Goal: Information Seeking & Learning: Learn about a topic

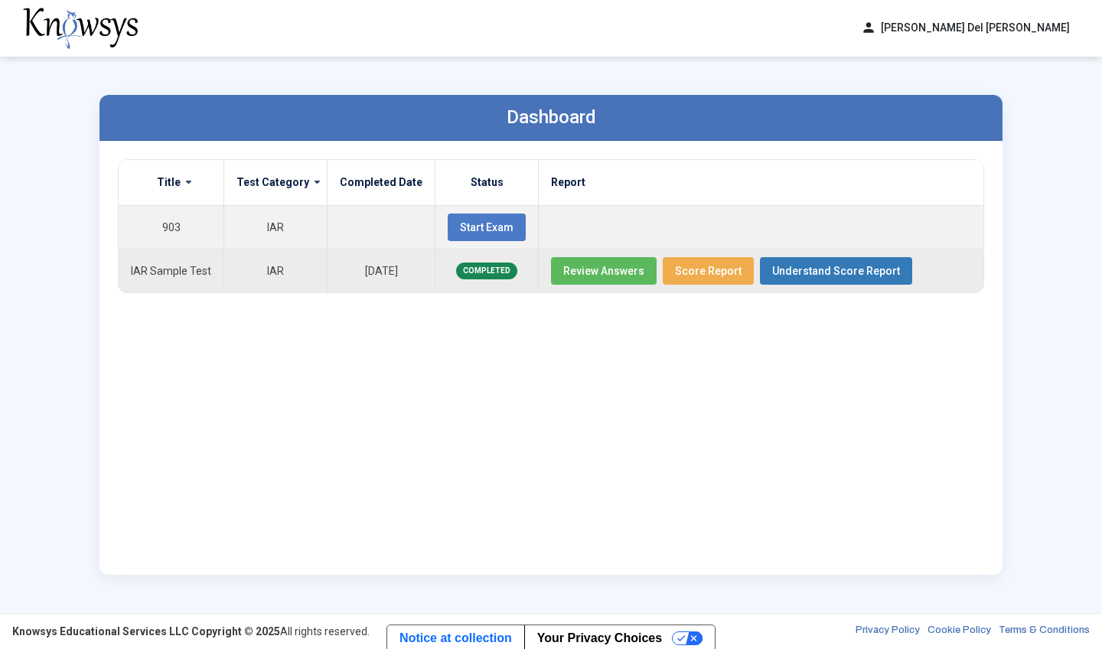
click at [580, 260] on button "Review Answers" at bounding box center [604, 271] width 106 height 28
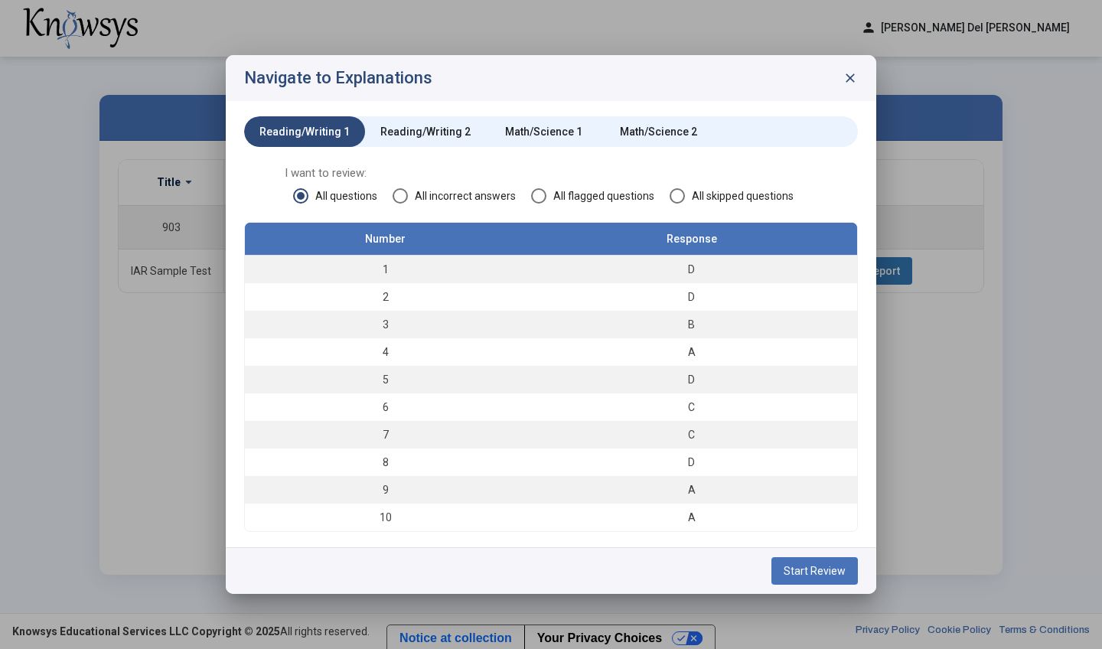
click at [670, 135] on div "Math/Science 2" at bounding box center [658, 131] width 77 height 15
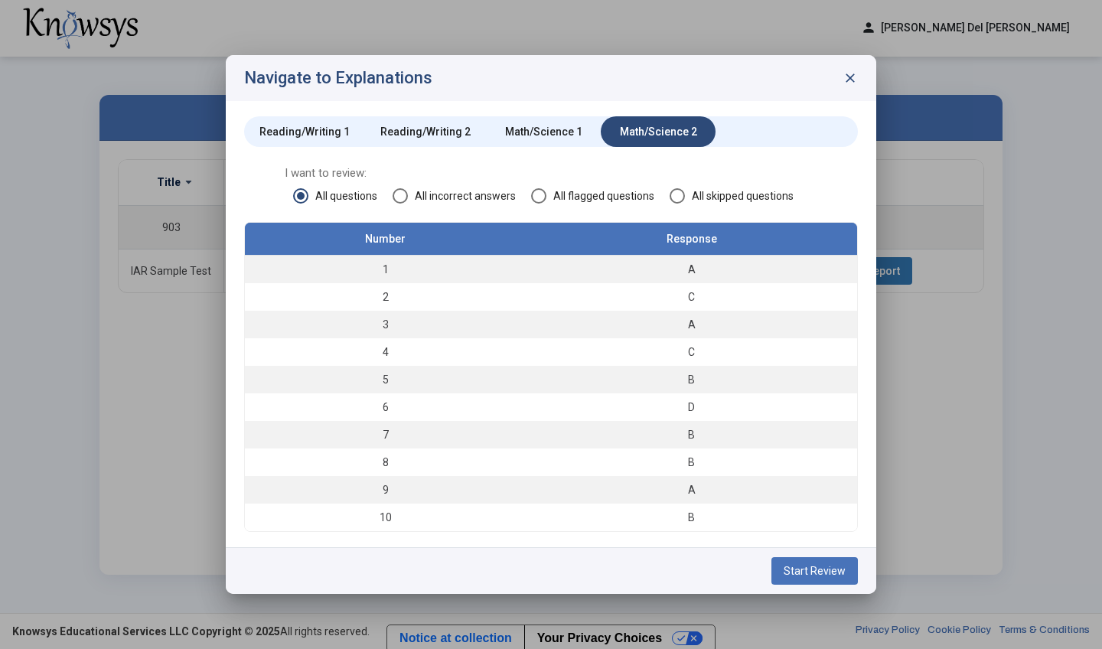
click at [428, 201] on span "All incorrect answers" at bounding box center [462, 195] width 108 height 15
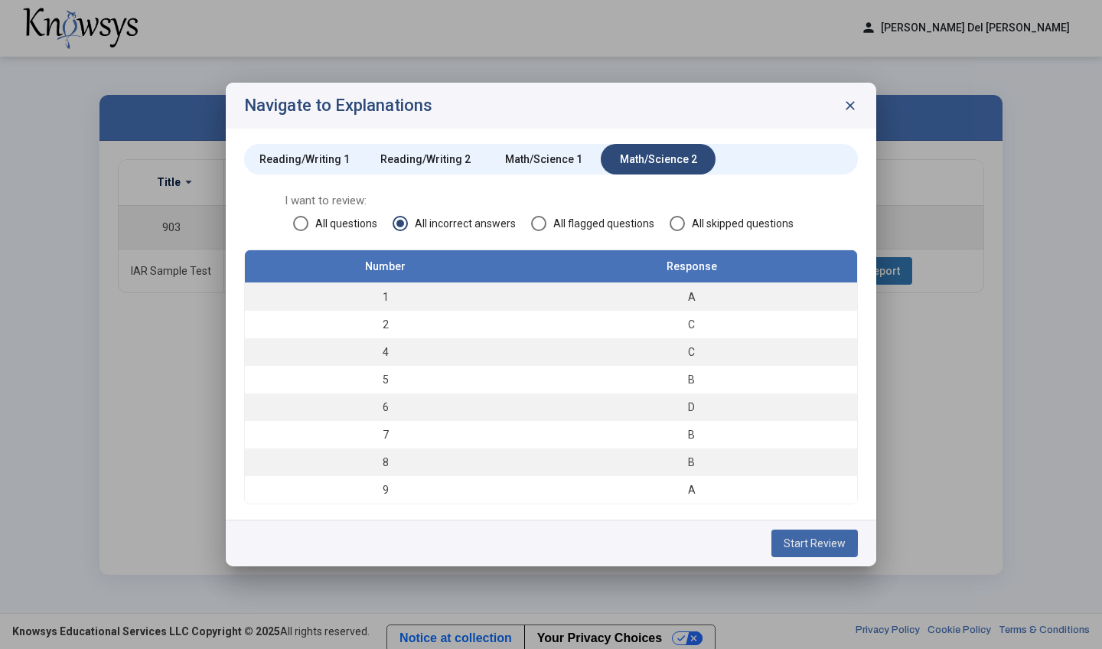
click at [779, 531] on button "Start Review" at bounding box center [814, 544] width 86 height 28
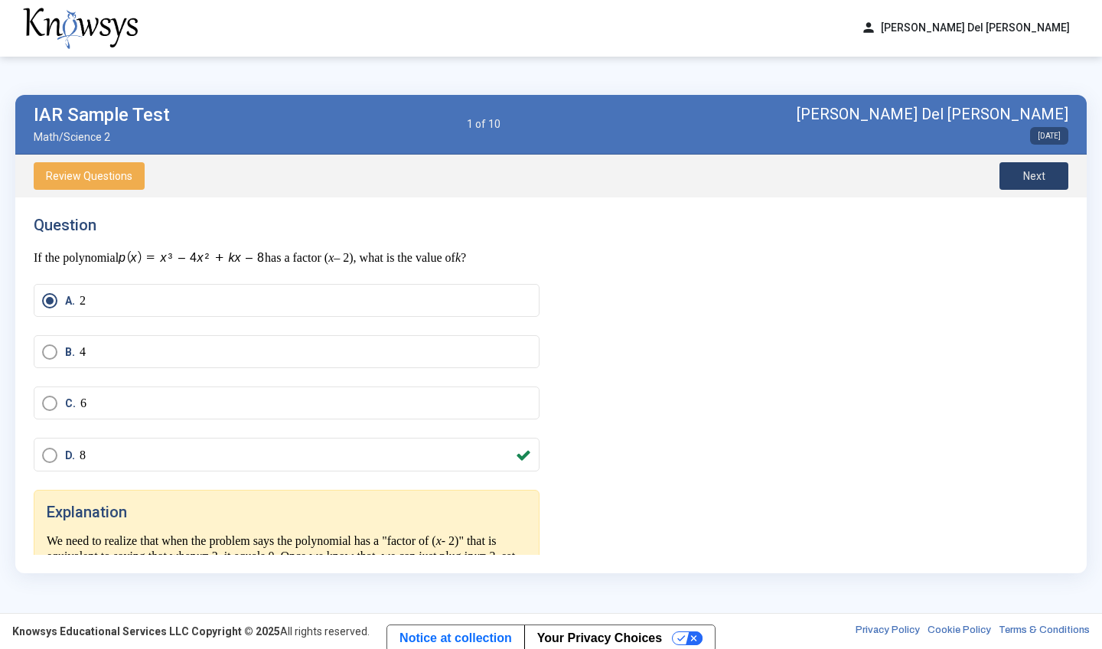
click at [1024, 184] on button "Next" at bounding box center [1033, 176] width 69 height 28
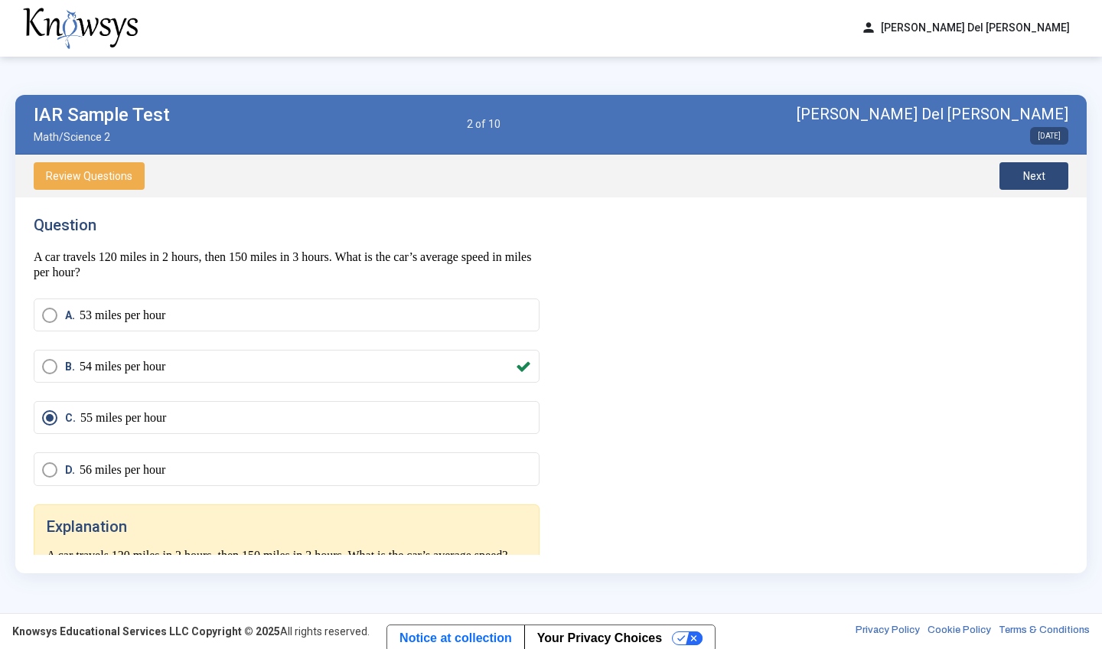
click at [1024, 184] on button "Next" at bounding box center [1033, 176] width 69 height 28
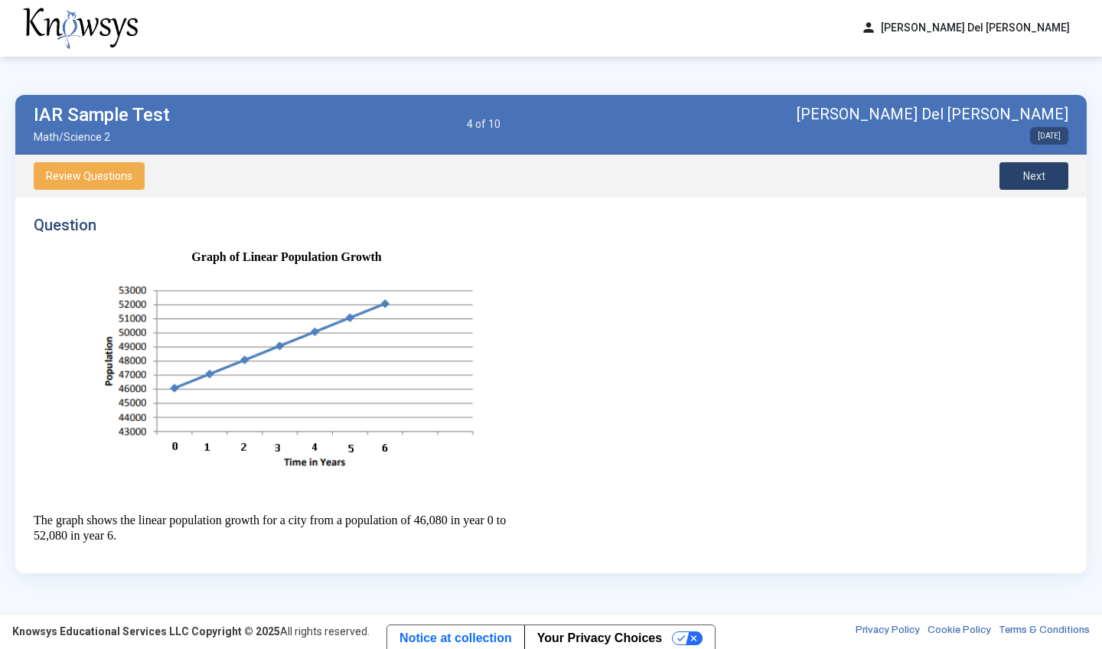
click at [1024, 184] on button "Next" at bounding box center [1033, 176] width 69 height 28
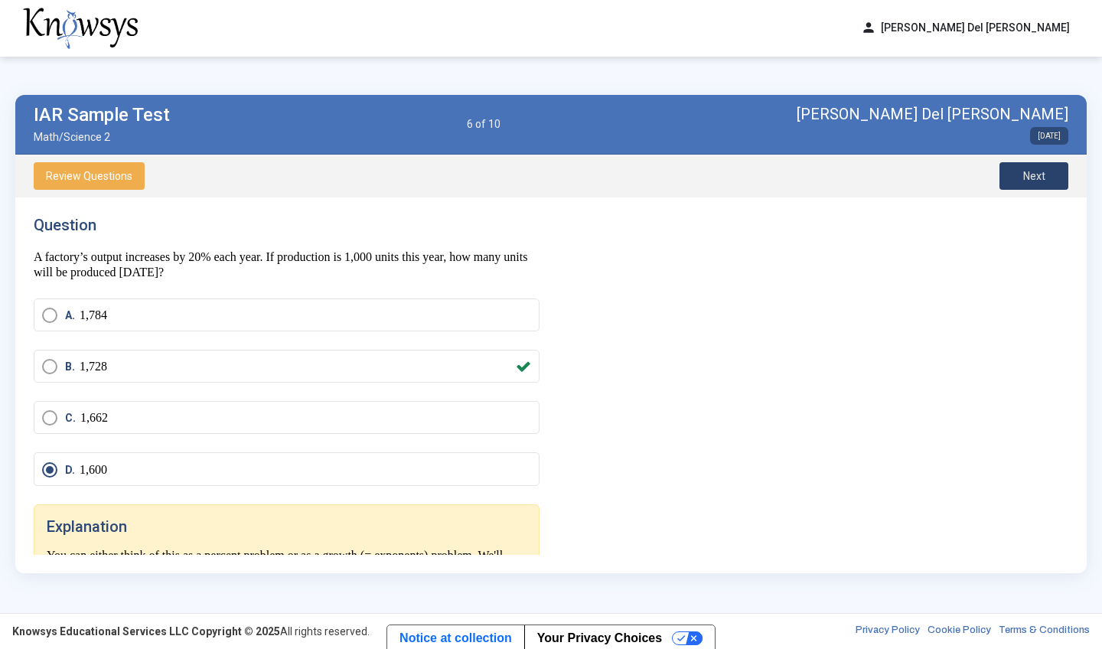
click at [1024, 184] on button "Next" at bounding box center [1033, 176] width 69 height 28
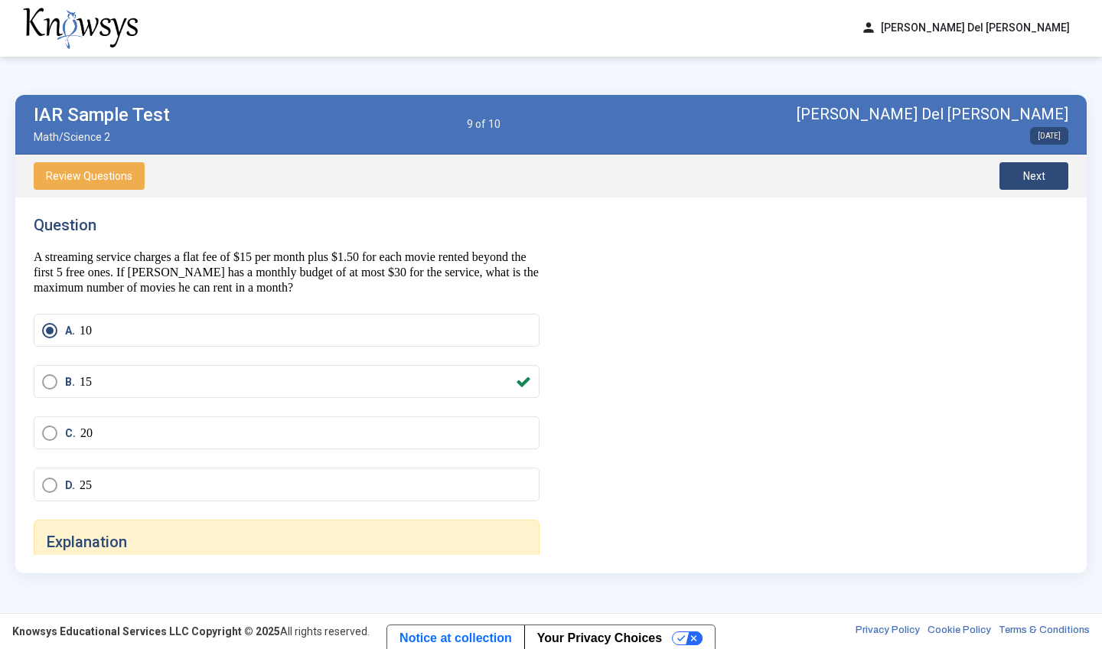
click at [1038, 173] on span "Next" at bounding box center [1034, 176] width 22 height 12
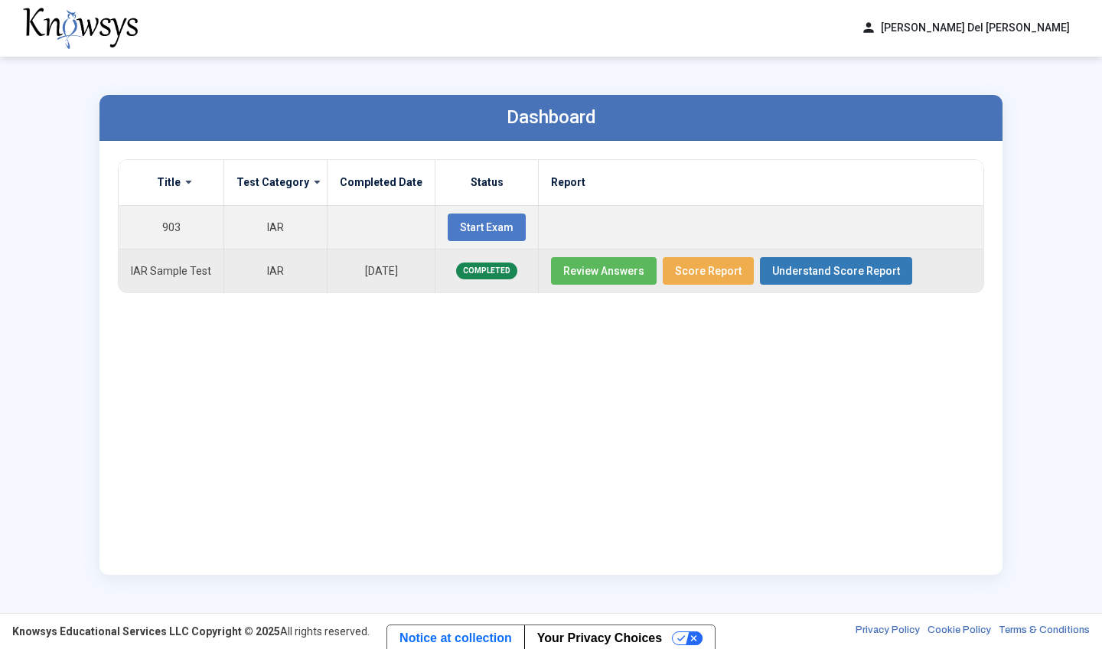
click at [590, 272] on span "Review Answers" at bounding box center [603, 271] width 81 height 12
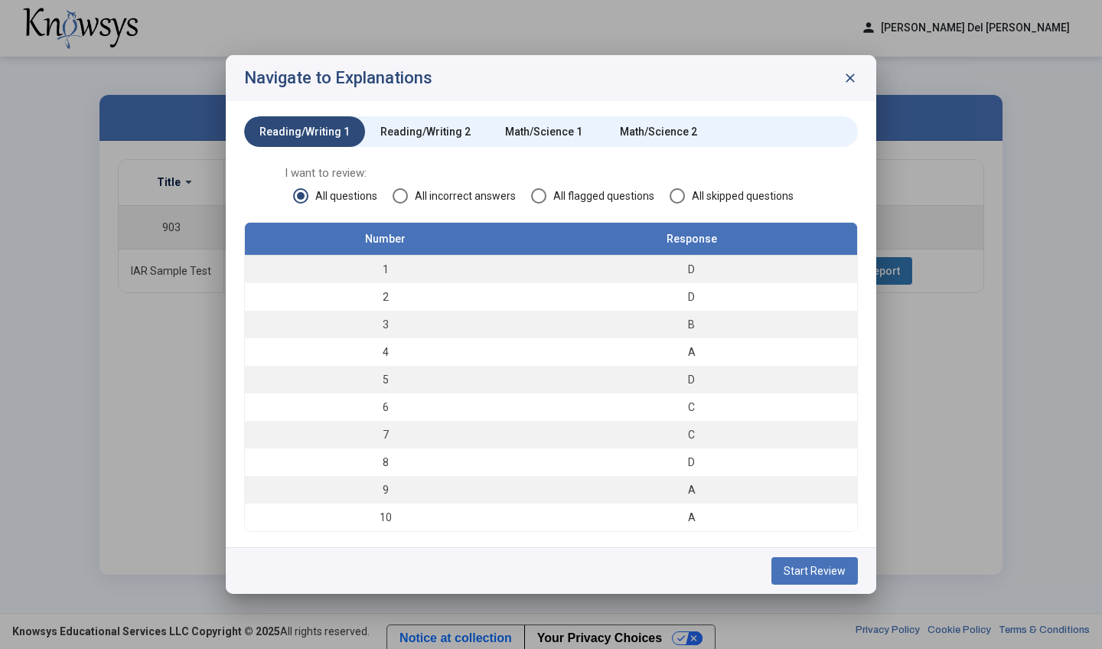
click at [551, 123] on div "Math/Science 1" at bounding box center [543, 131] width 115 height 31
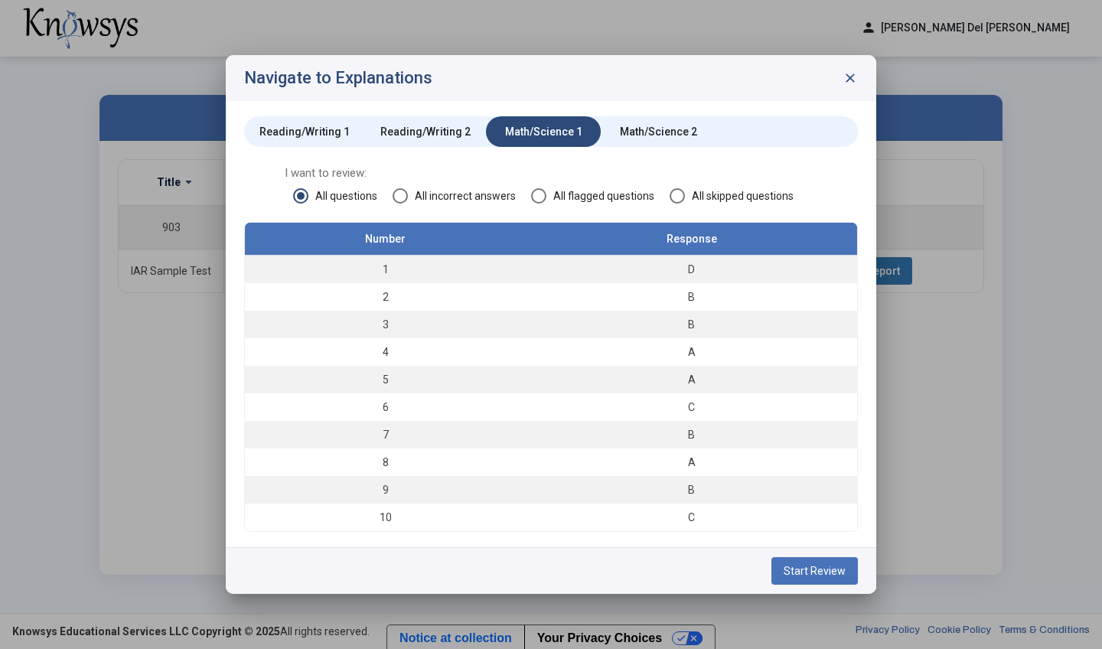
click at [448, 203] on span "All incorrect answers" at bounding box center [462, 195] width 108 height 15
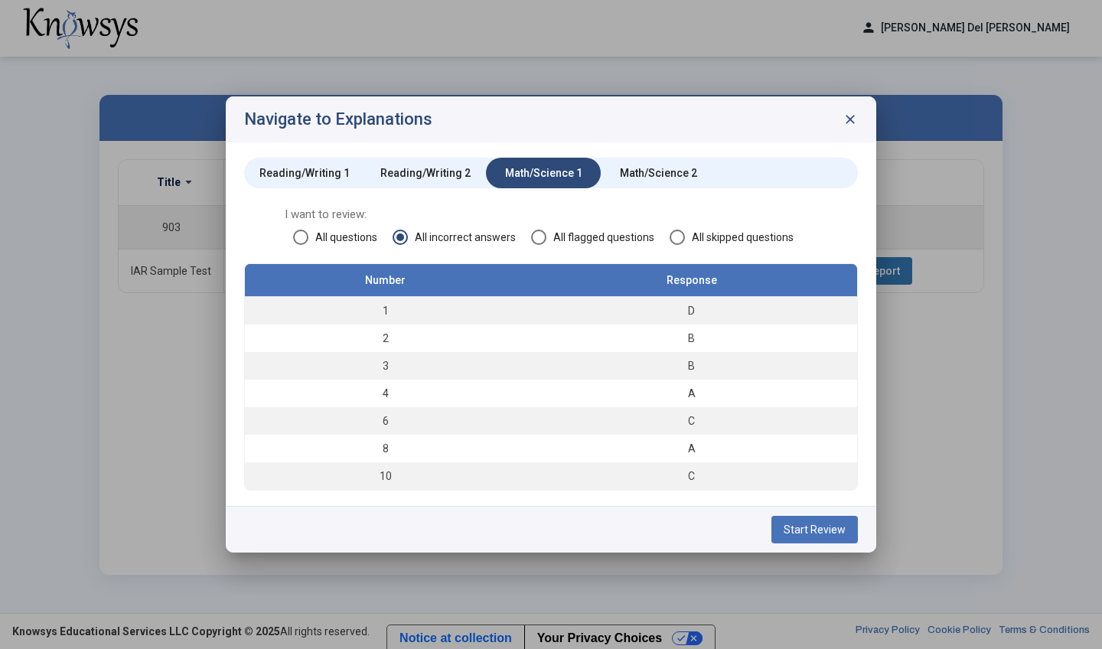
click at [814, 534] on span "Start Review" at bounding box center [815, 529] width 62 height 12
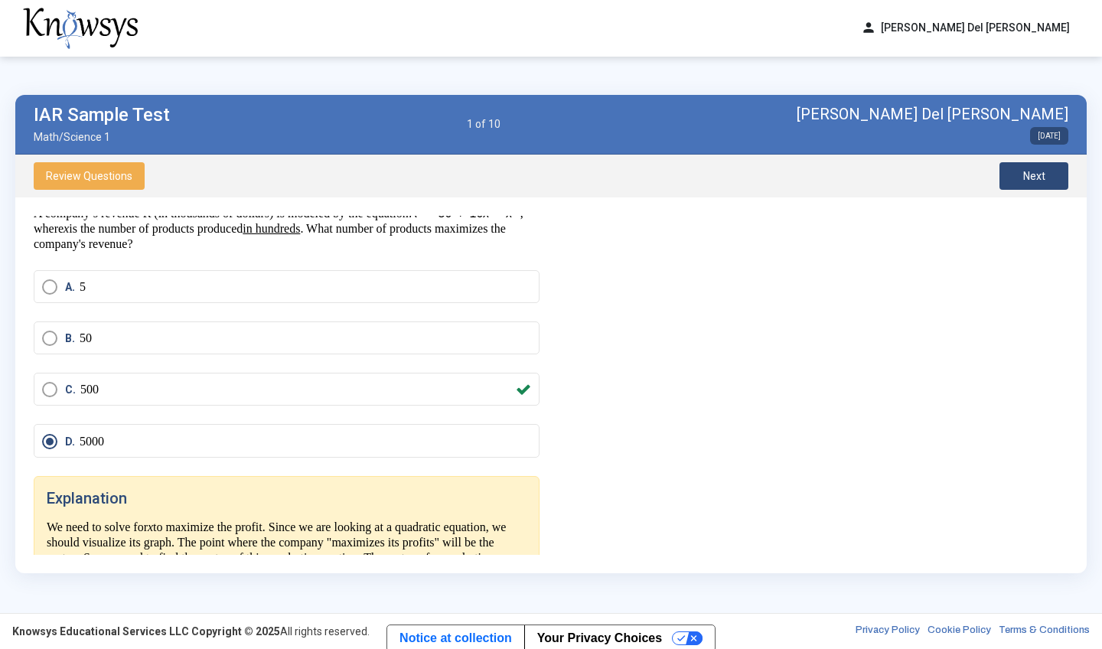
scroll to position [21, 0]
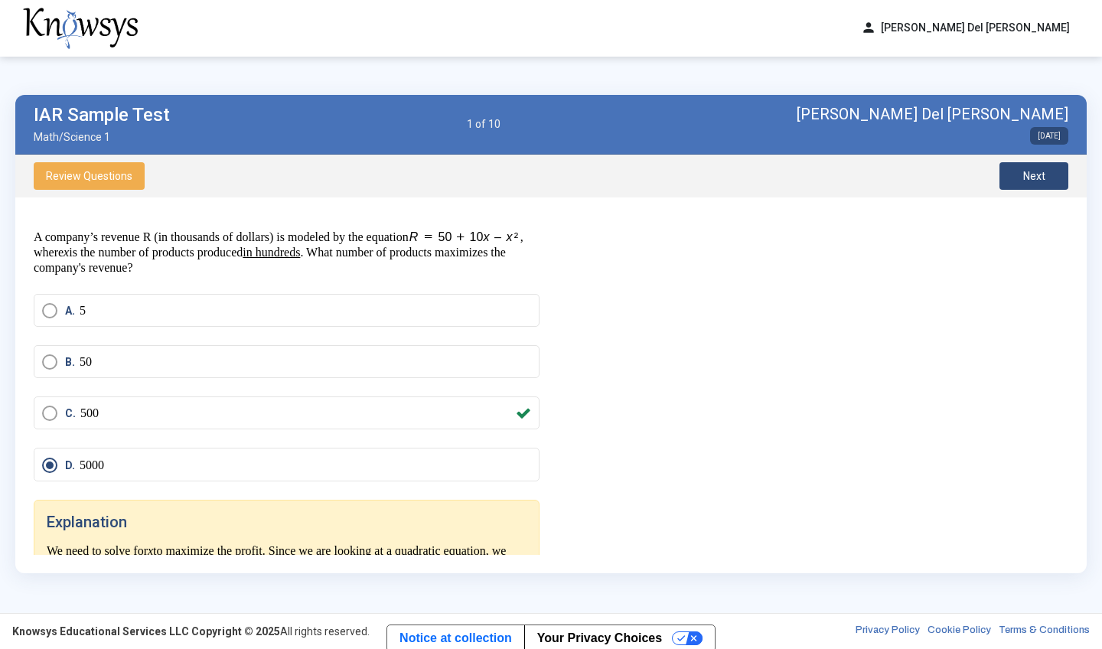
click at [51, 399] on mat-radio-button "C. 500" at bounding box center [287, 412] width 506 height 33
click at [300, 257] on span "in hundreds" at bounding box center [271, 252] width 57 height 13
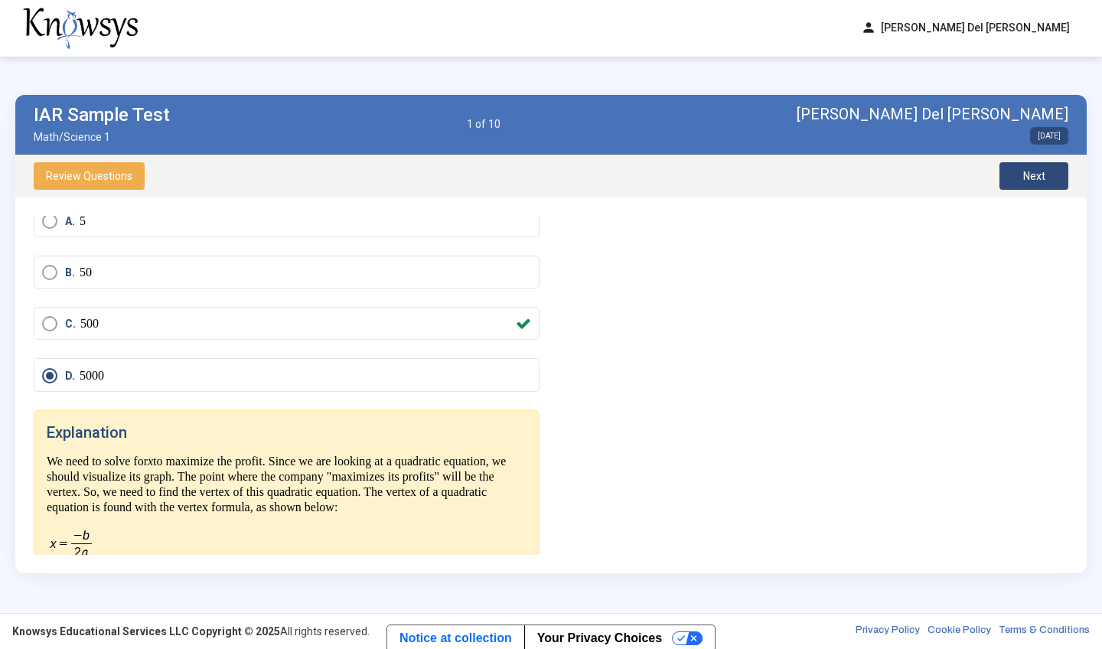
scroll to position [251, 0]
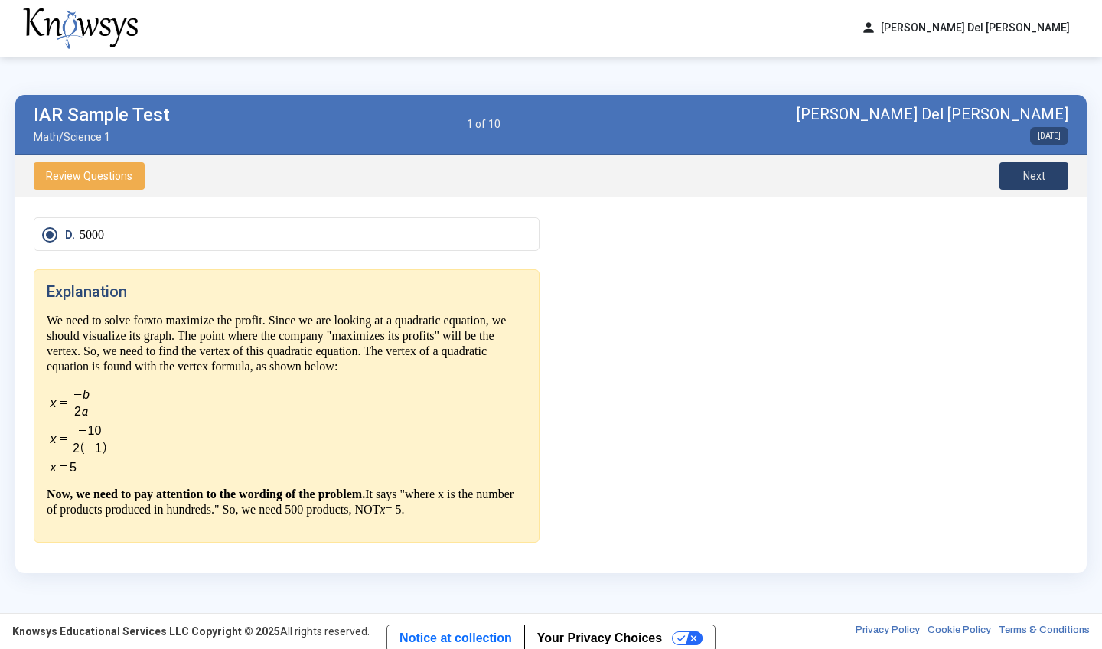
click at [1055, 172] on button "Next" at bounding box center [1033, 176] width 69 height 28
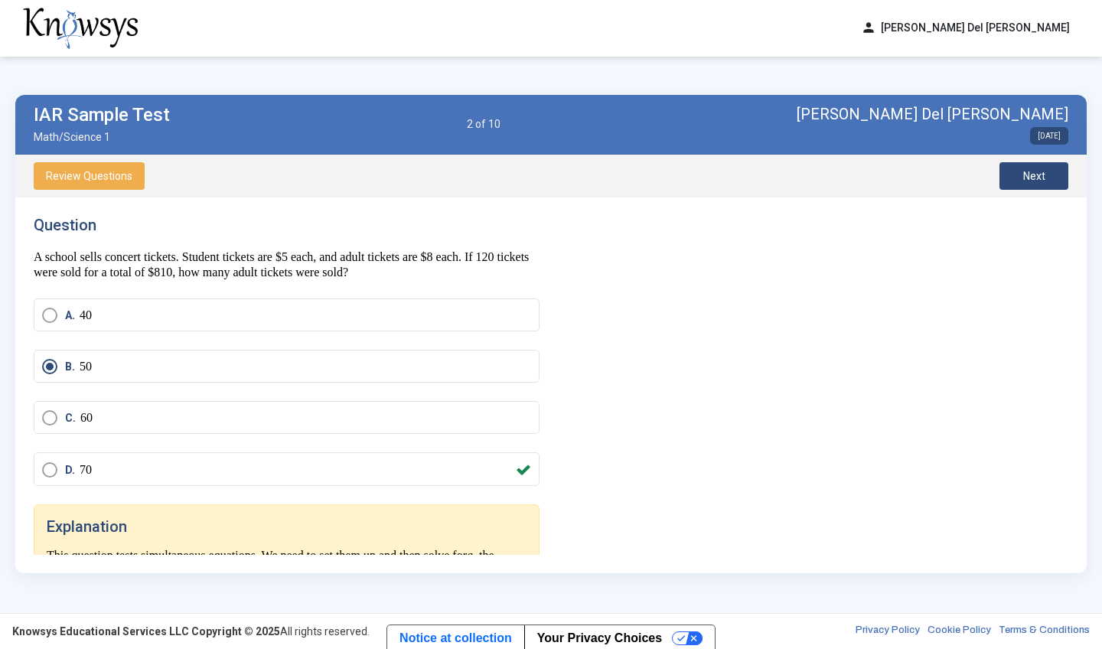
scroll to position [0, 0]
click at [396, 347] on div "A. 40" at bounding box center [287, 323] width 506 height 51
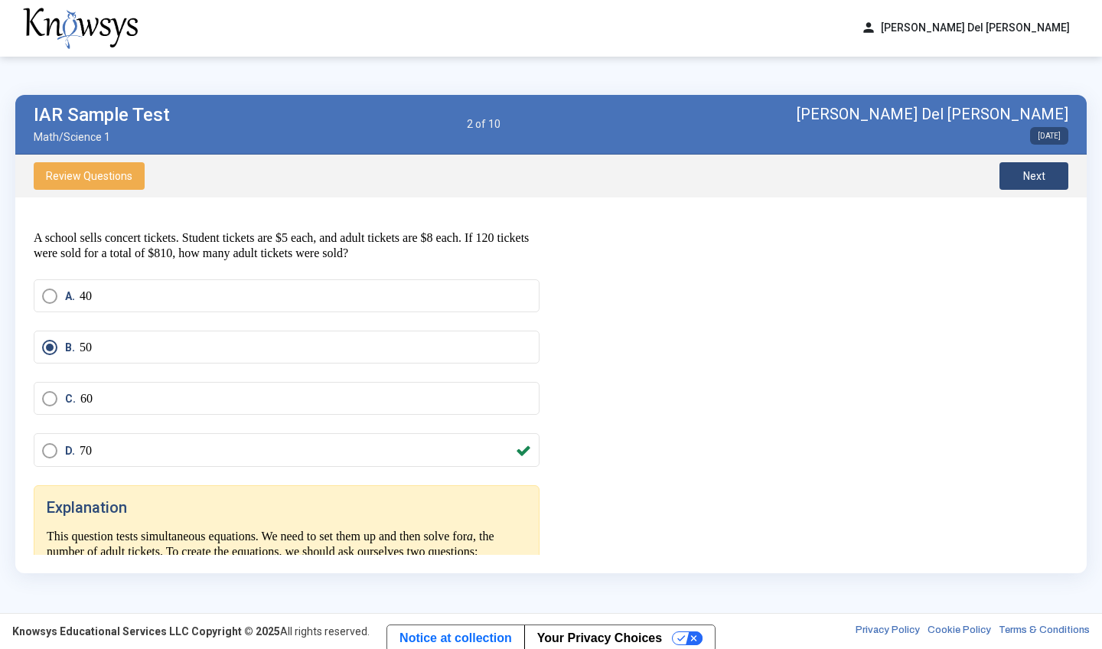
scroll to position [24, 0]
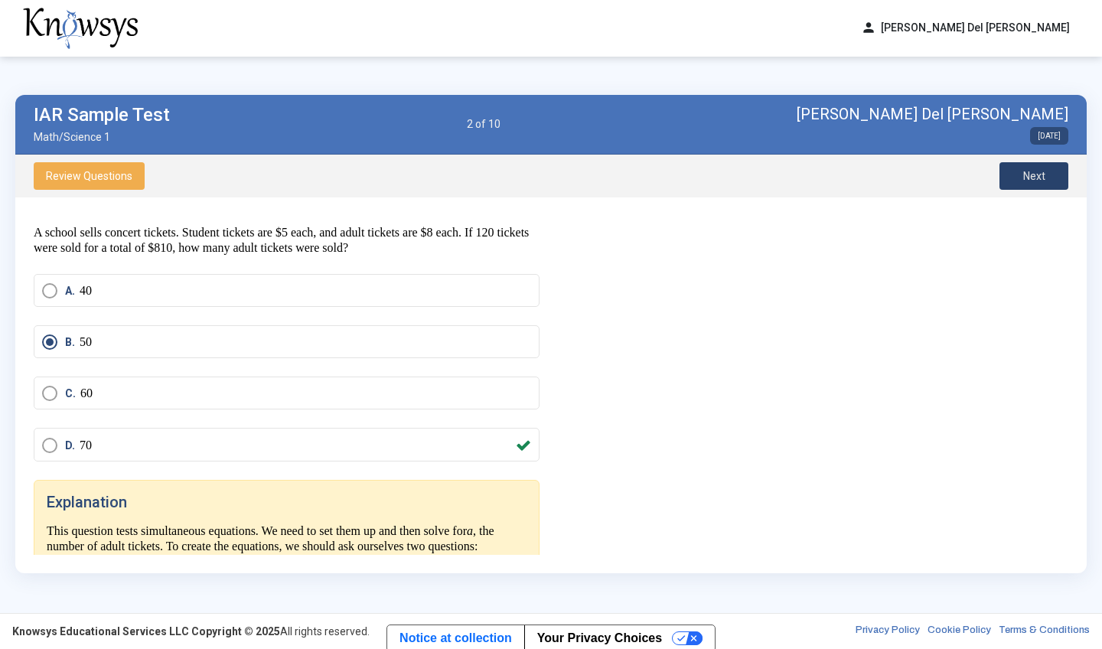
click at [1053, 169] on button "Next" at bounding box center [1033, 176] width 69 height 28
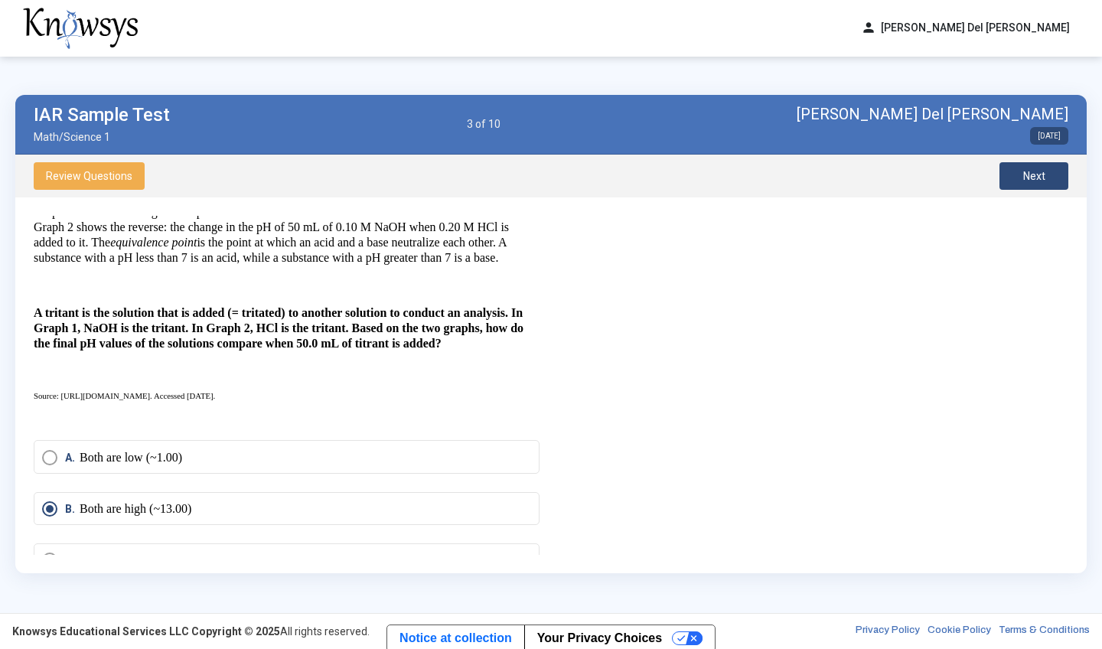
scroll to position [448, 0]
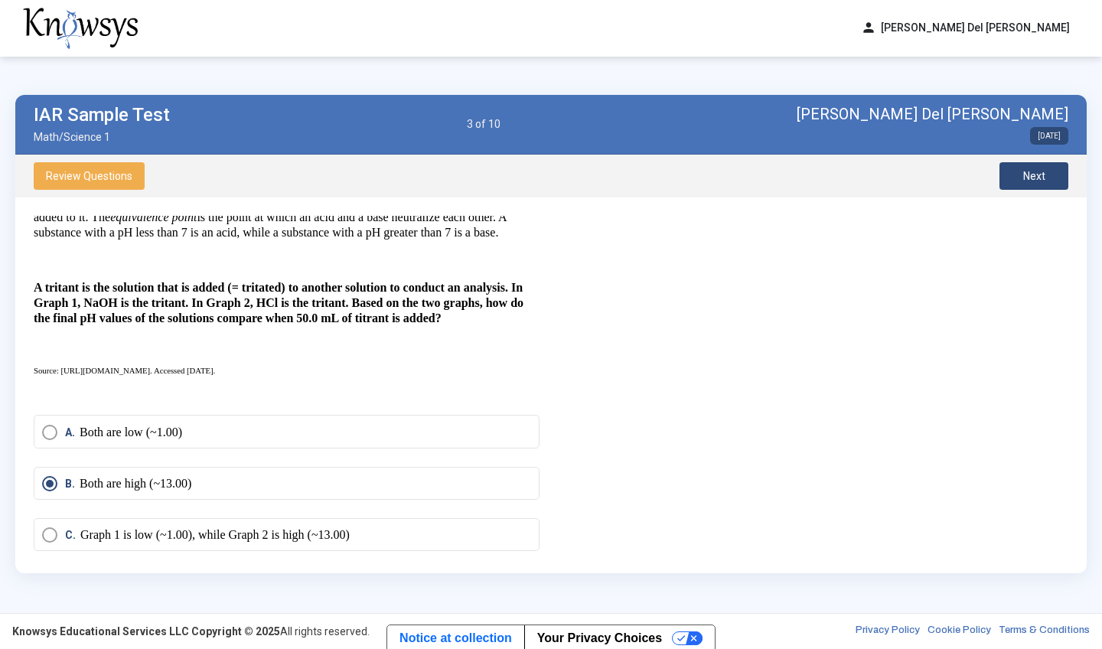
click at [405, 360] on div "There are 3 questions related to the following graphs and data. Graph 1 shows t…" at bounding box center [287, 99] width 506 height 595
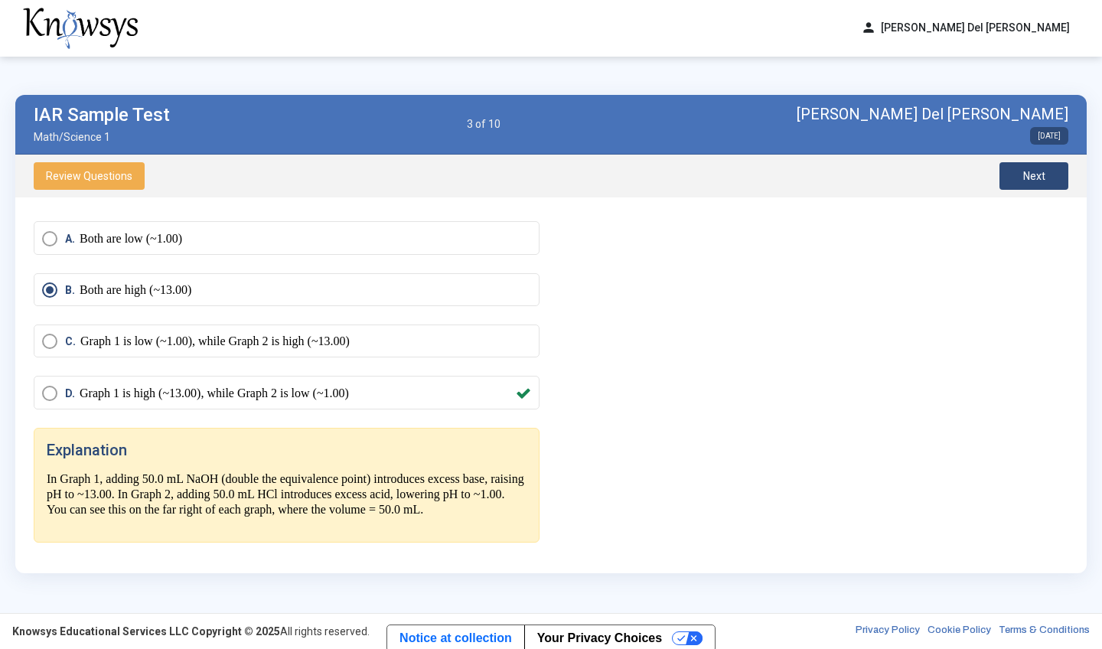
scroll to position [708, 3]
click at [673, 369] on div "Question There are 3 questions related to the following graphs and data. Graph …" at bounding box center [551, 385] width 1035 height 339
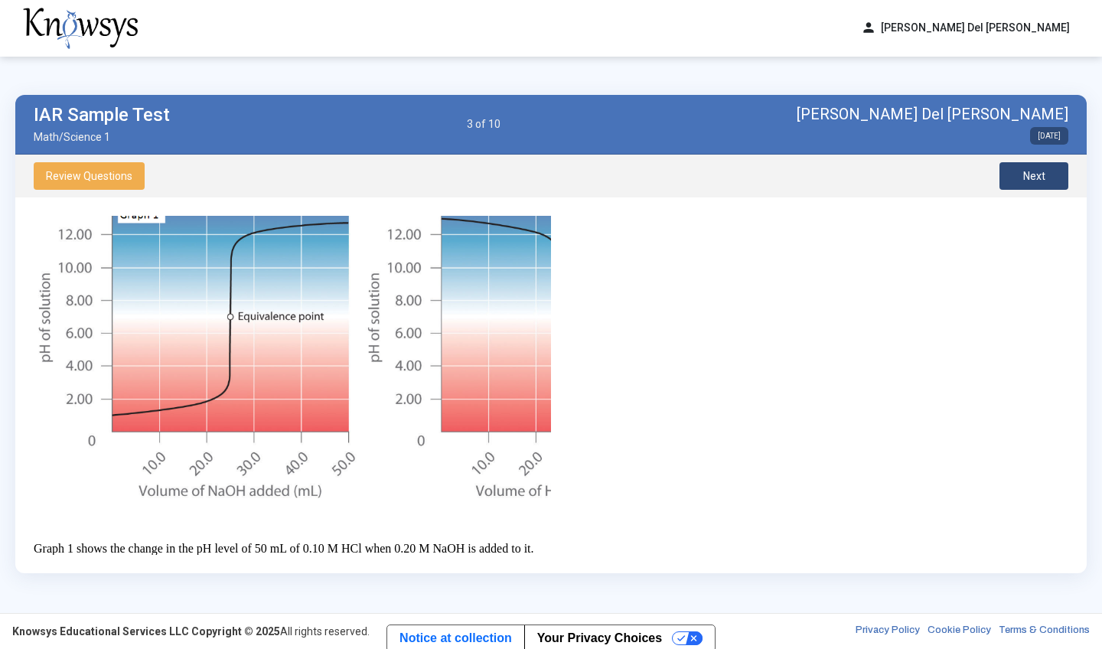
scroll to position [86, 0]
click at [1016, 176] on button "Next" at bounding box center [1033, 176] width 69 height 28
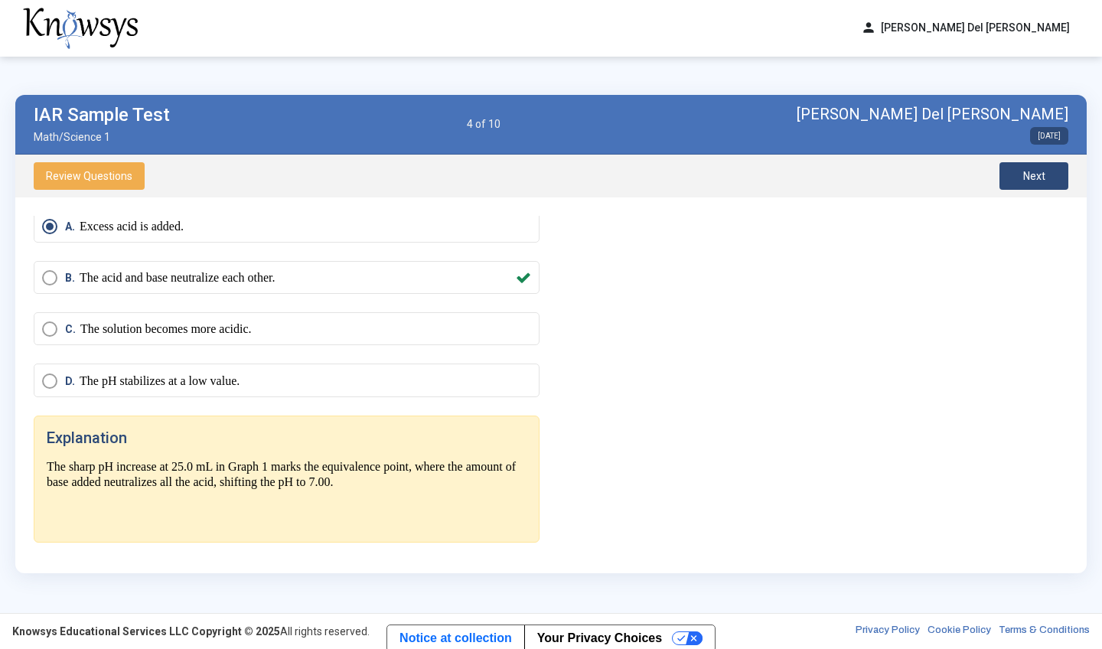
scroll to position [637, 0]
click at [77, 182] on button "Review Questions" at bounding box center [89, 176] width 111 height 28
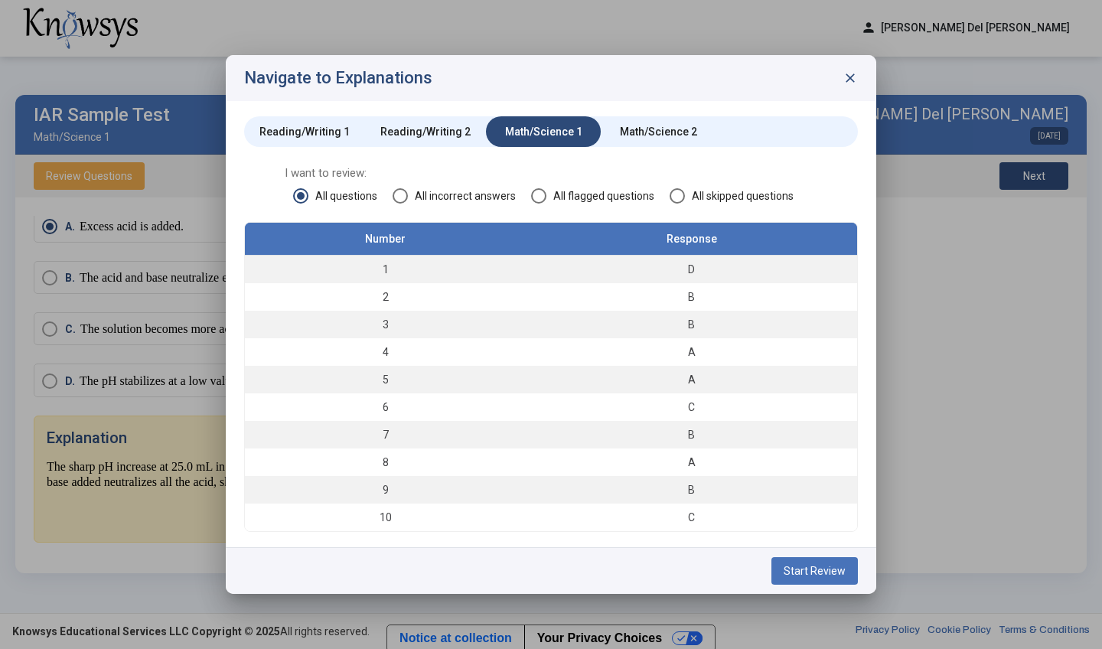
click at [480, 185] on div "I want to review: All questions All incorrect answers All flagged questions All…" at bounding box center [551, 193] width 614 height 56
click at [489, 202] on span "All incorrect answers" at bounding box center [462, 195] width 108 height 15
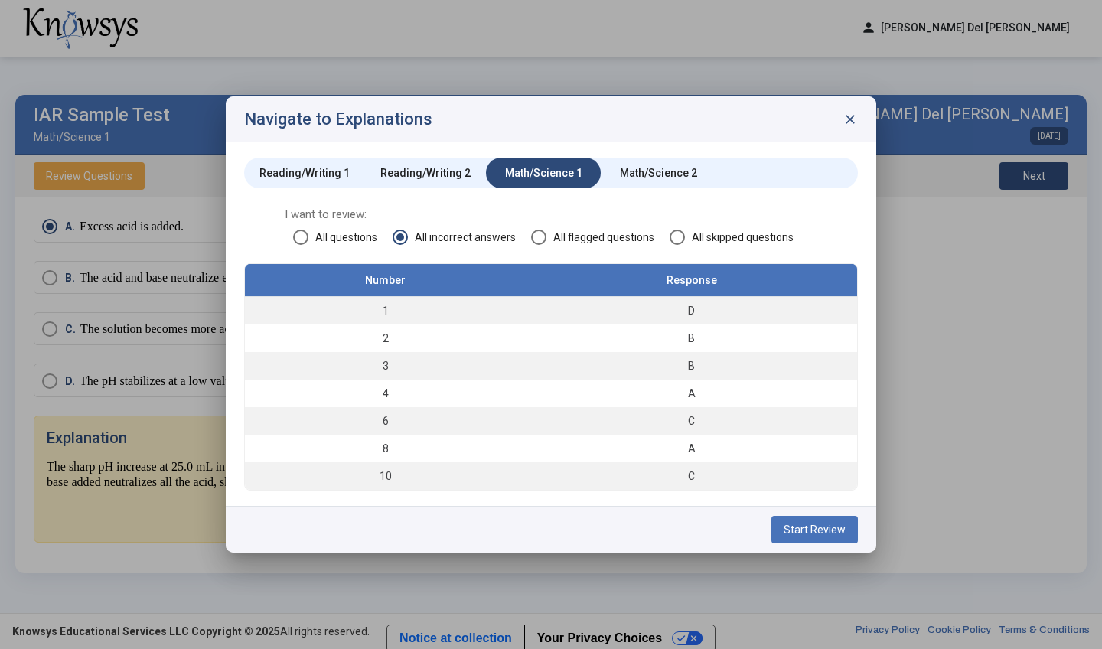
click at [854, 115] on span "close" at bounding box center [850, 119] width 15 height 15
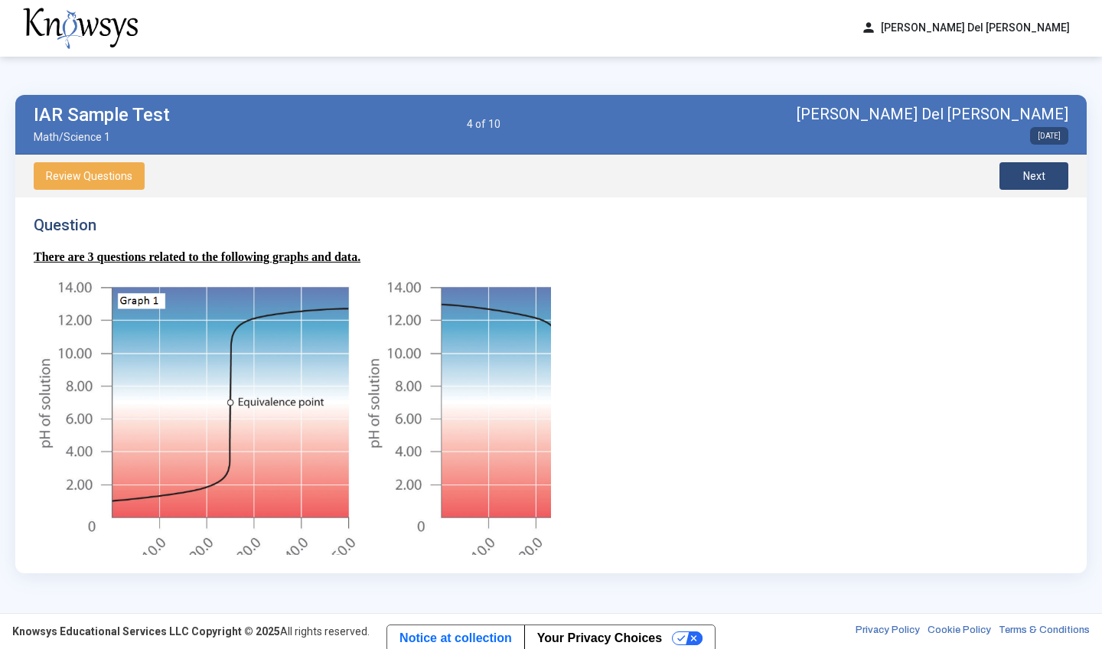
scroll to position [0, 0]
click at [1013, 170] on button "Next" at bounding box center [1033, 176] width 69 height 28
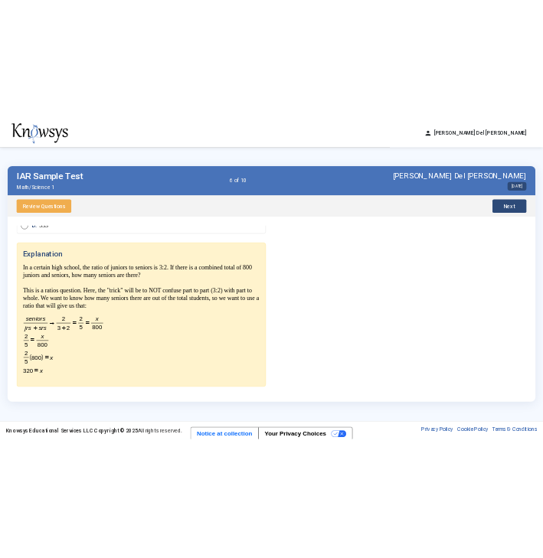
scroll to position [254, 0]
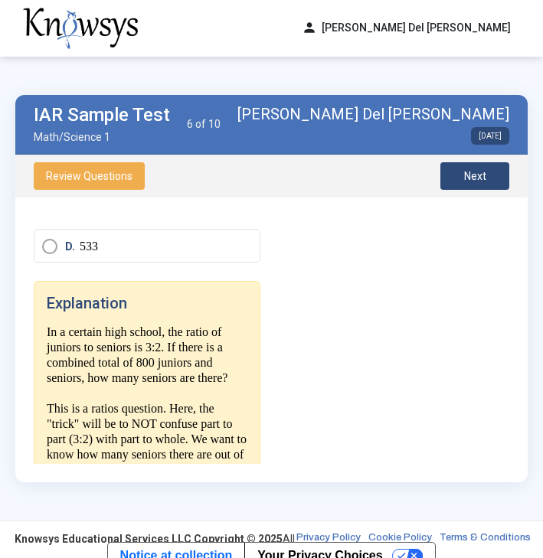
click at [503, 178] on button "Next" at bounding box center [474, 176] width 69 height 28
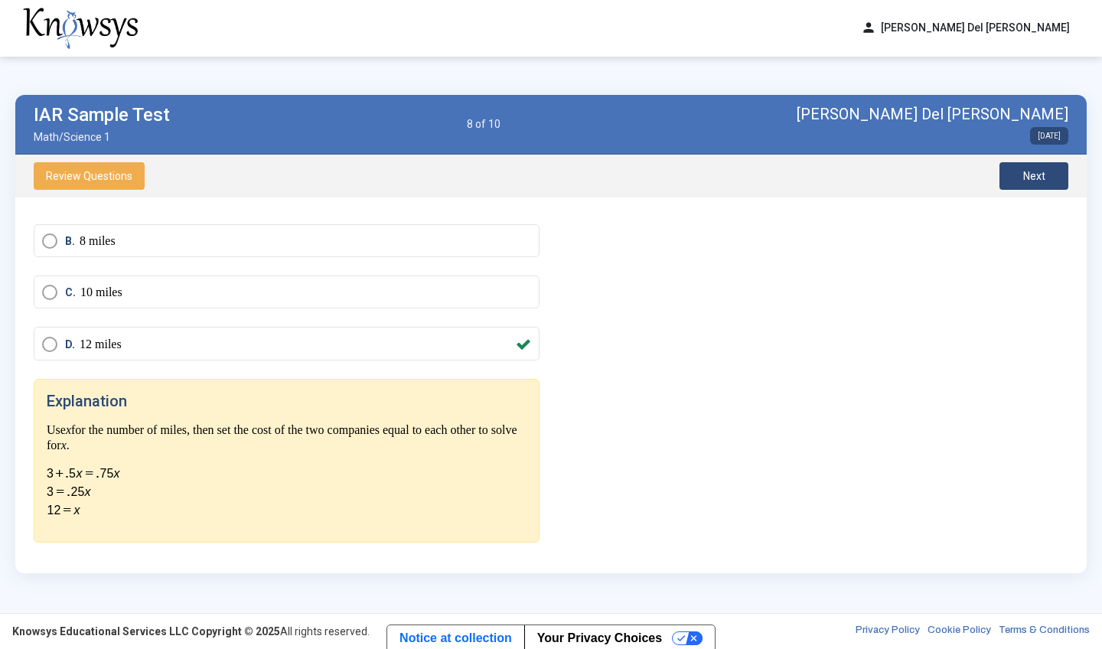
scroll to position [141, 0]
click at [1007, 181] on button "Next" at bounding box center [1033, 176] width 69 height 28
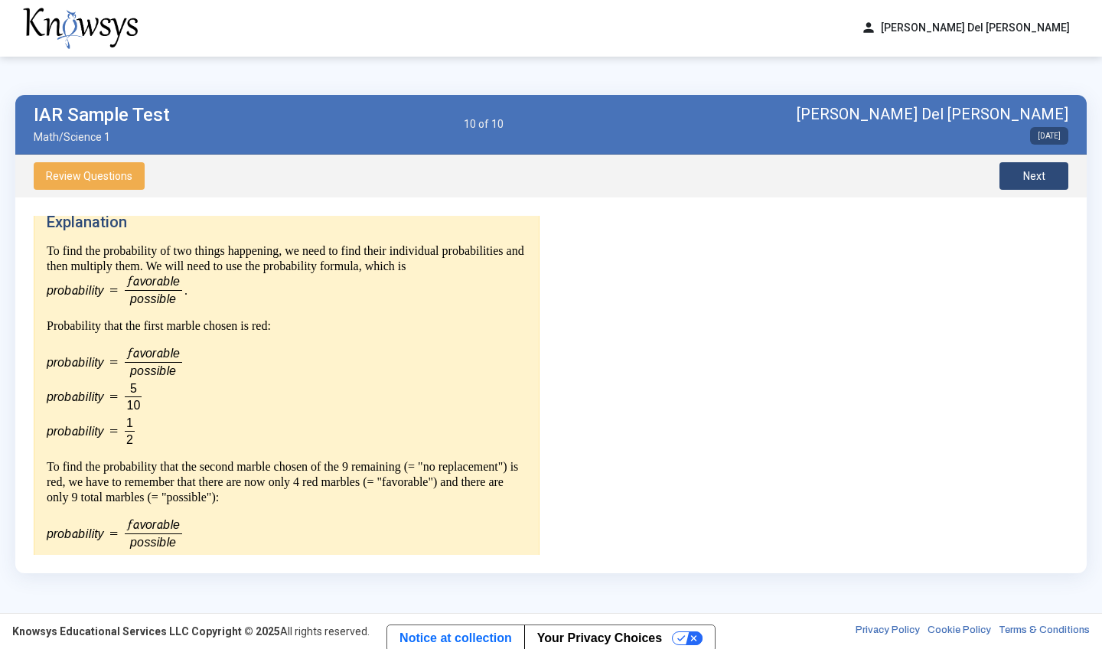
scroll to position [351, 0]
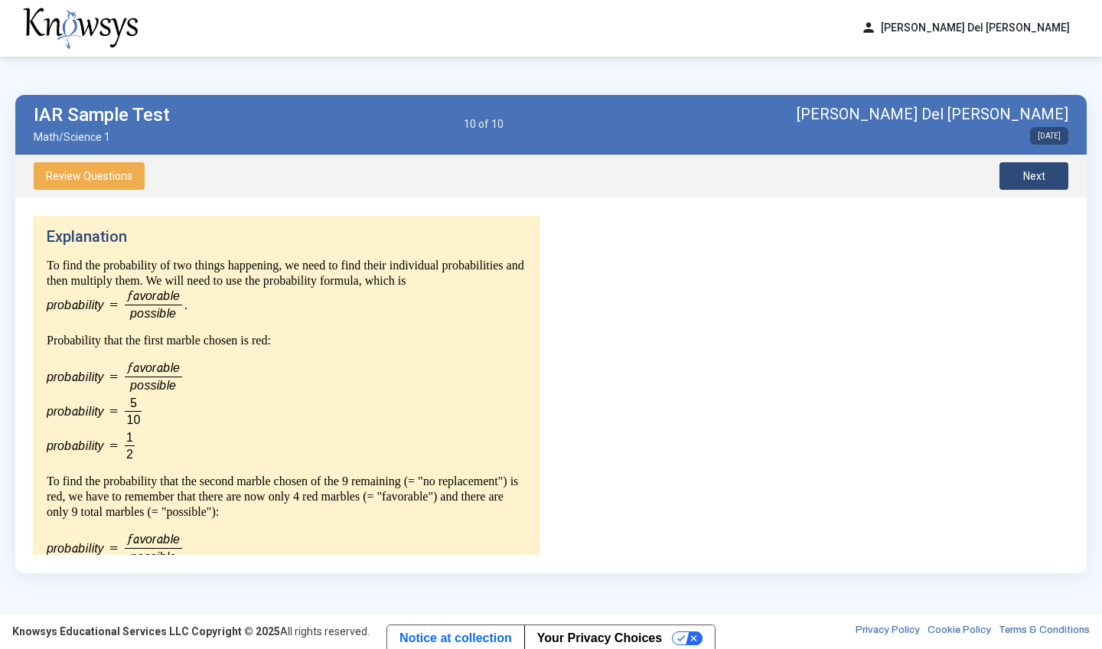
click at [1024, 174] on span "Next" at bounding box center [1034, 176] width 22 height 12
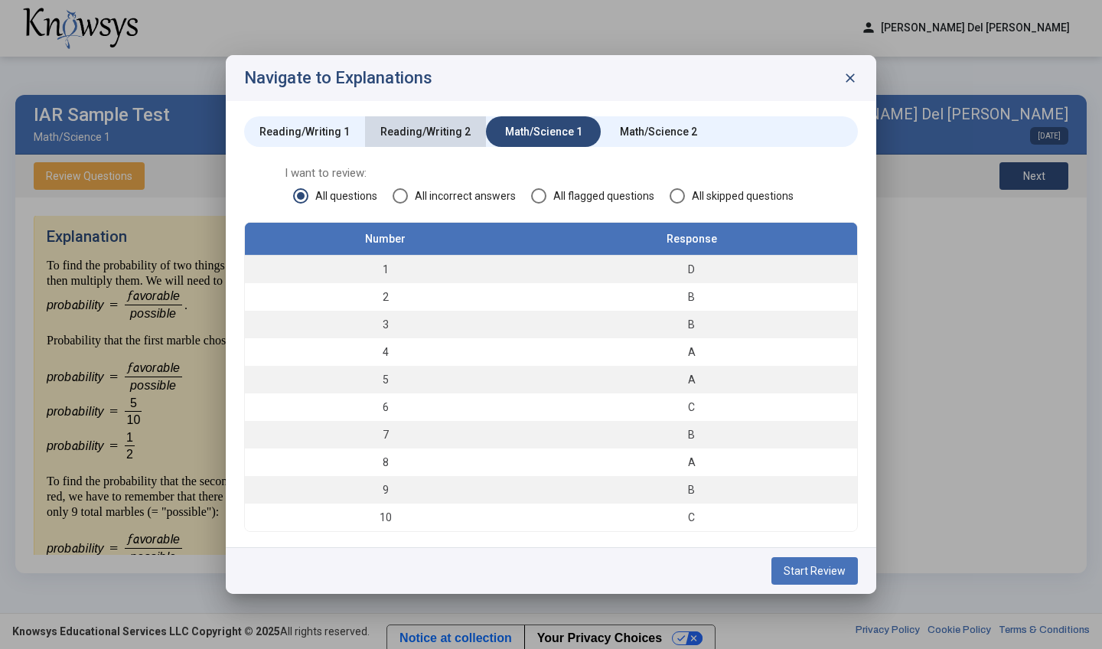
click at [449, 125] on div "Reading/Writing 2" at bounding box center [425, 131] width 90 height 15
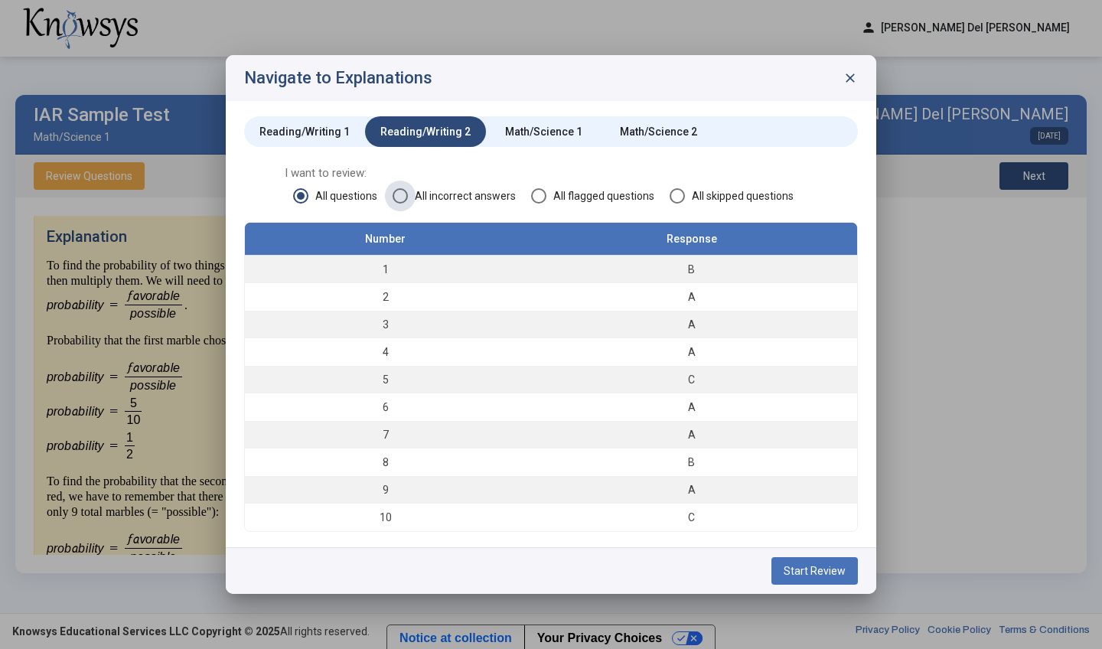
click at [433, 193] on span "All incorrect answers" at bounding box center [462, 195] width 108 height 15
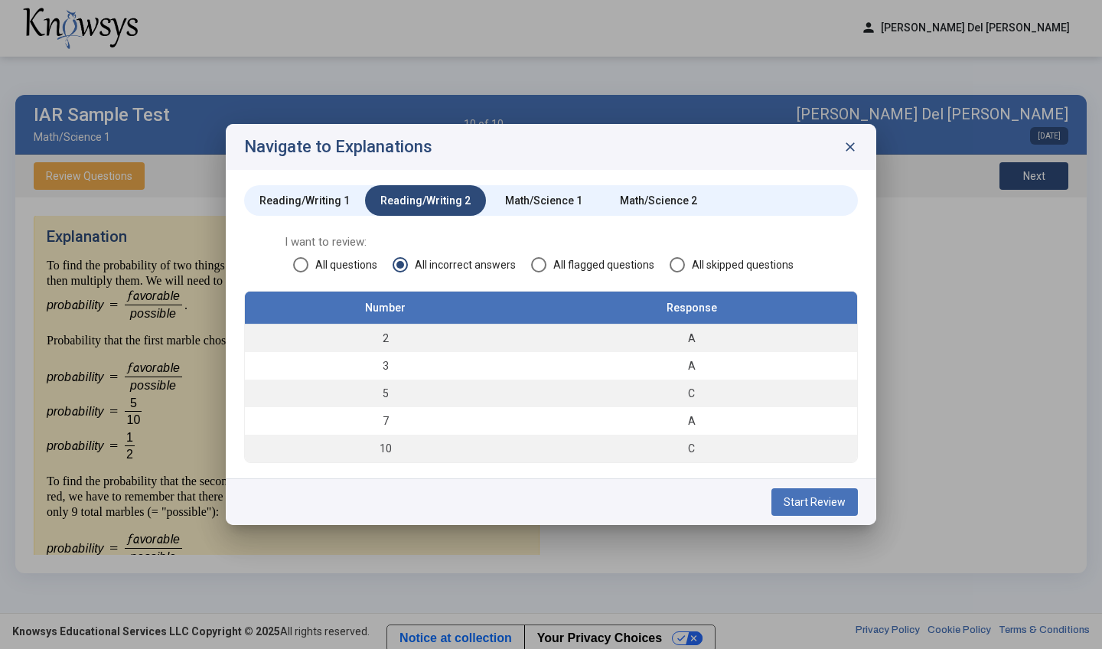
click at [332, 203] on div "Reading/Writing 1" at bounding box center [304, 200] width 90 height 15
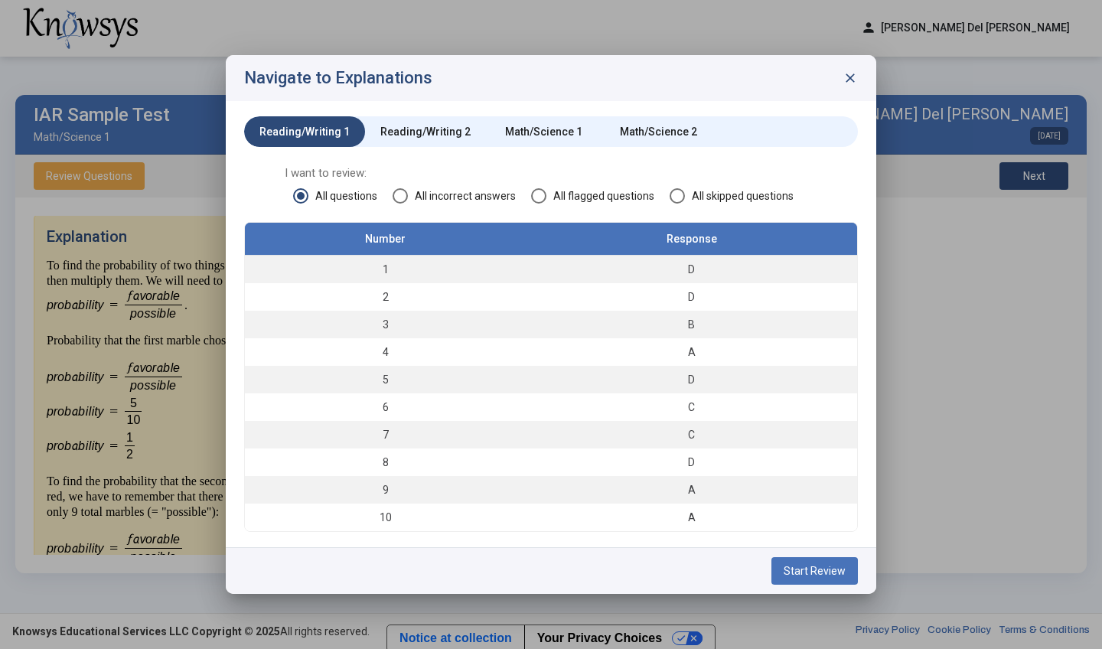
click at [407, 198] on span at bounding box center [400, 195] width 15 height 15
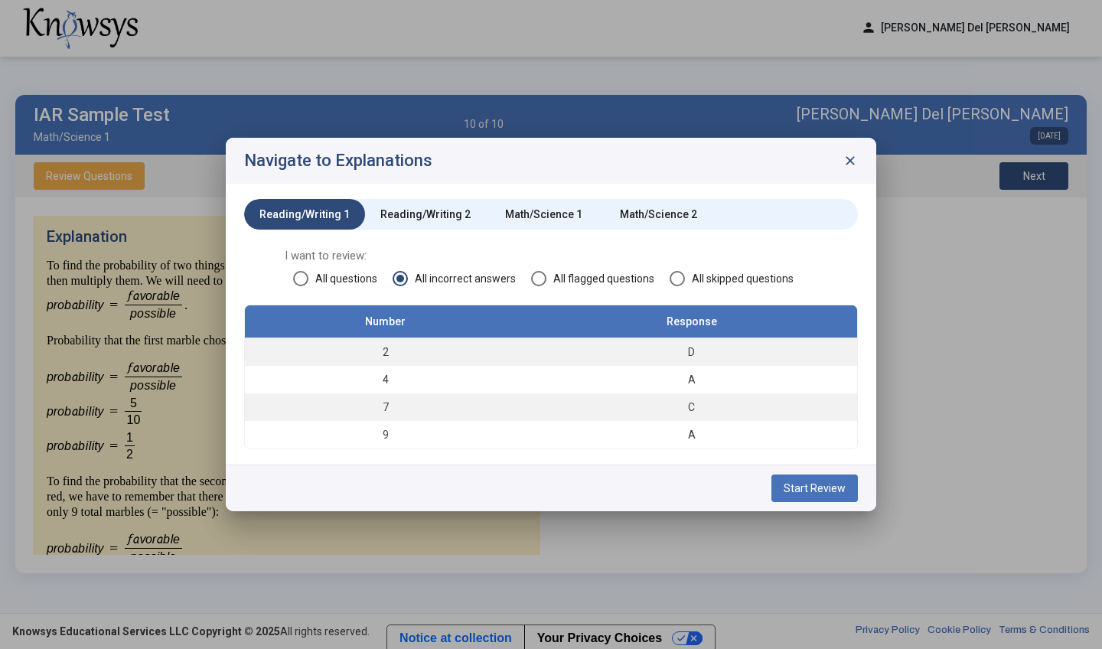
click at [849, 164] on span "close" at bounding box center [850, 160] width 15 height 15
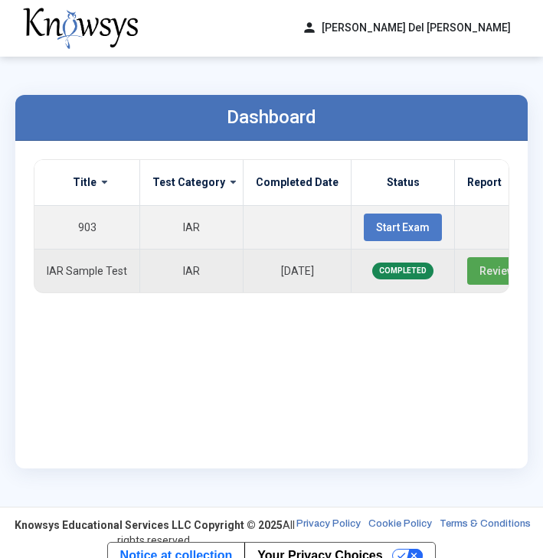
click at [479, 273] on span "Review Answers" at bounding box center [519, 271] width 81 height 12
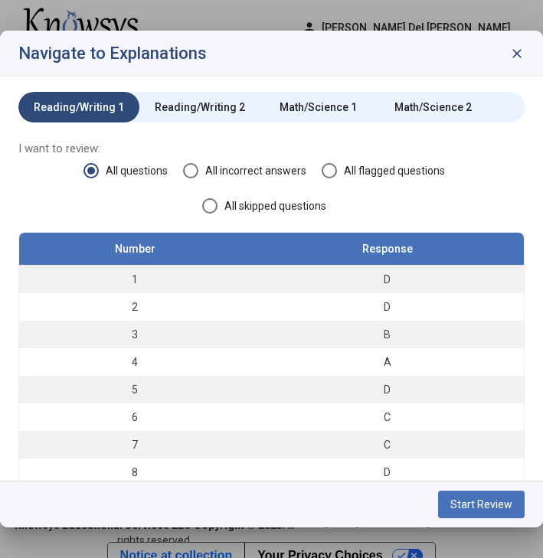
click at [249, 173] on span "All incorrect answers" at bounding box center [252, 170] width 108 height 15
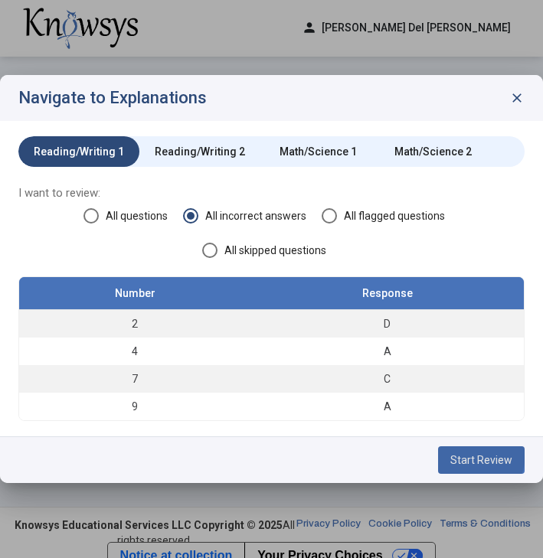
click at [465, 454] on span "Start Review" at bounding box center [481, 460] width 62 height 12
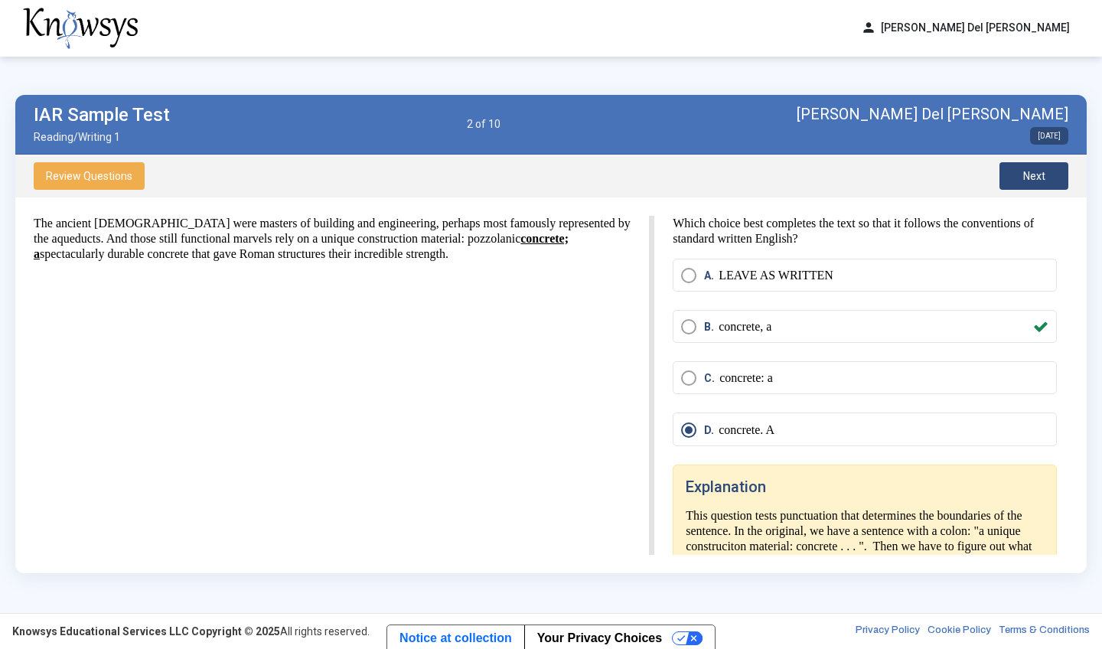
click at [118, 175] on span "Review Questions" at bounding box center [89, 176] width 86 height 12
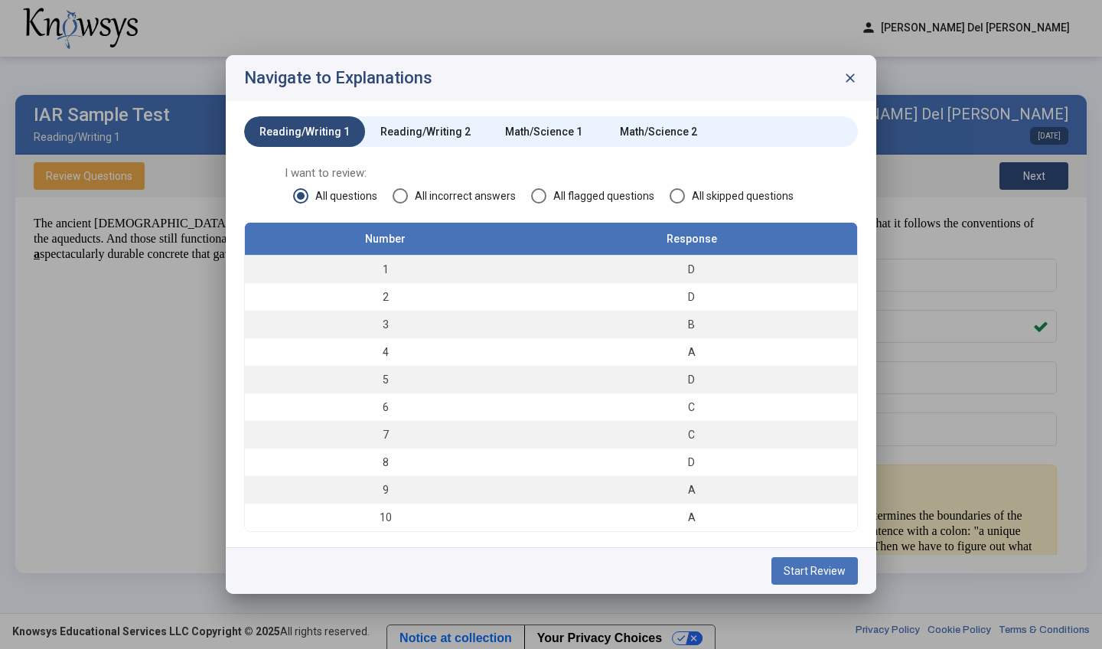
click at [444, 187] on mat-radio-button "All incorrect answers" at bounding box center [454, 195] width 123 height 16
click at [444, 190] on span "All incorrect answers" at bounding box center [462, 195] width 108 height 15
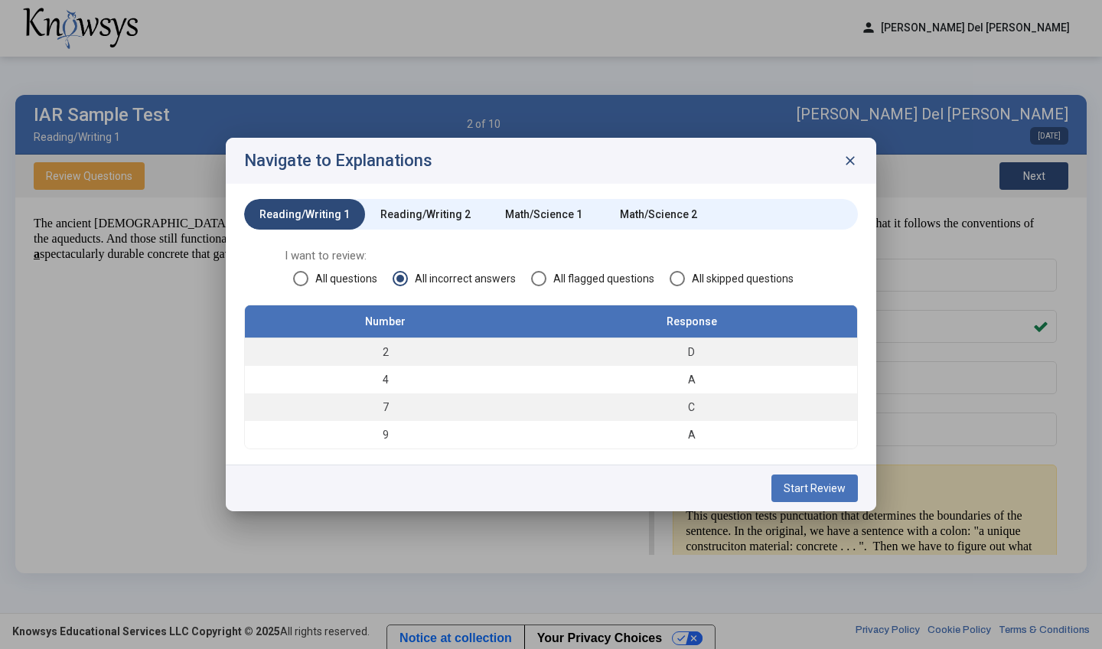
click at [431, 212] on div "Reading/Writing 2" at bounding box center [425, 214] width 90 height 15
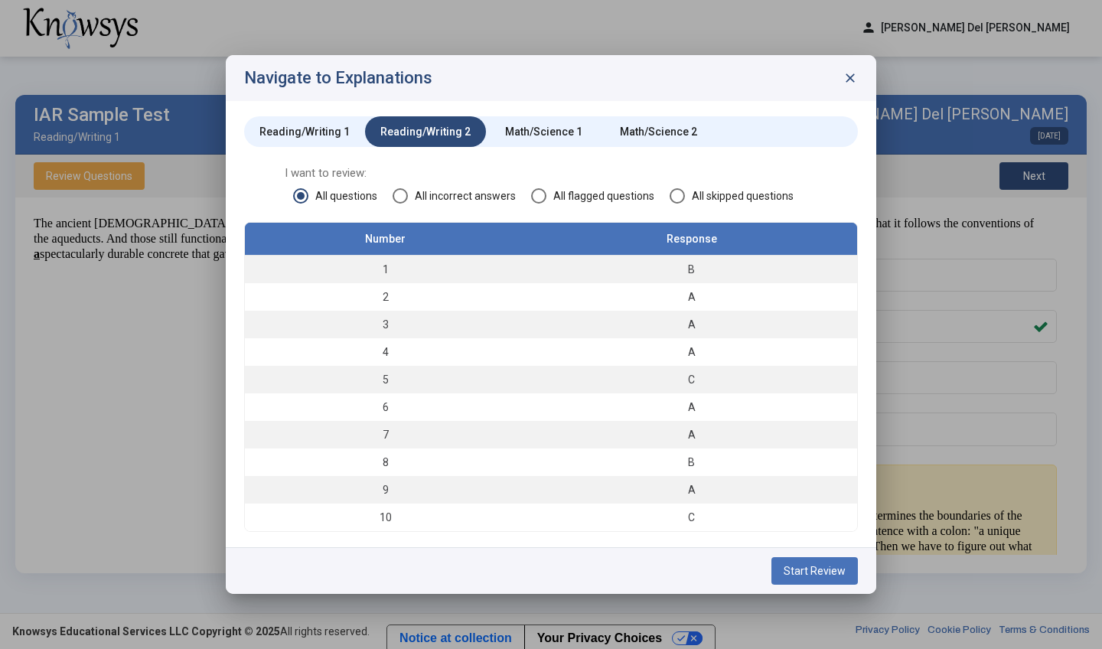
click at [408, 204] on div "I want to review: All questions All incorrect answers All flagged questions All…" at bounding box center [551, 193] width 614 height 56
click at [401, 194] on span at bounding box center [400, 195] width 15 height 15
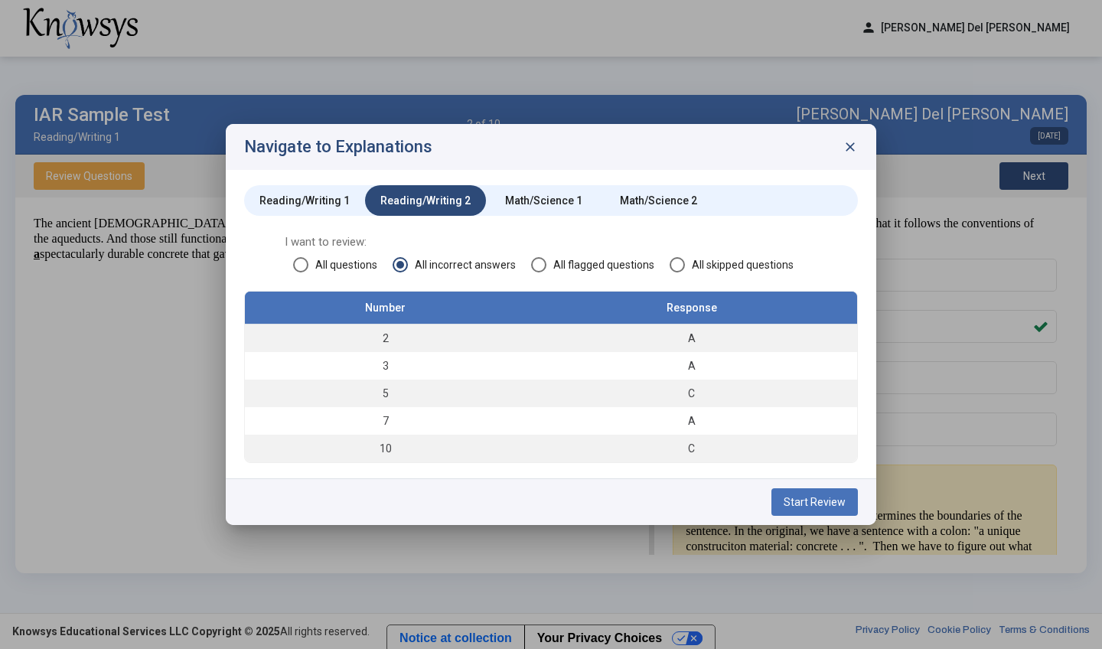
click at [335, 197] on div "Reading/Writing 1" at bounding box center [304, 200] width 90 height 15
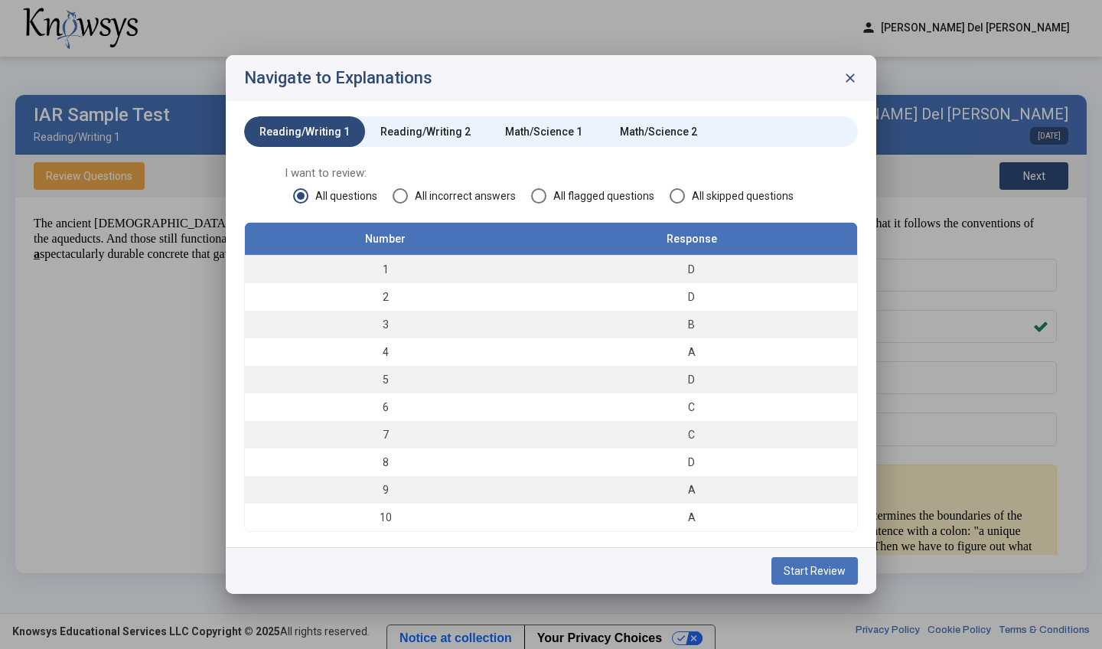
click at [403, 201] on span at bounding box center [400, 195] width 15 height 15
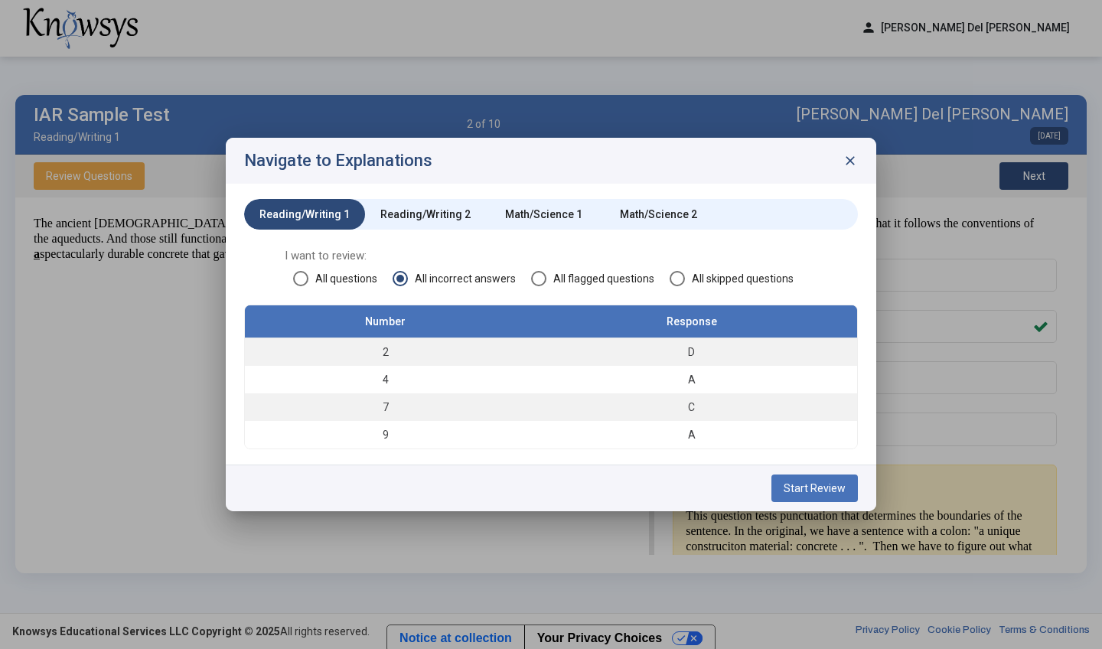
click at [542, 479] on button "Start Review" at bounding box center [814, 488] width 86 height 28
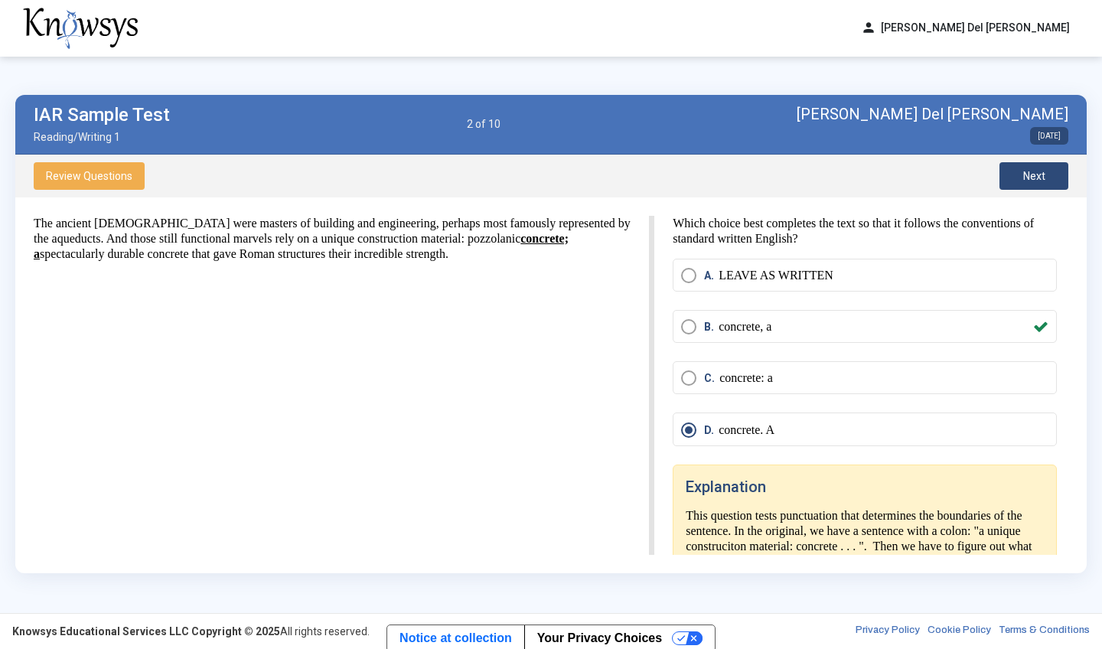
click at [542, 300] on div "The ancient Romans were masters of building and engineering, perhaps most famou…" at bounding box center [344, 385] width 621 height 339
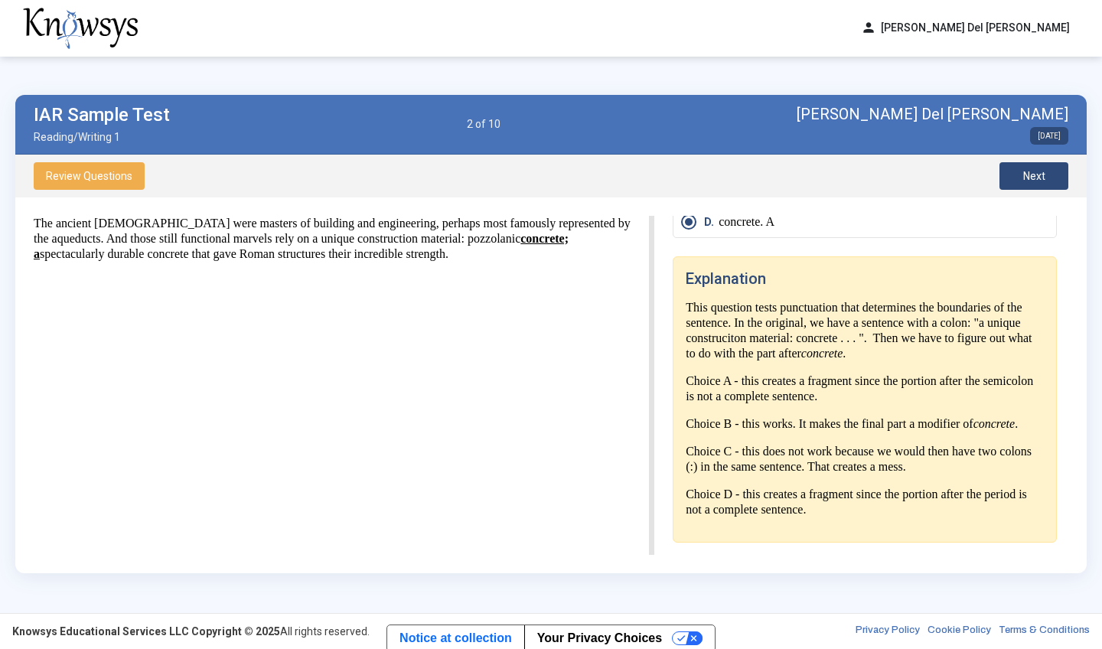
scroll to position [223, 0]
click at [542, 175] on span "Next" at bounding box center [1034, 176] width 22 height 12
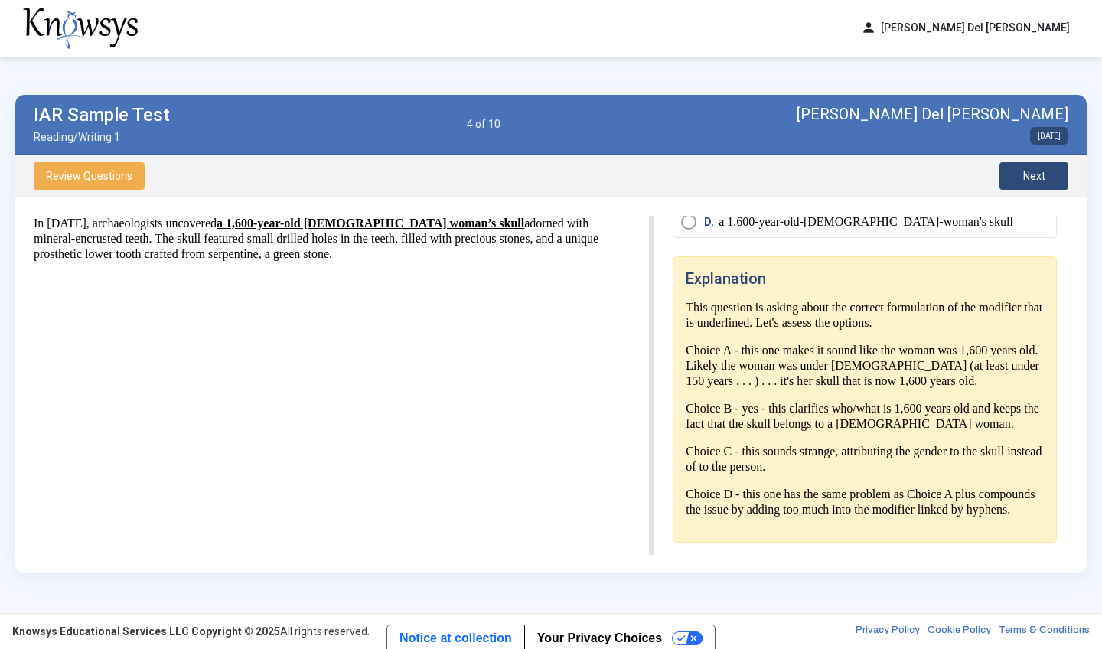
scroll to position [194, 0]
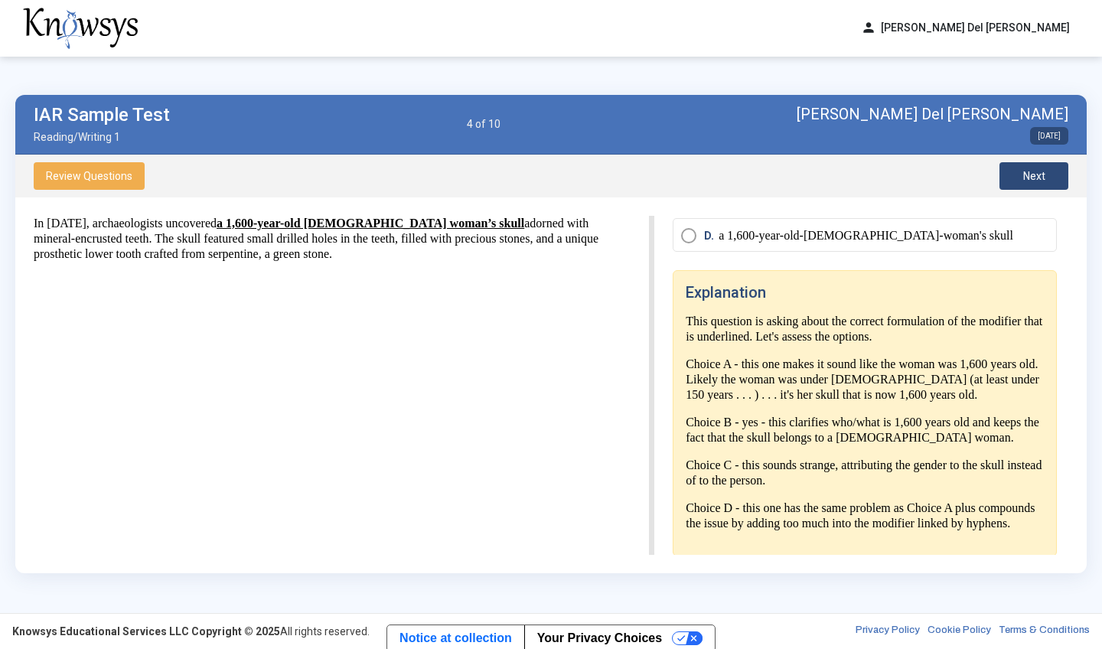
click at [96, 184] on button "Review Questions" at bounding box center [89, 176] width 111 height 28
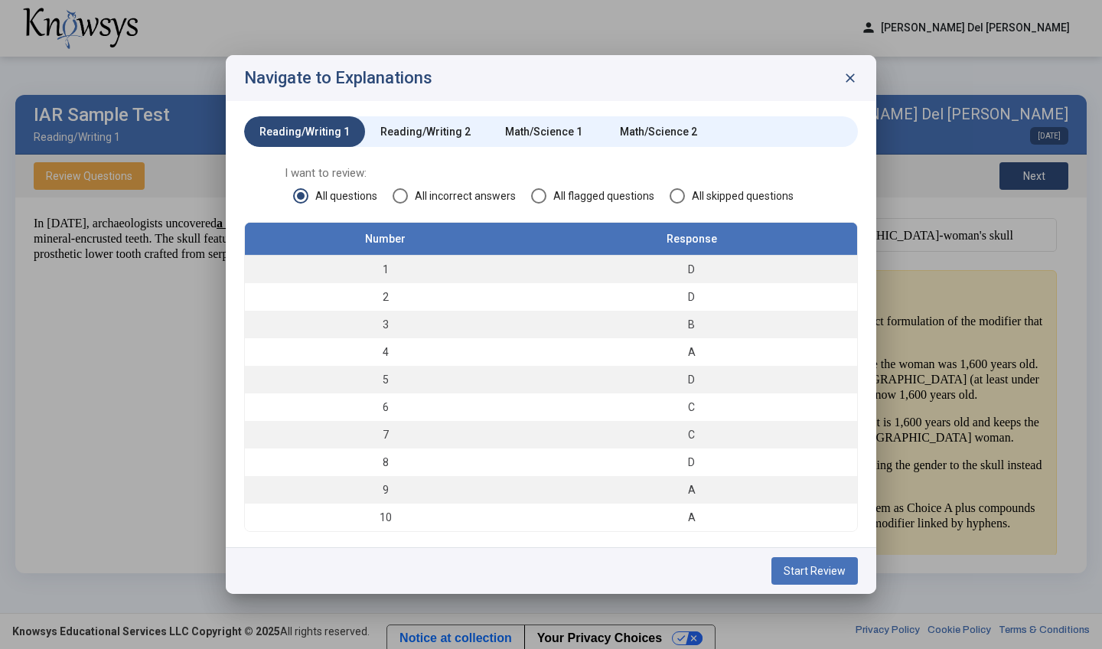
click at [411, 194] on span "All incorrect answers" at bounding box center [462, 195] width 108 height 15
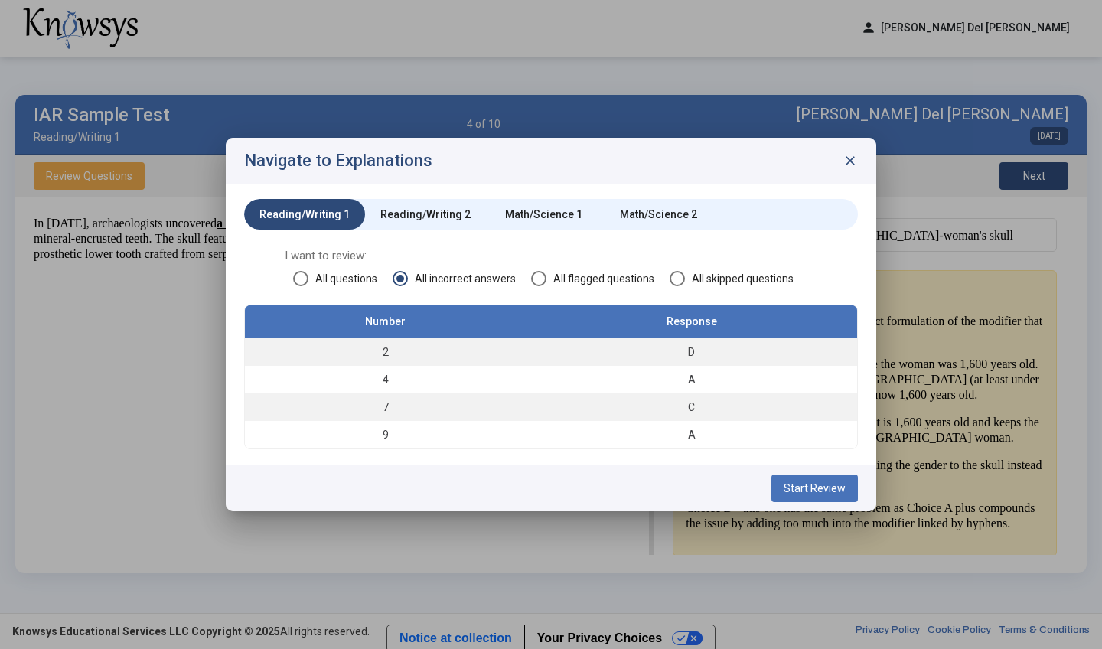
click at [542, 155] on span "close" at bounding box center [850, 160] width 15 height 15
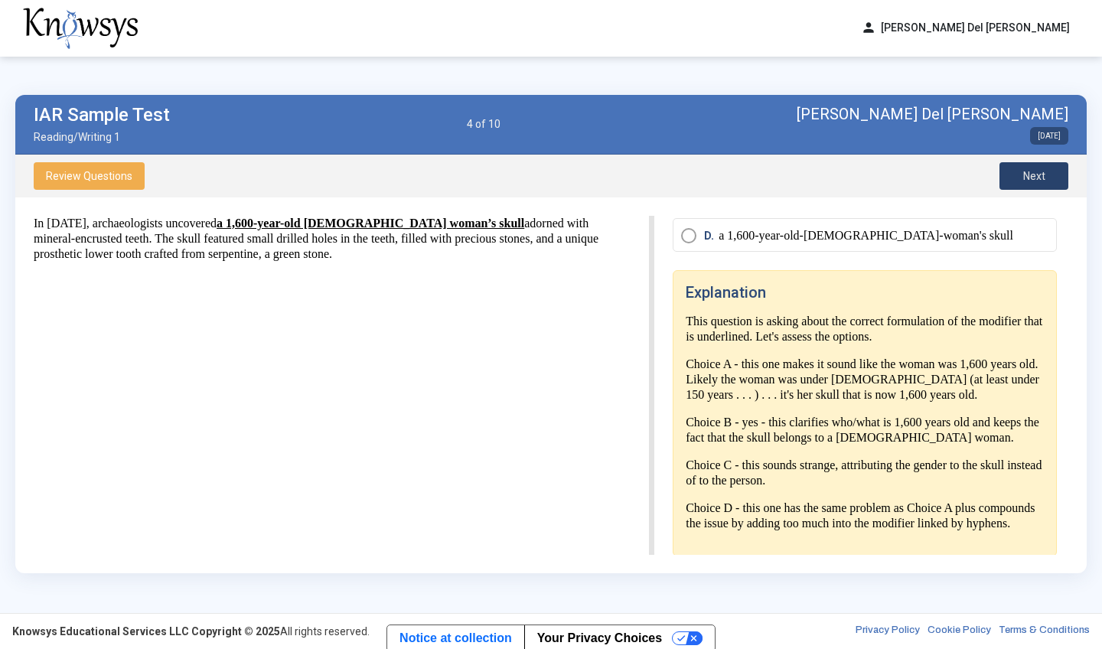
click at [542, 178] on button "Next" at bounding box center [1033, 176] width 69 height 28
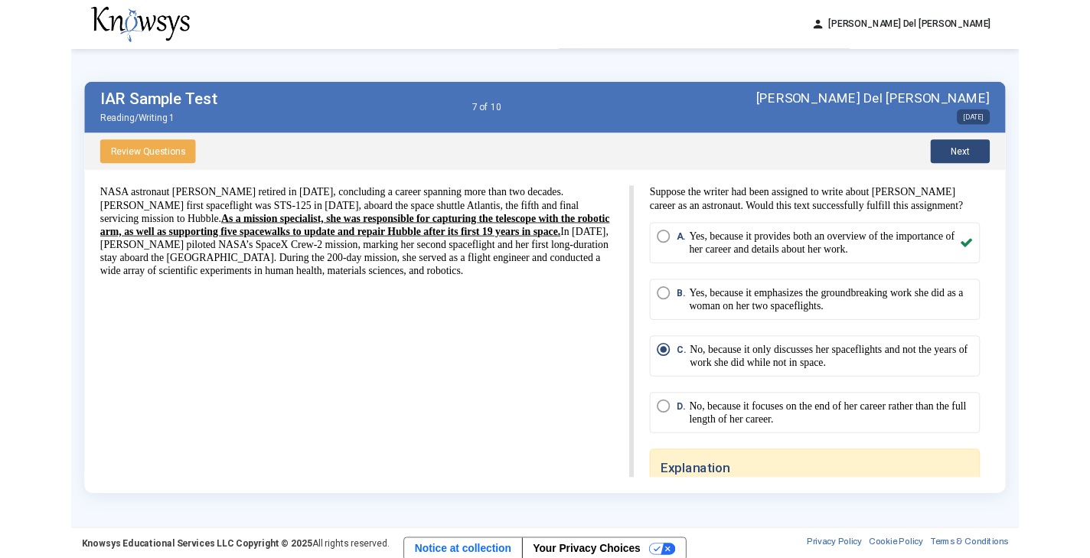
scroll to position [0, 0]
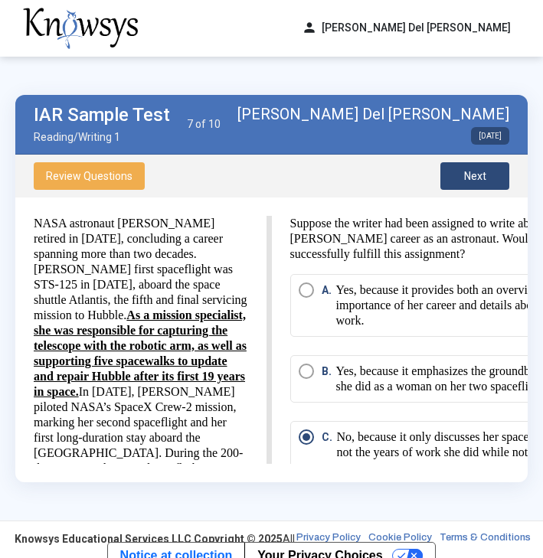
click at [65, 28] on img at bounding box center [80, 28] width 115 height 41
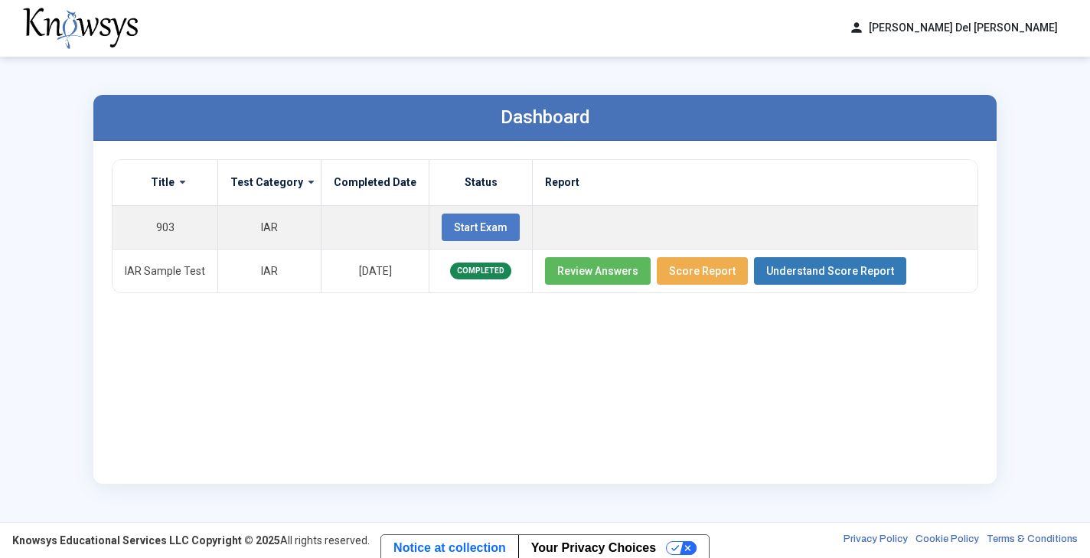
click at [75, 31] on img at bounding box center [80, 28] width 115 height 41
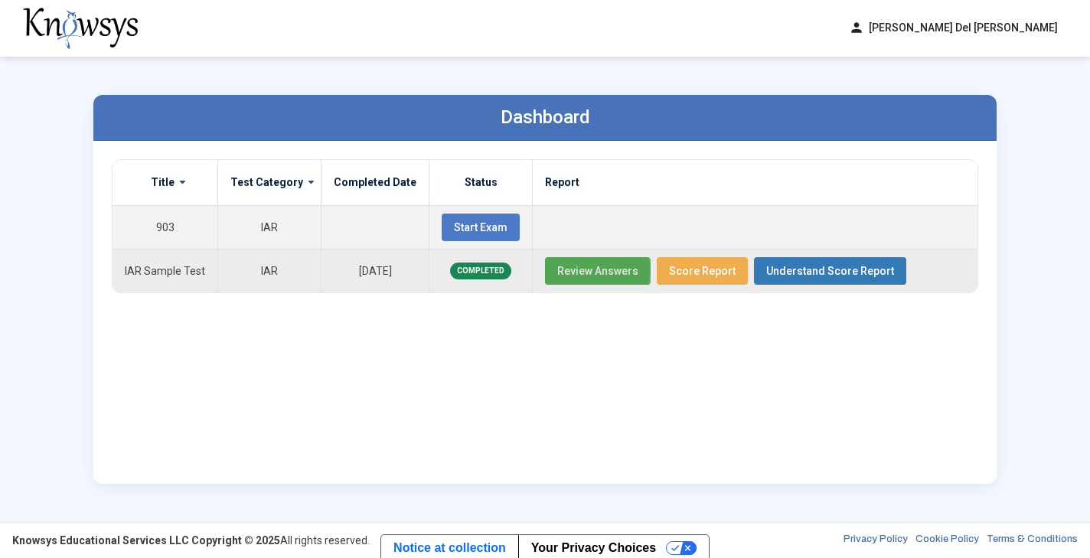
click at [542, 269] on span "Review Answers" at bounding box center [597, 271] width 81 height 12
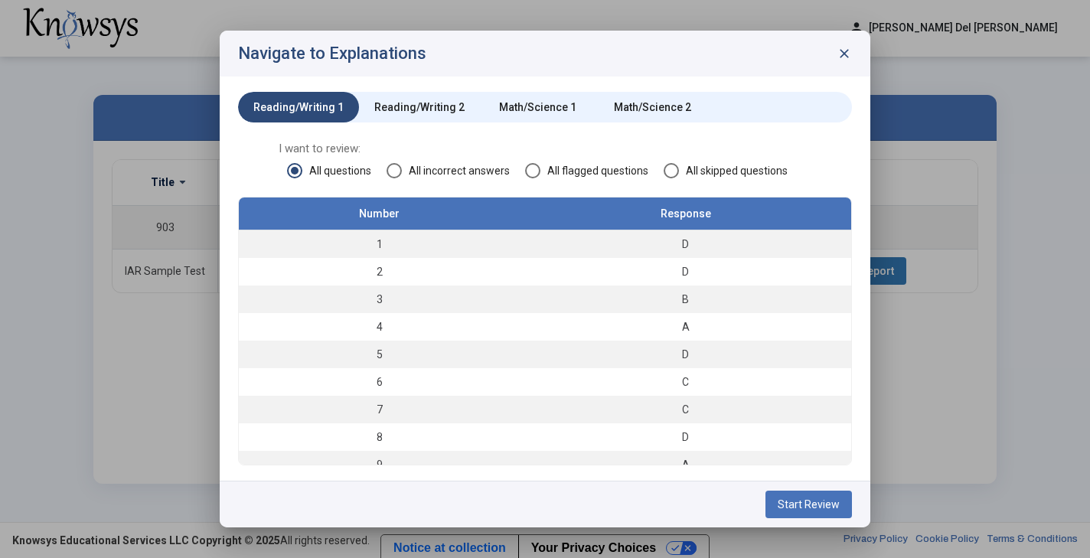
click at [394, 165] on span at bounding box center [393, 170] width 15 height 15
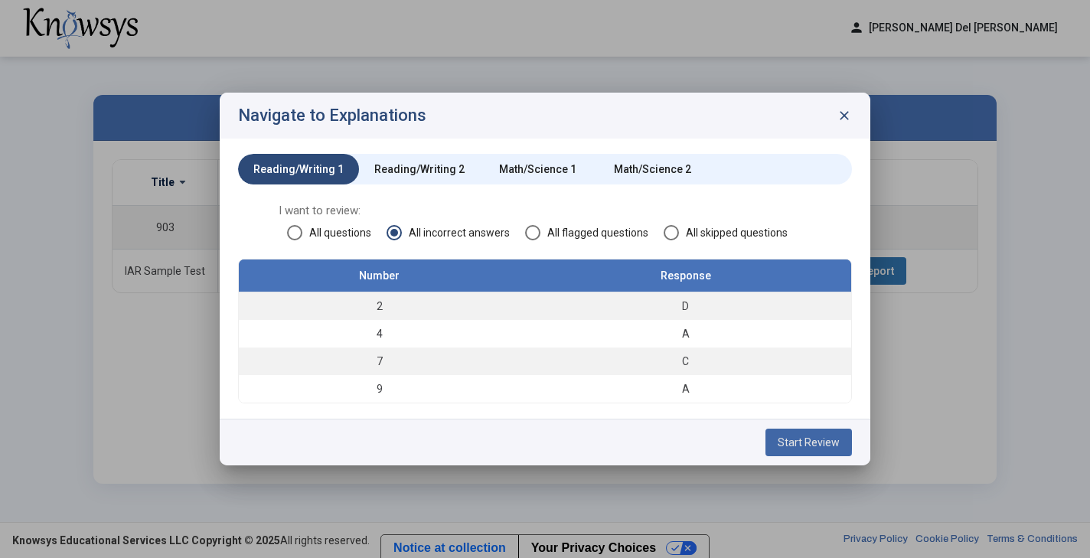
click at [542, 440] on span "Start Review" at bounding box center [809, 442] width 62 height 12
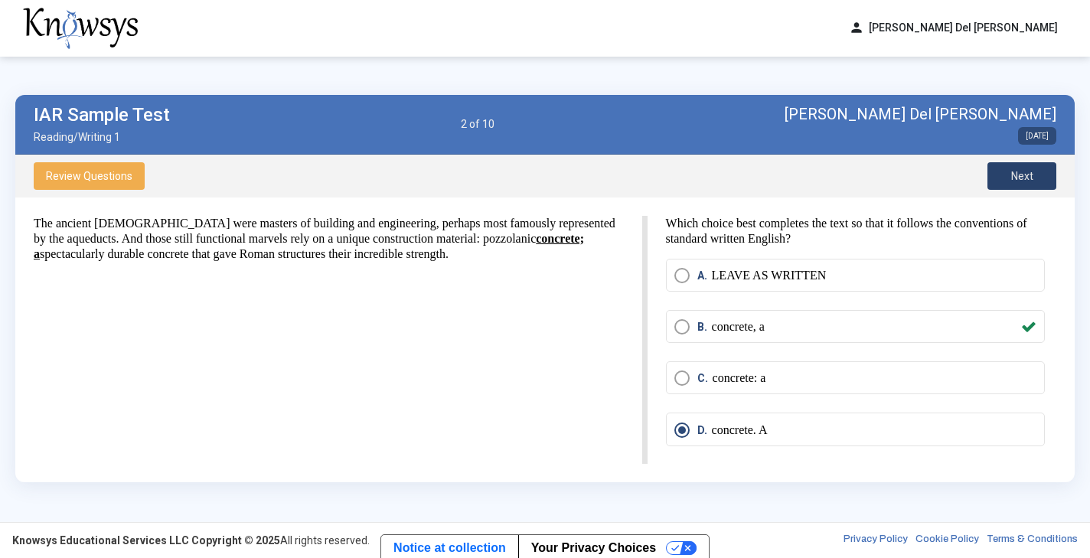
click at [542, 178] on button "Next" at bounding box center [1021, 176] width 69 height 28
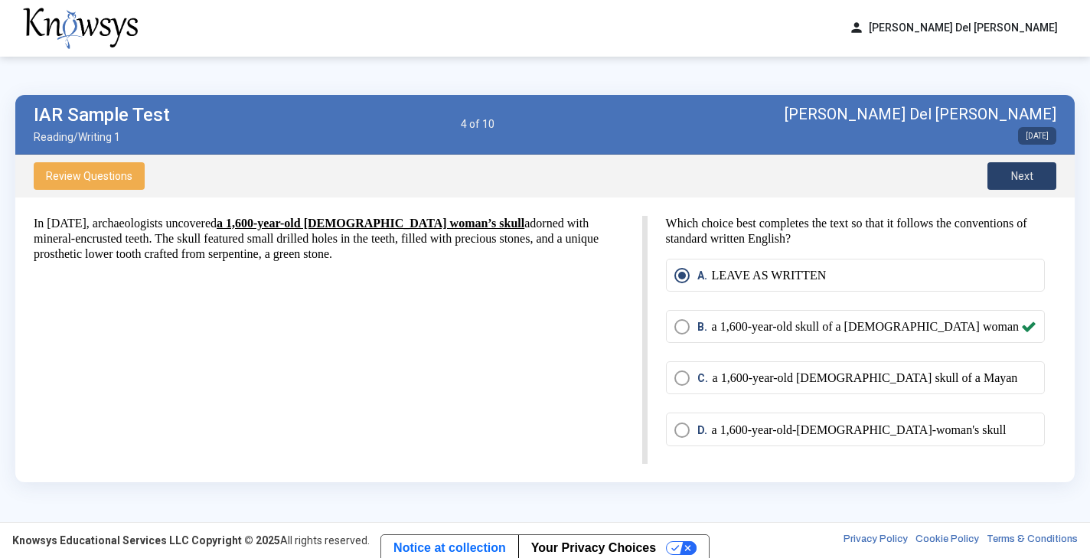
click at [542, 178] on button "Next" at bounding box center [1021, 176] width 69 height 28
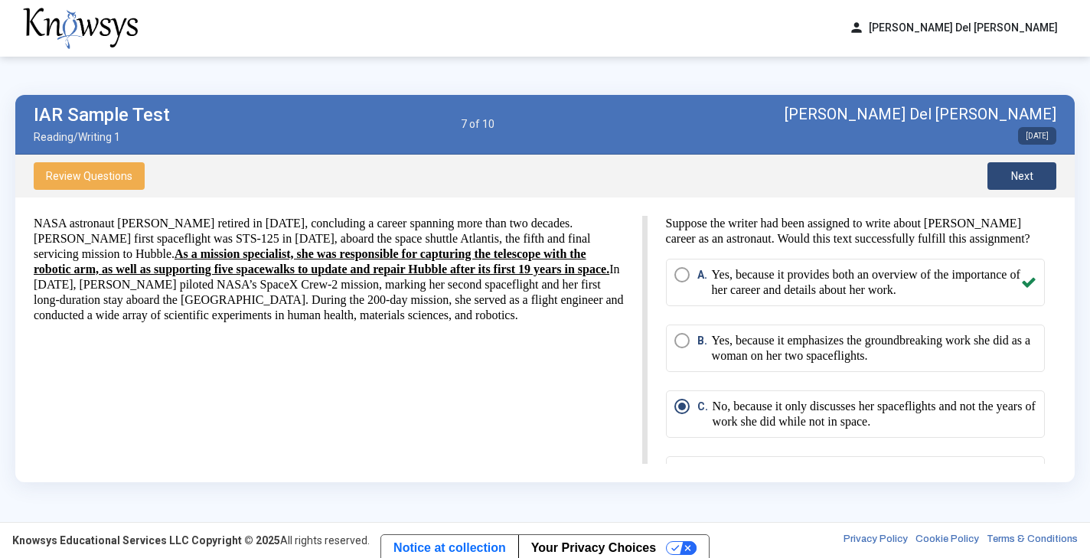
click at [542, 357] on p "Yes, because it emphasizes the groundbreaking work she did as a woman on her tw…" at bounding box center [874, 348] width 324 height 31
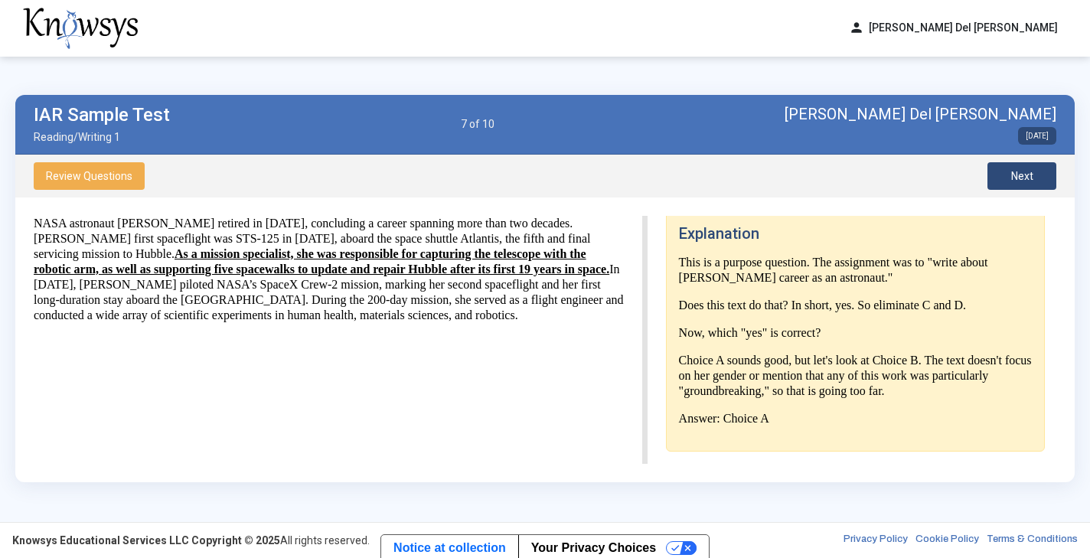
scroll to position [326, 0]
click at [542, 180] on span "Next" at bounding box center [1022, 176] width 22 height 12
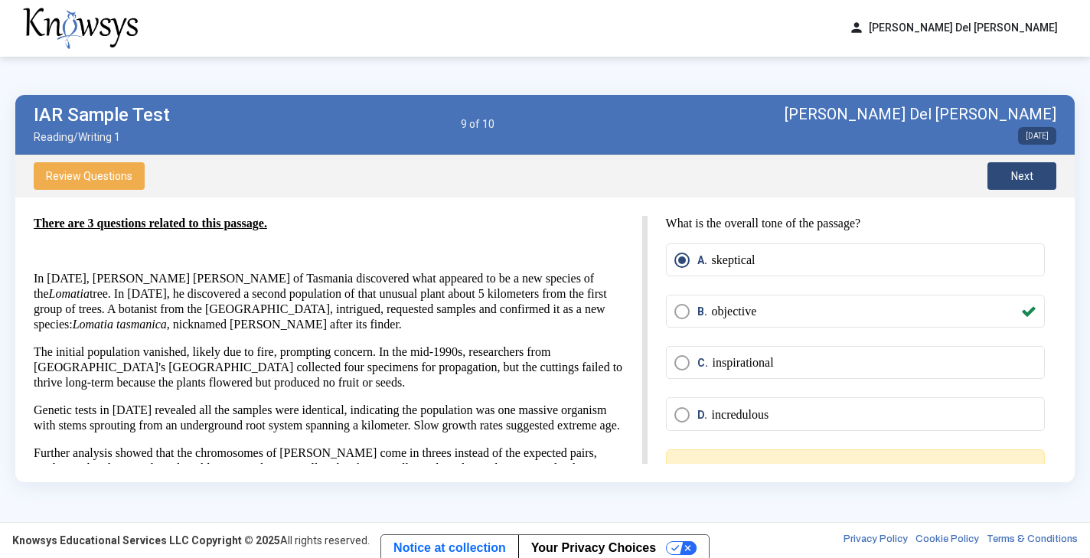
scroll to position [0, 0]
click at [99, 189] on button "Review Questions" at bounding box center [89, 176] width 111 height 28
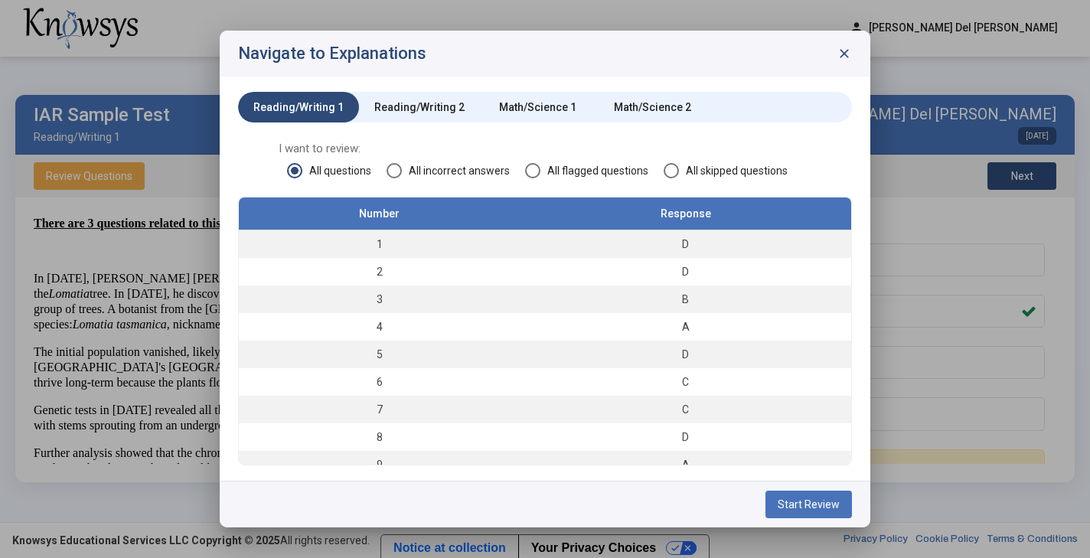
click at [435, 173] on span "All incorrect answers" at bounding box center [456, 170] width 108 height 15
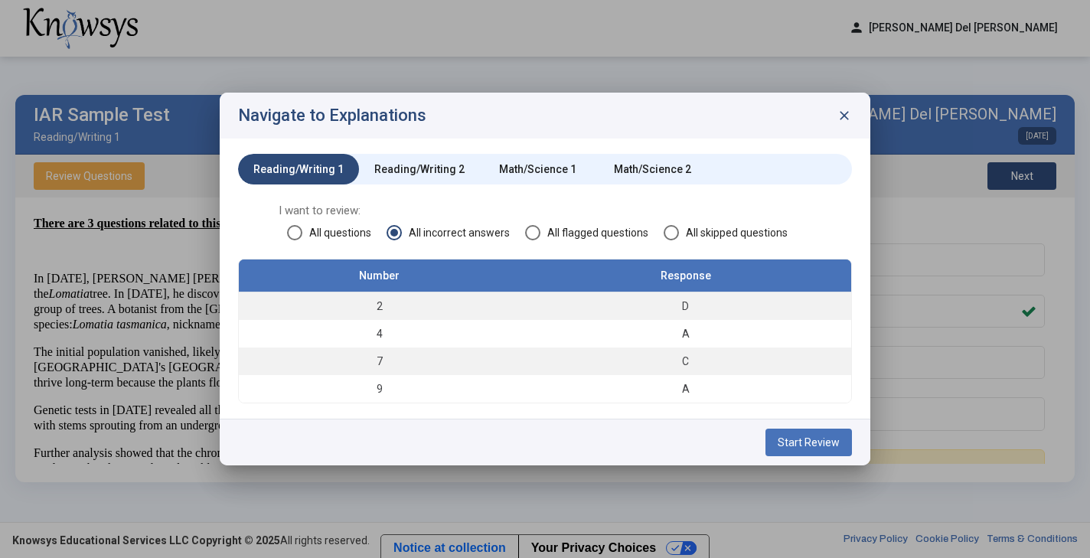
click at [542, 119] on span "close" at bounding box center [843, 115] width 15 height 15
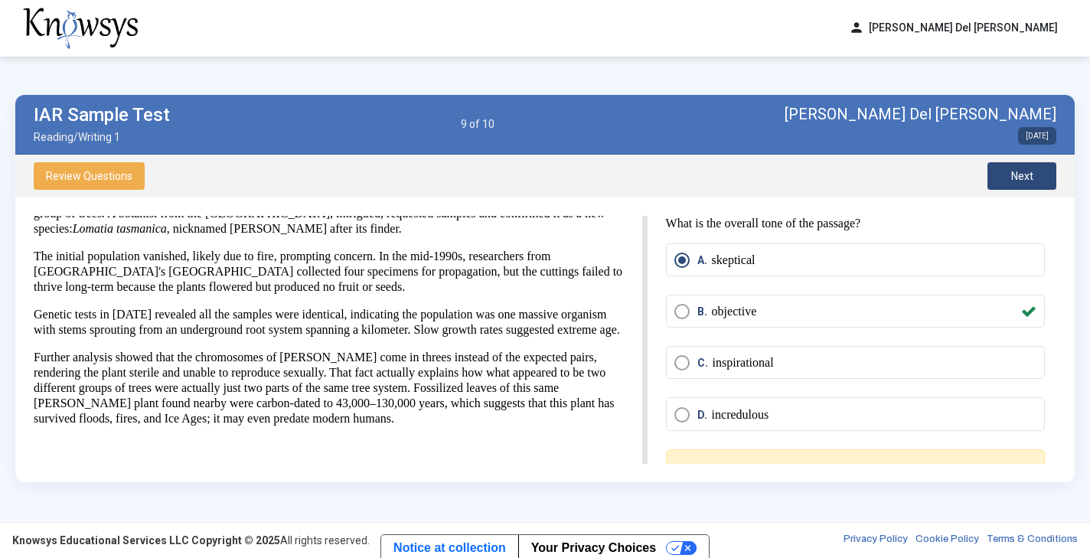
click at [542, 173] on span "Next" at bounding box center [1022, 176] width 22 height 12
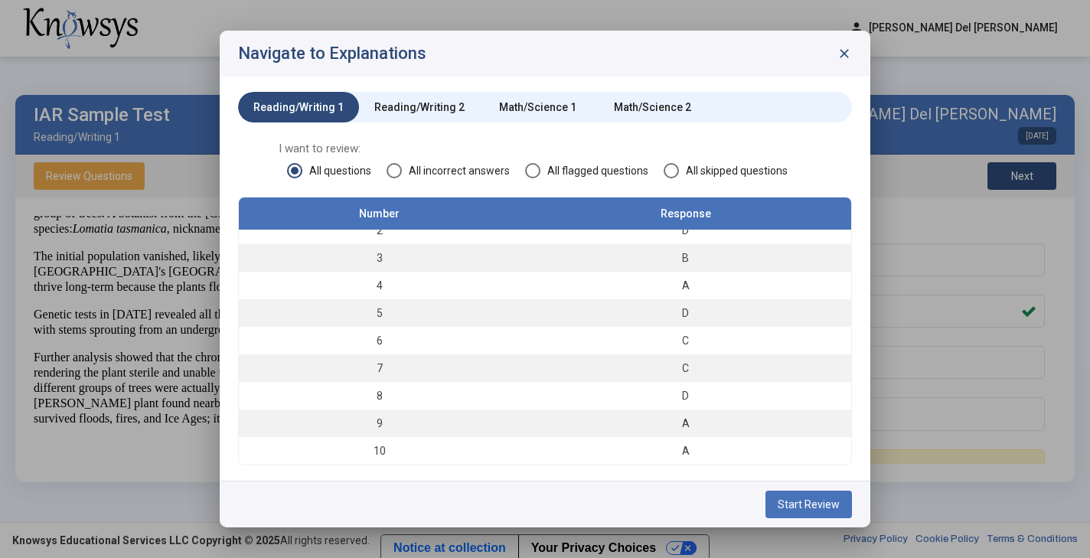
scroll to position [41, 0]
click at [542, 51] on span "close" at bounding box center [843, 53] width 15 height 15
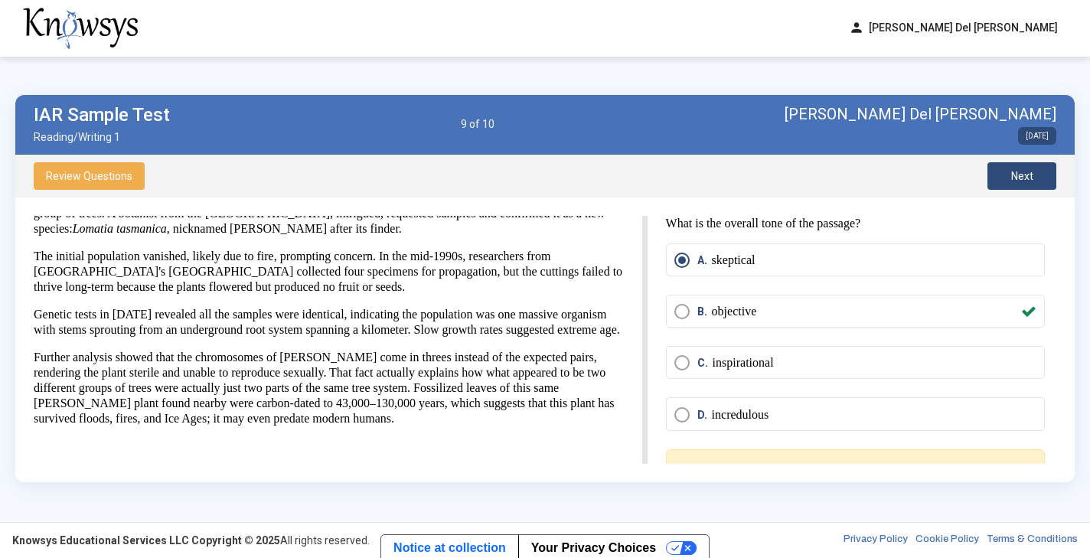
click at [128, 171] on span "Review Questions" at bounding box center [89, 176] width 86 height 12
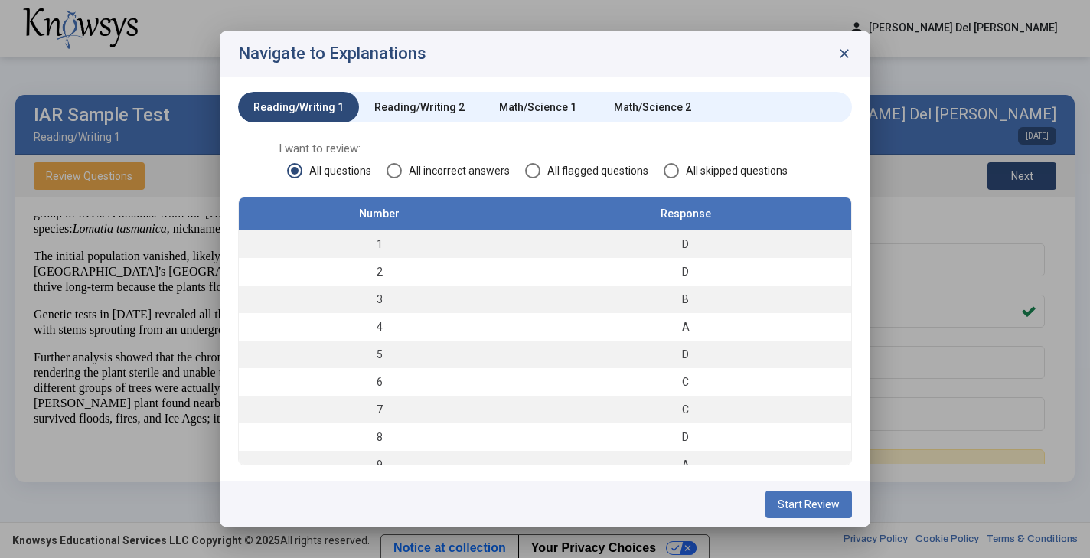
click at [542, 43] on div "Navigate to Explanations close" at bounding box center [545, 54] width 651 height 46
click at [542, 51] on span "close" at bounding box center [843, 53] width 15 height 15
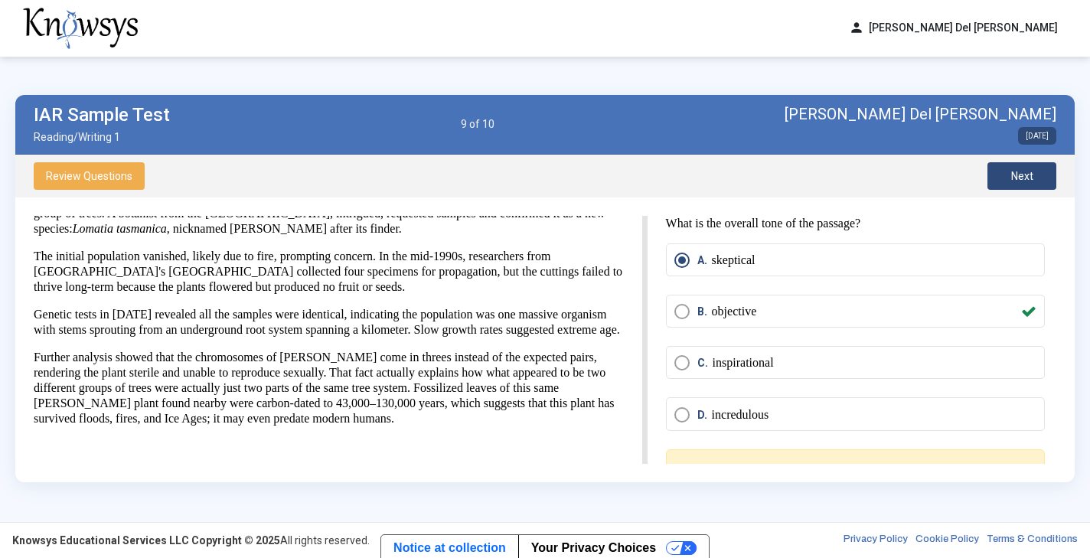
click at [79, 28] on img at bounding box center [80, 28] width 115 height 41
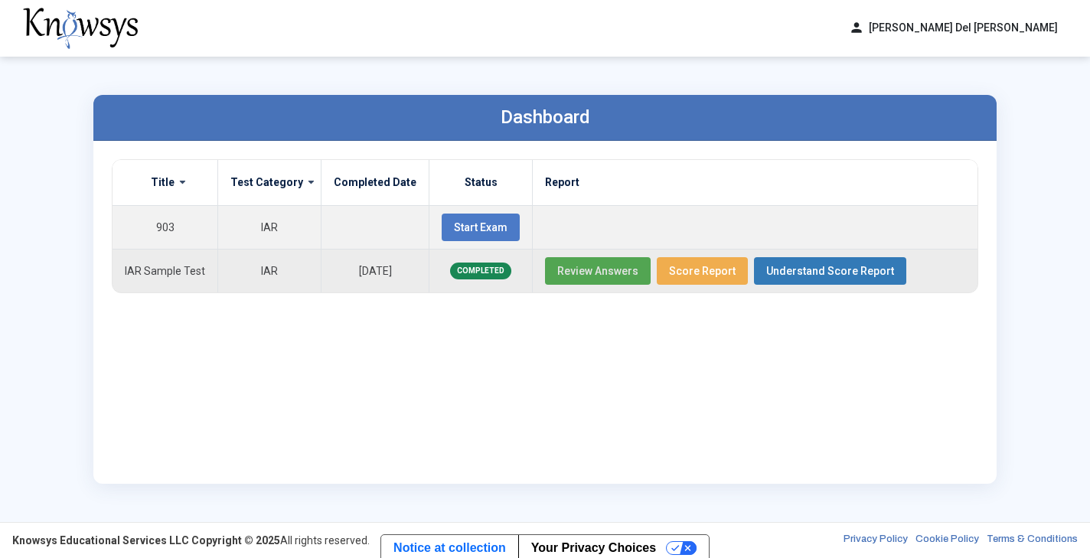
click at [542, 275] on span "Review Answers" at bounding box center [597, 271] width 81 height 12
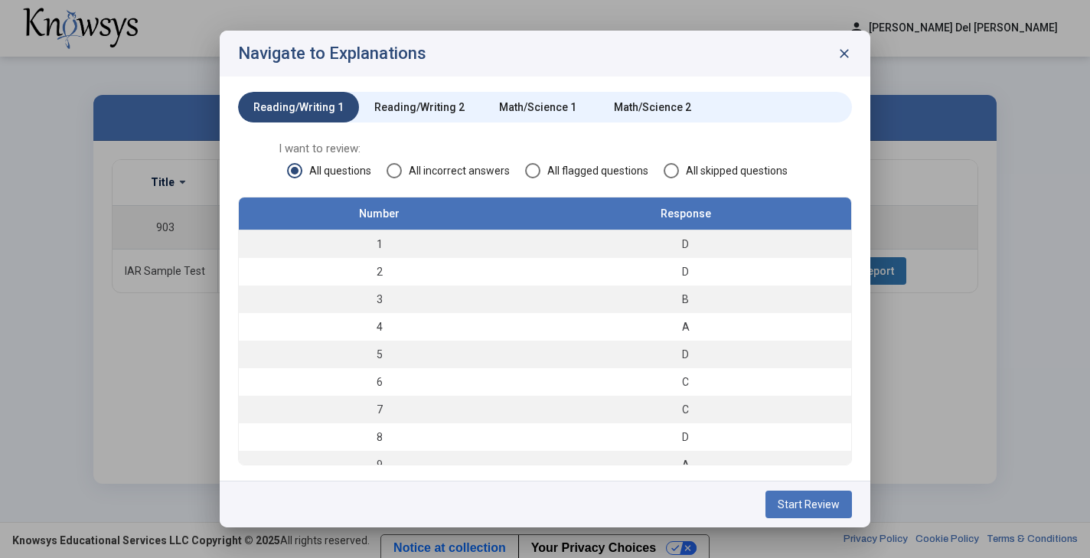
click at [501, 171] on span "All incorrect answers" at bounding box center [456, 170] width 108 height 15
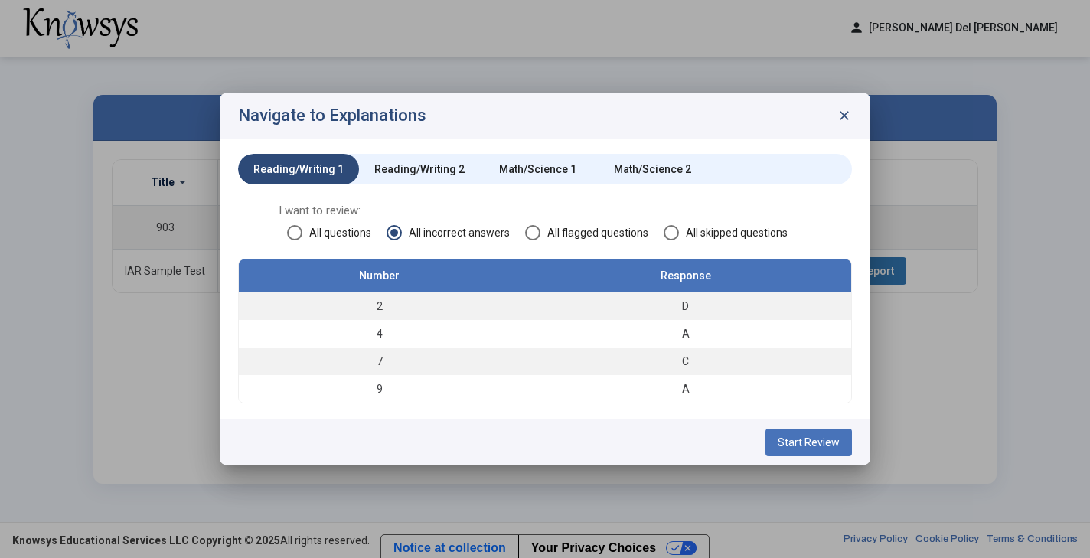
click at [310, 240] on span "All questions" at bounding box center [336, 232] width 69 height 15
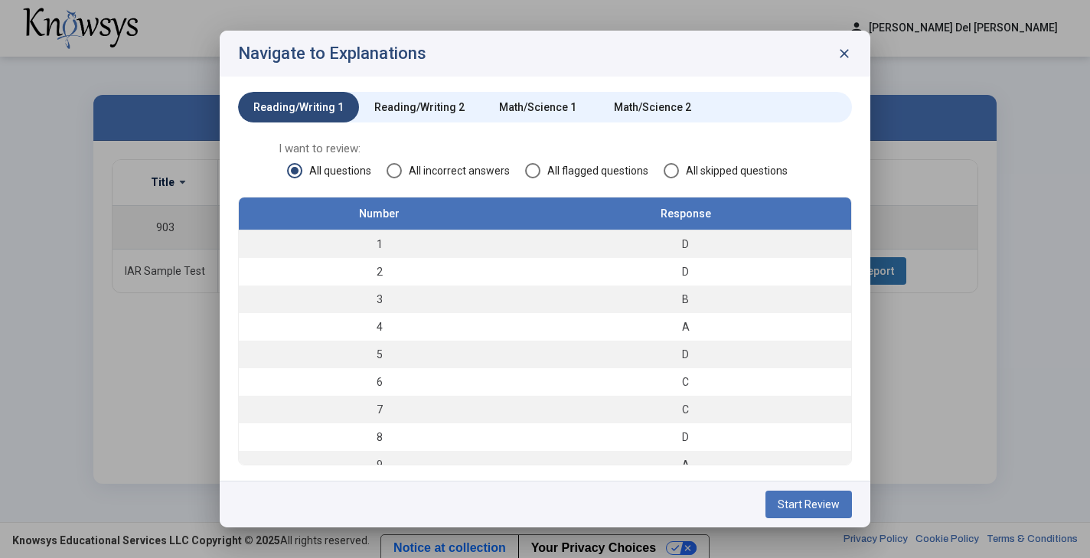
click at [442, 99] on div "Reading/Writing 2" at bounding box center [419, 107] width 121 height 31
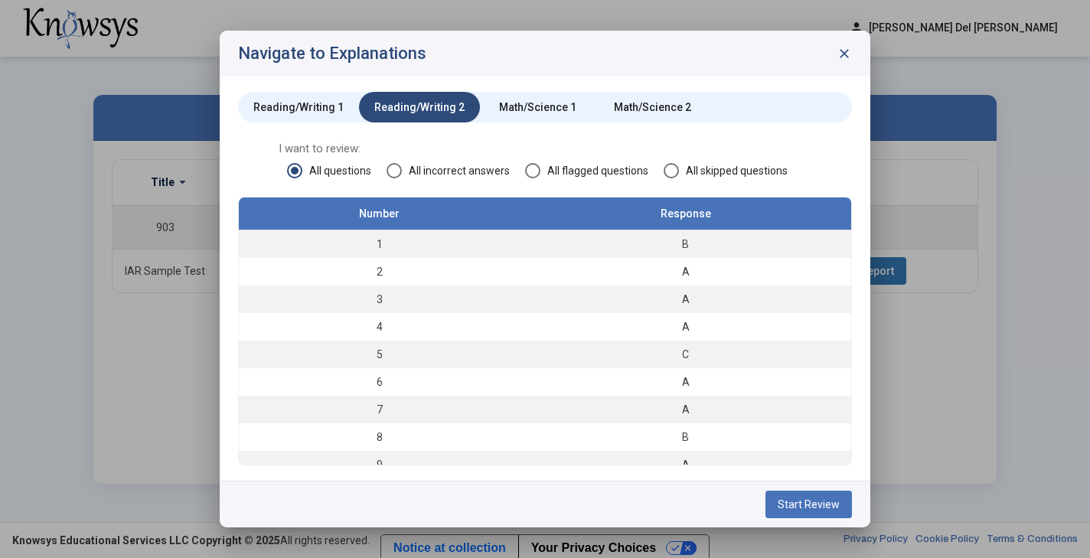
click at [542, 50] on span "close" at bounding box center [843, 53] width 15 height 15
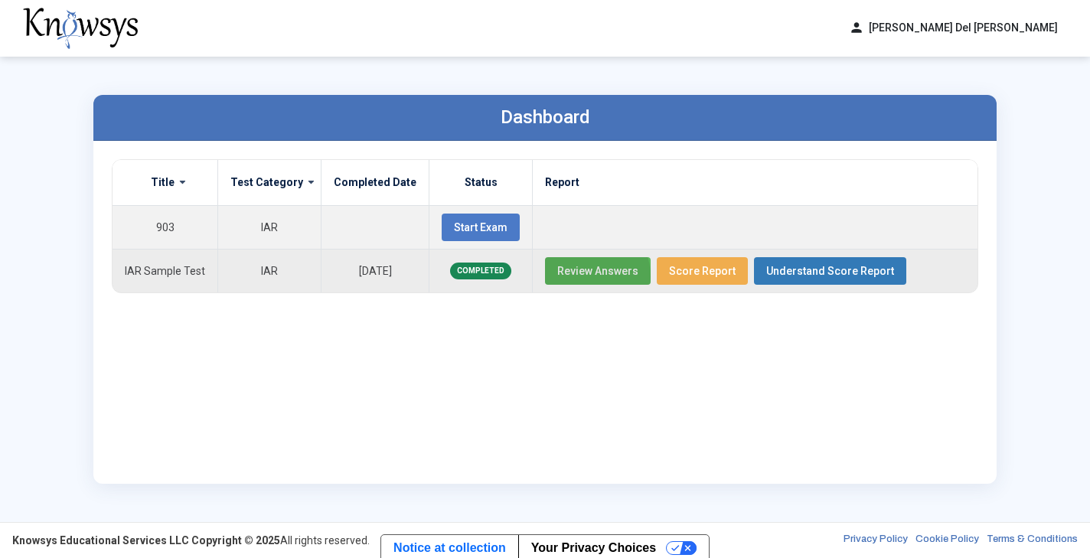
click at [542, 276] on span "Review Answers" at bounding box center [597, 271] width 81 height 12
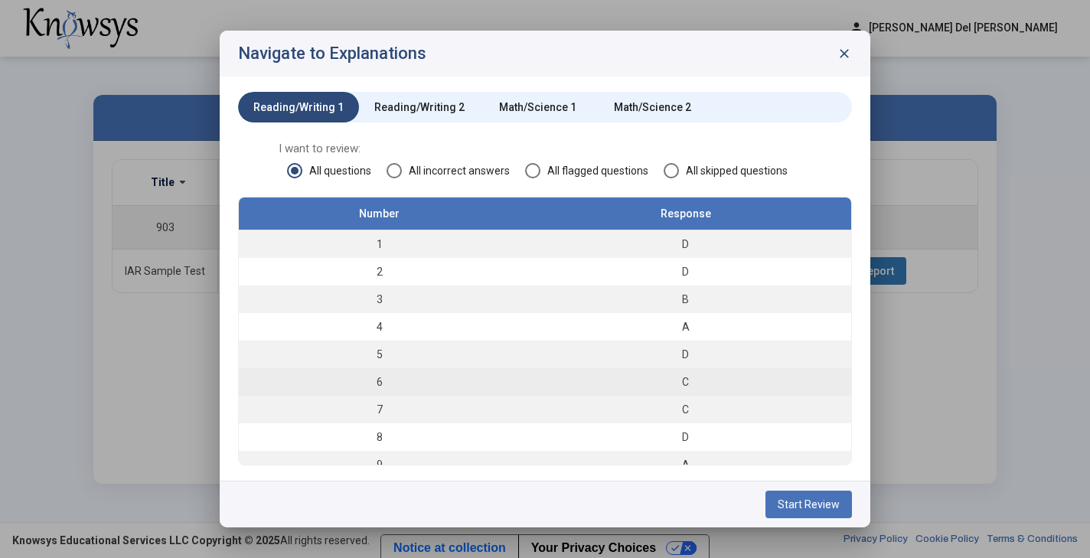
click at [393, 383] on td "6" at bounding box center [379, 382] width 281 height 28
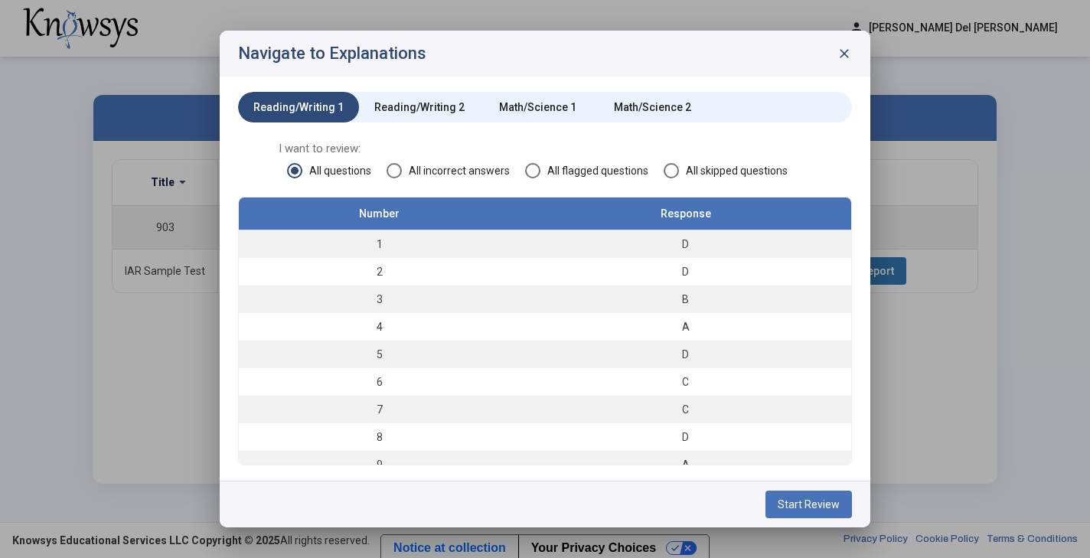
click at [542, 501] on span "Start Review" at bounding box center [809, 504] width 62 height 12
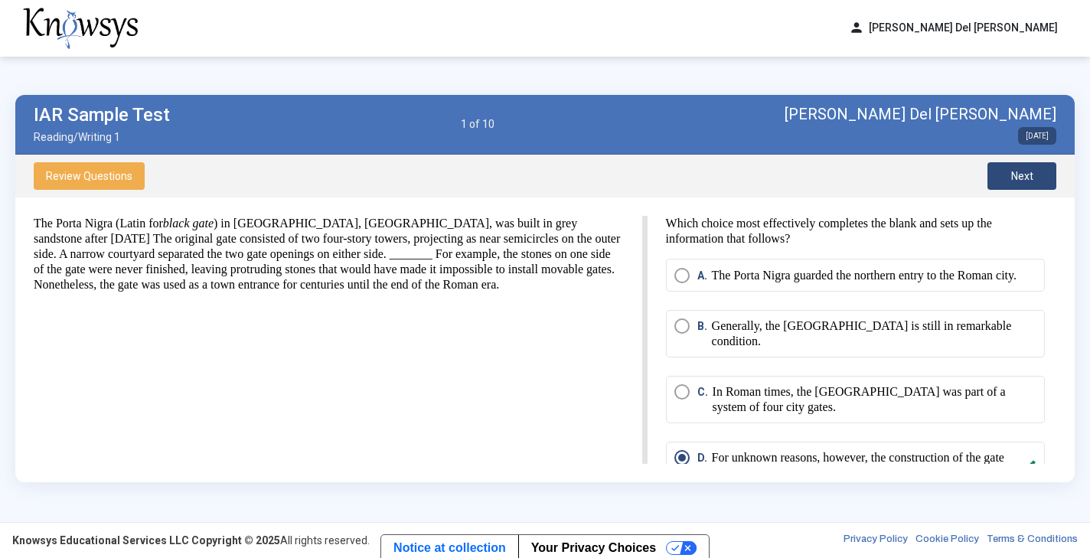
click at [542, 179] on span "Next" at bounding box center [1022, 176] width 22 height 12
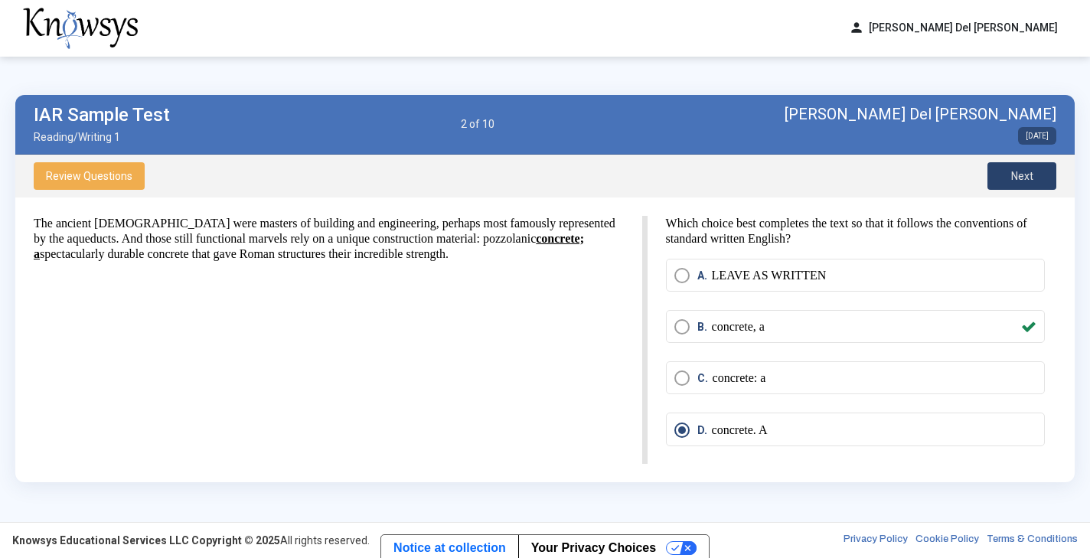
click at [542, 179] on span "Next" at bounding box center [1022, 176] width 22 height 12
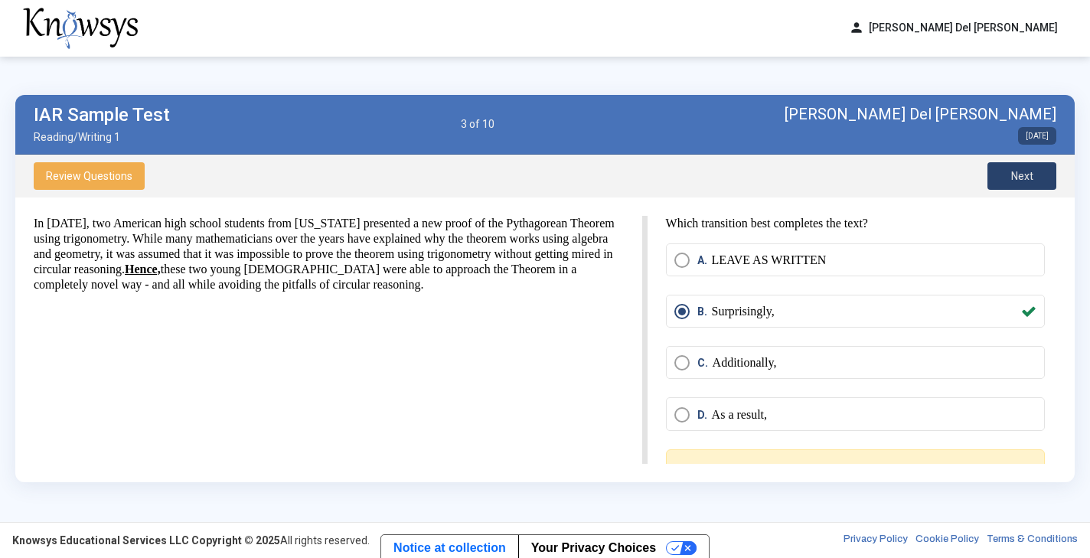
click at [542, 179] on span "Next" at bounding box center [1022, 176] width 22 height 12
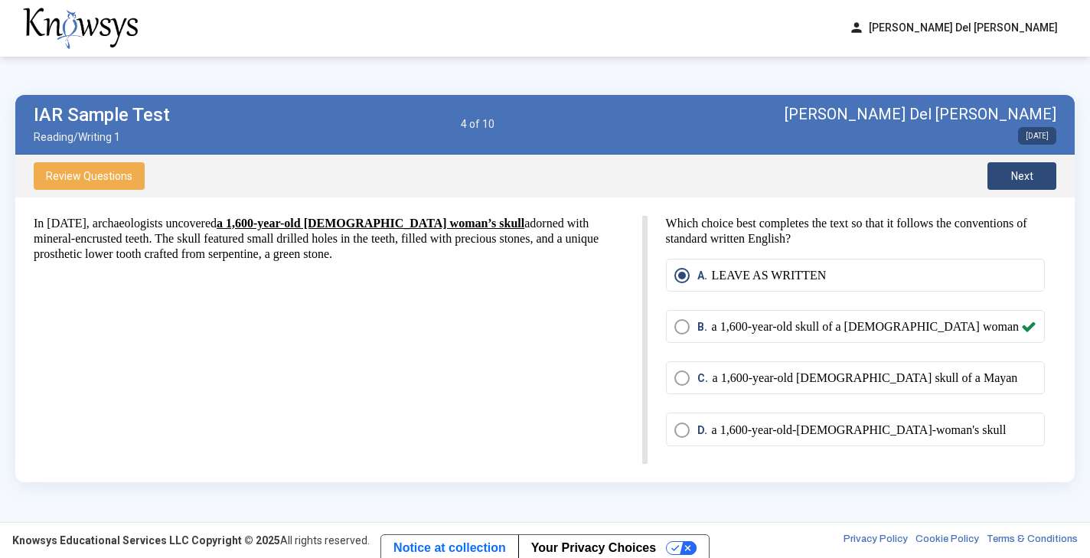
click at [542, 179] on span "Next" at bounding box center [1022, 176] width 22 height 12
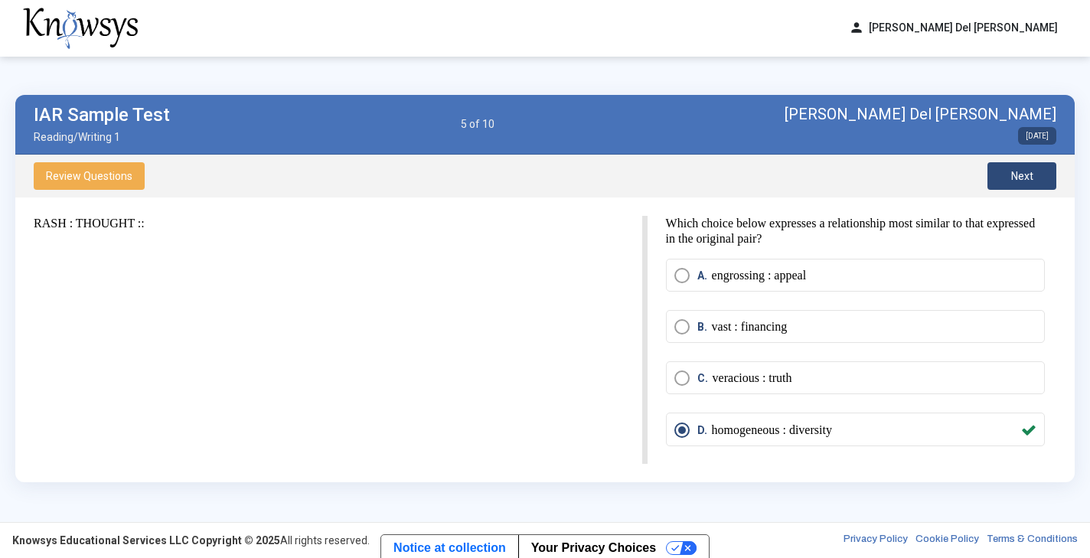
click at [542, 179] on span "Next" at bounding box center [1022, 176] width 22 height 12
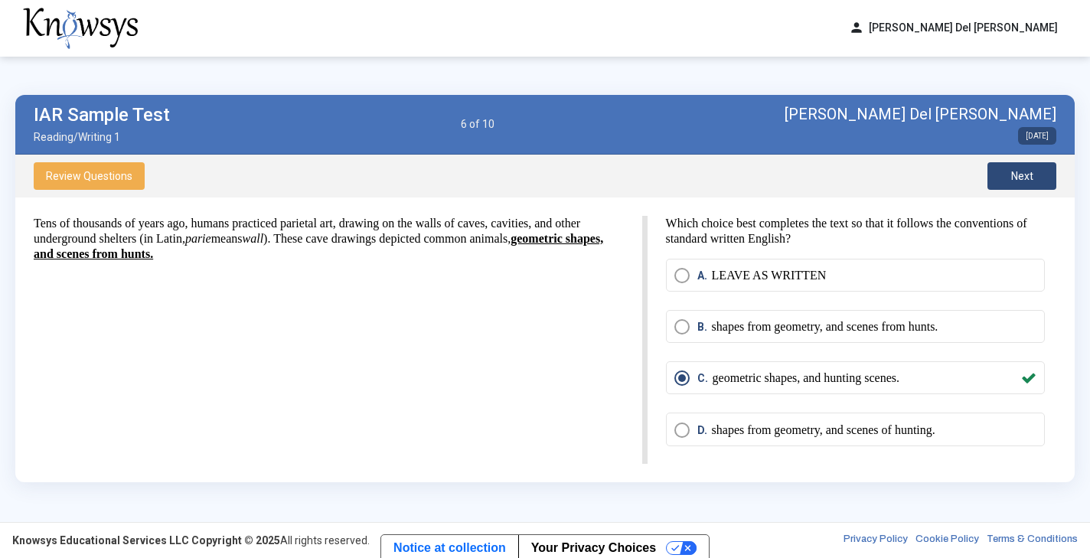
click at [56, 178] on span "Review Questions" at bounding box center [89, 176] width 86 height 12
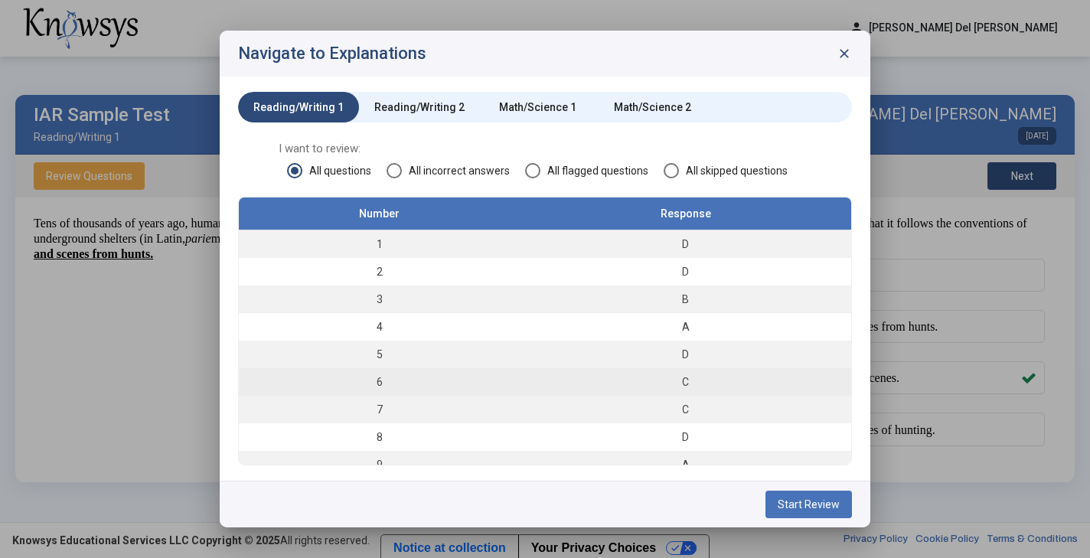
click at [390, 389] on td "6" at bounding box center [379, 382] width 281 height 28
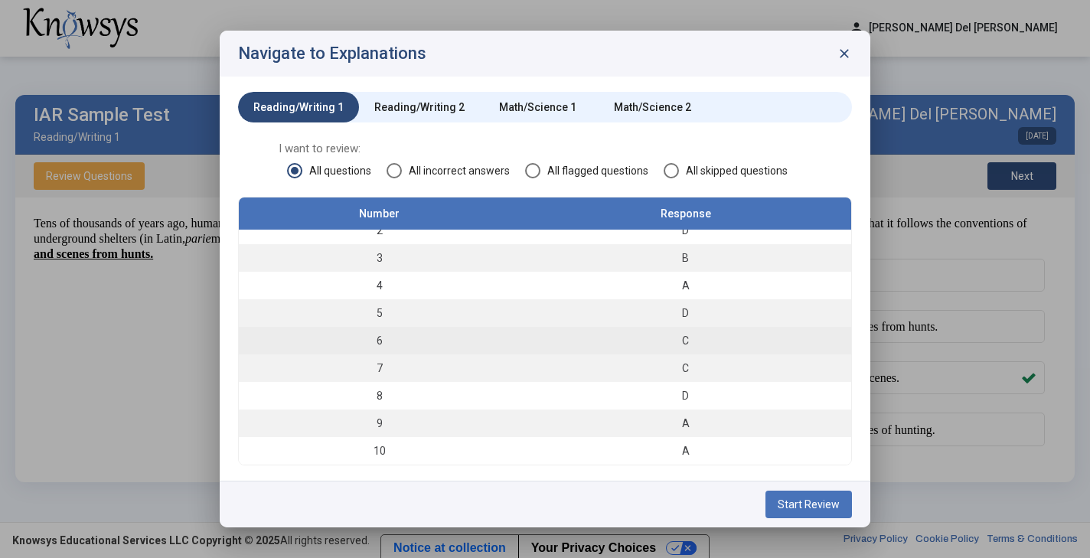
scroll to position [41, 0]
click at [378, 345] on td "6" at bounding box center [379, 341] width 281 height 28
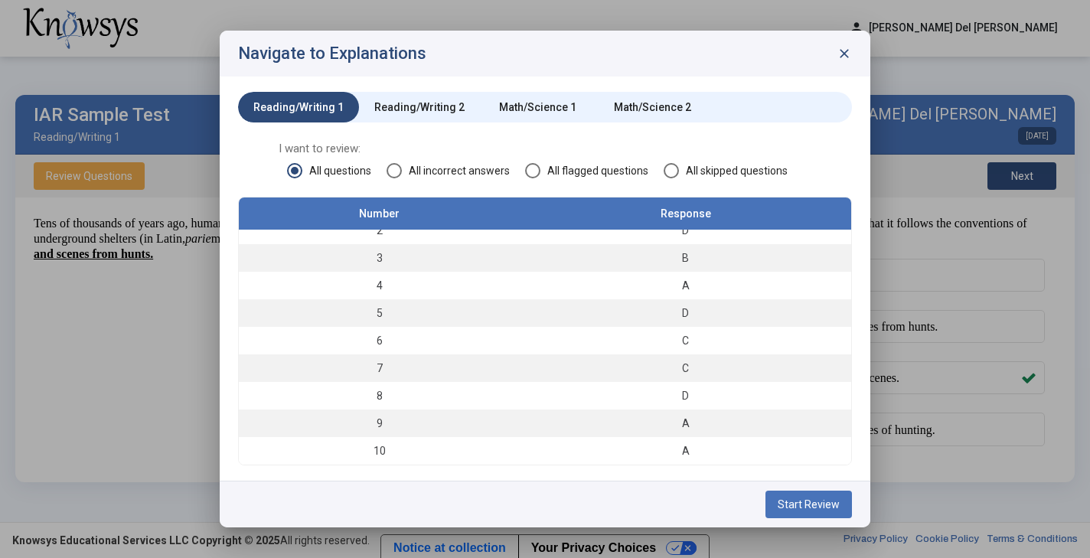
click at [427, 168] on span "All incorrect answers" at bounding box center [456, 170] width 108 height 15
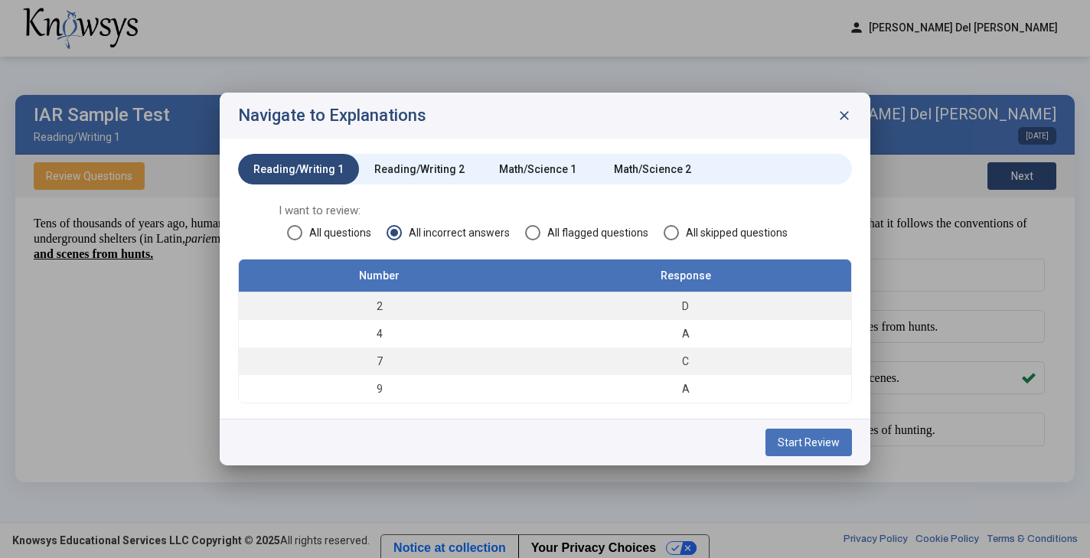
click at [428, 168] on div "Reading/Writing 2" at bounding box center [419, 168] width 90 height 15
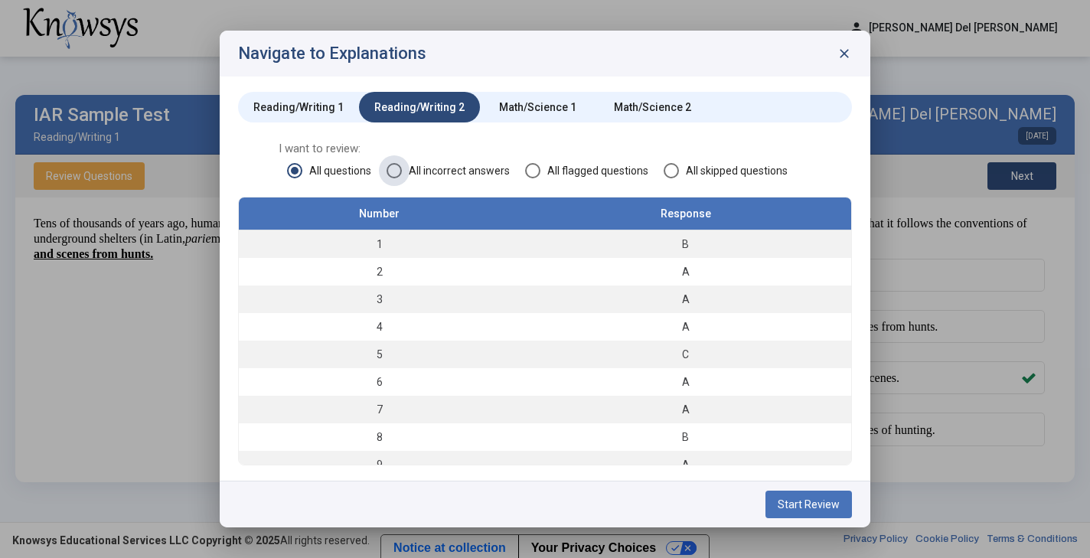
click at [466, 178] on span "All incorrect answers" at bounding box center [456, 170] width 108 height 15
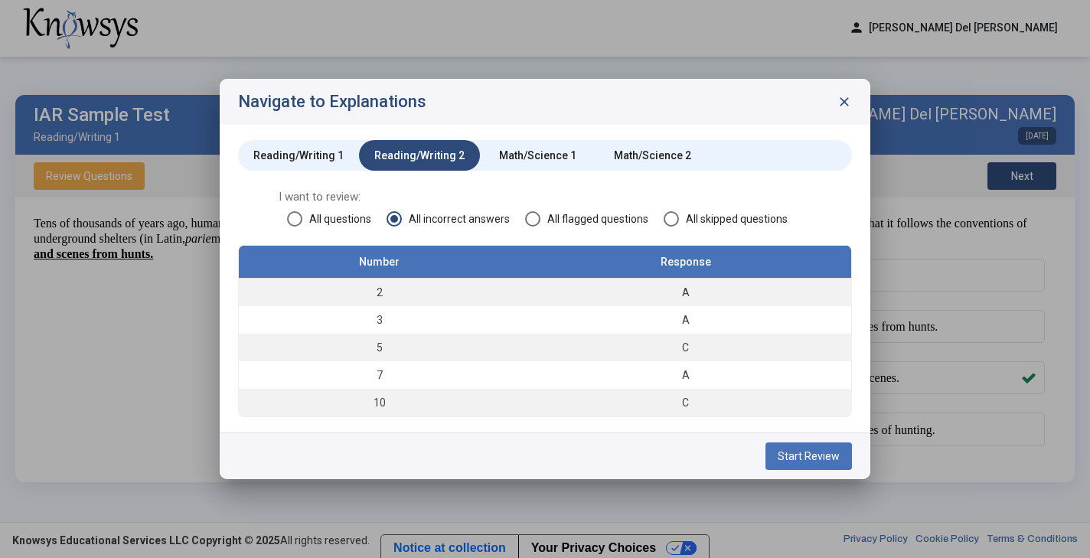
click at [542, 458] on span "Start Review" at bounding box center [809, 456] width 62 height 12
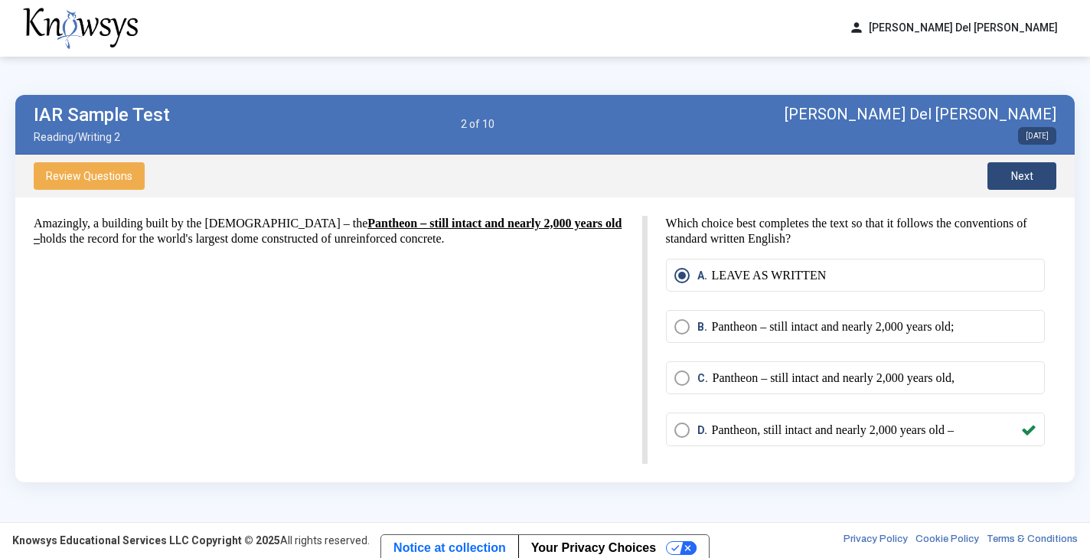
click at [542, 376] on p "Pantheon – still intact and nearly 2,000 years old," at bounding box center [833, 377] width 242 height 15
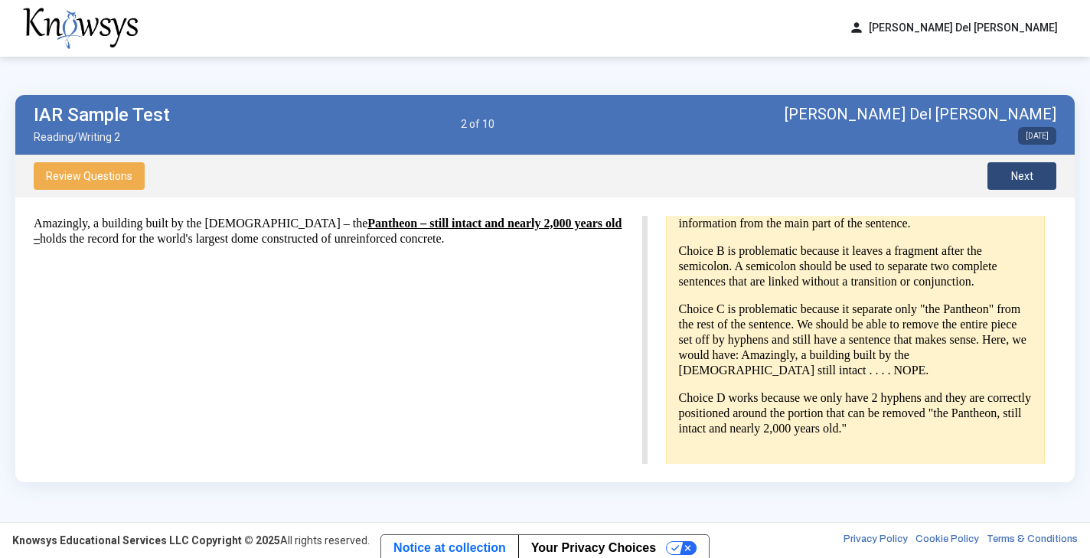
scroll to position [403, 0]
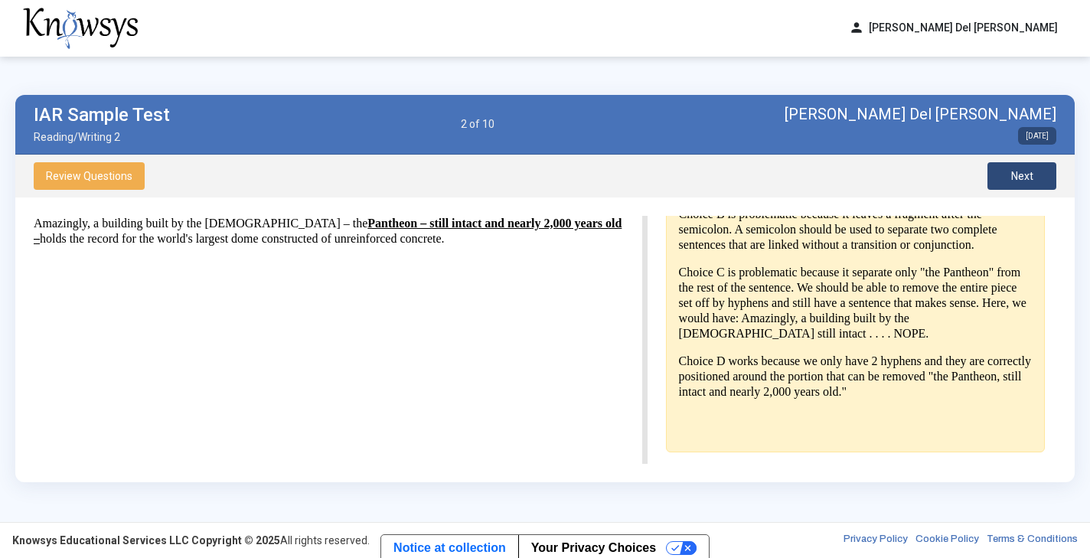
click at [542, 194] on div "Review Questions Next" at bounding box center [544, 176] width 1059 height 43
click at [542, 175] on span "Next" at bounding box center [1022, 176] width 22 height 12
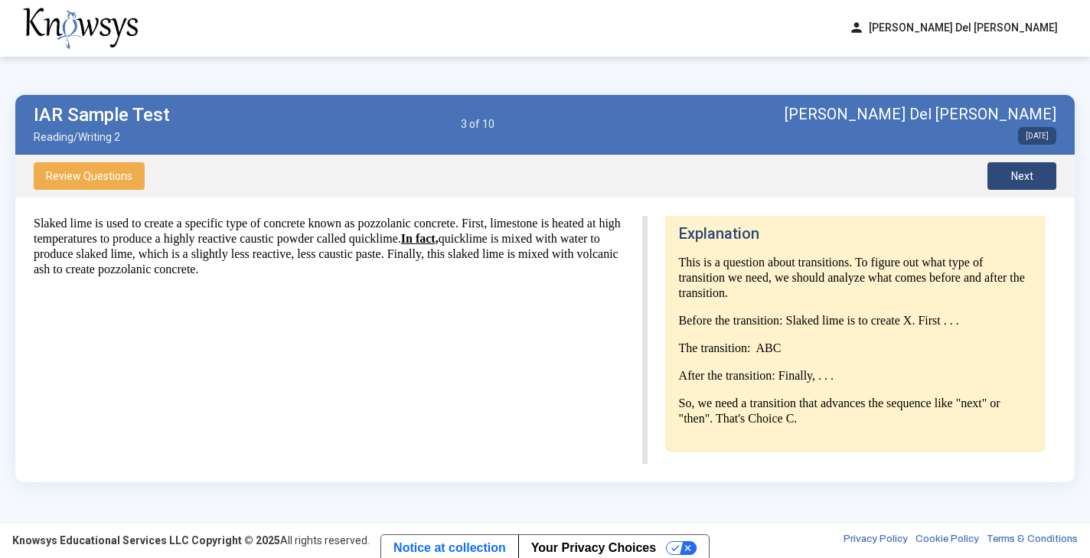
scroll to position [238, 0]
click at [542, 172] on button "Next" at bounding box center [1021, 176] width 69 height 28
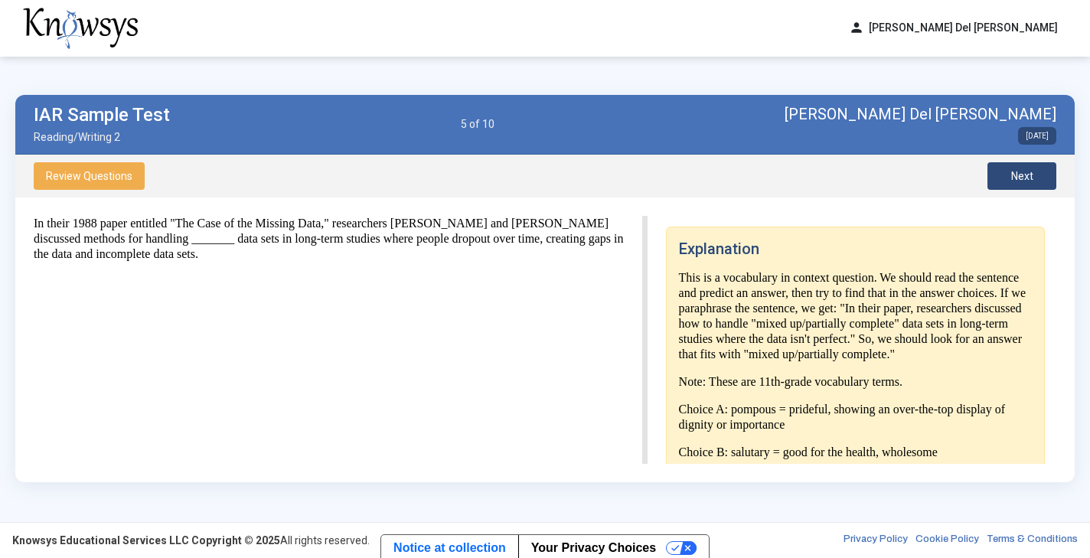
click at [112, 185] on button "Review Questions" at bounding box center [89, 176] width 111 height 28
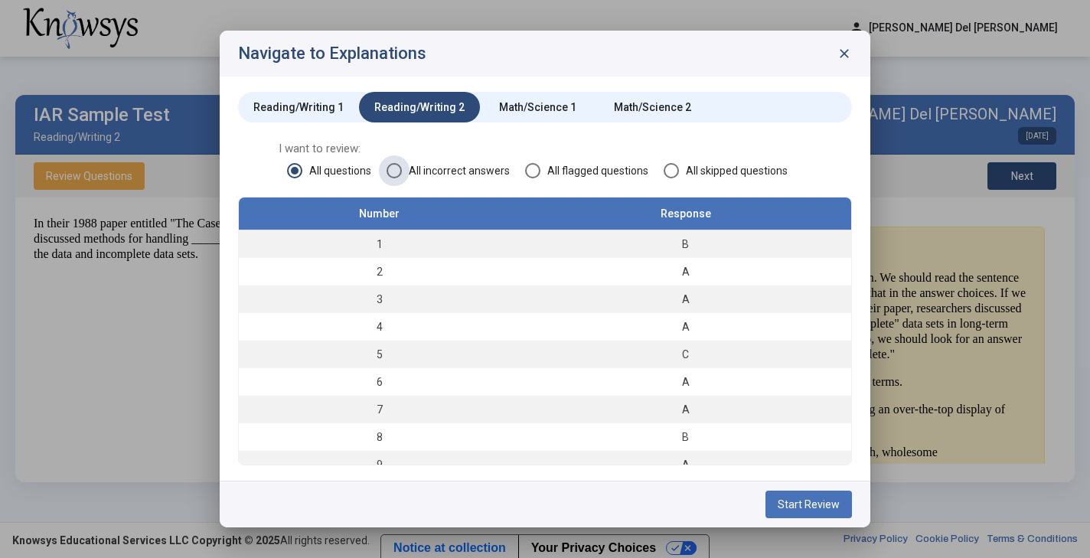
click at [427, 169] on span "All incorrect answers" at bounding box center [456, 170] width 108 height 15
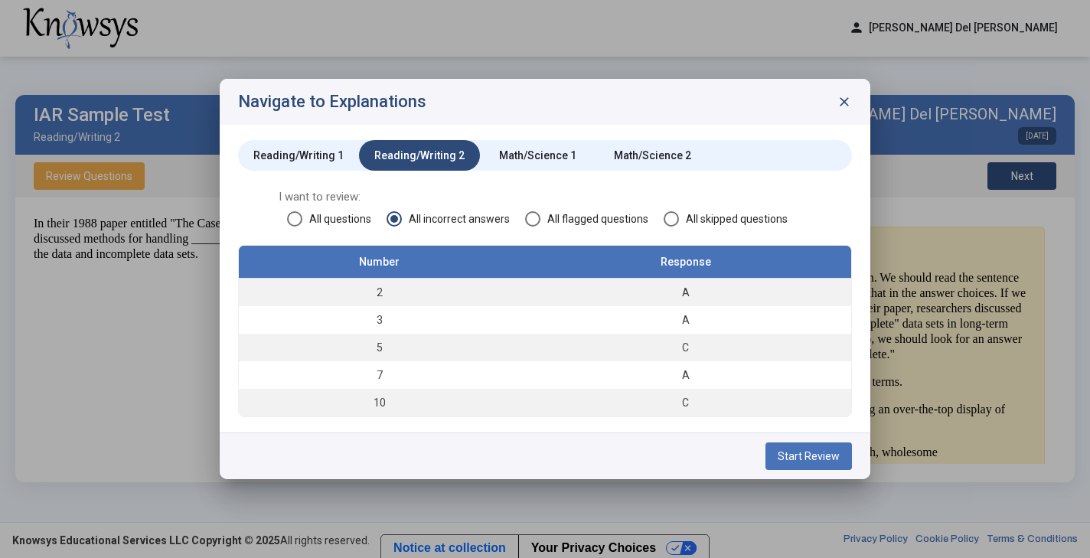
click at [542, 452] on span "Start Review" at bounding box center [809, 456] width 62 height 12
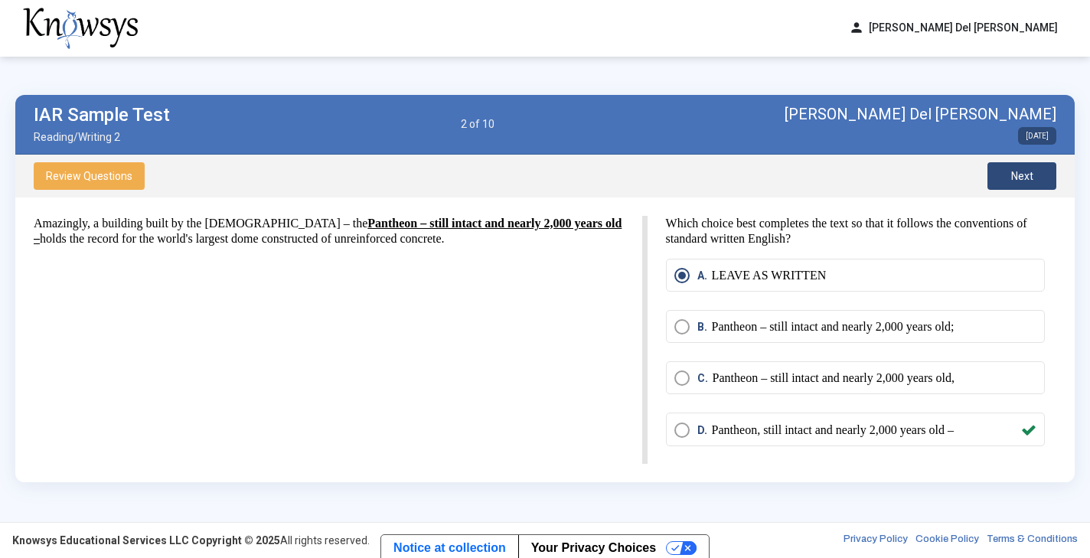
click at [542, 174] on button "Next" at bounding box center [1021, 176] width 69 height 28
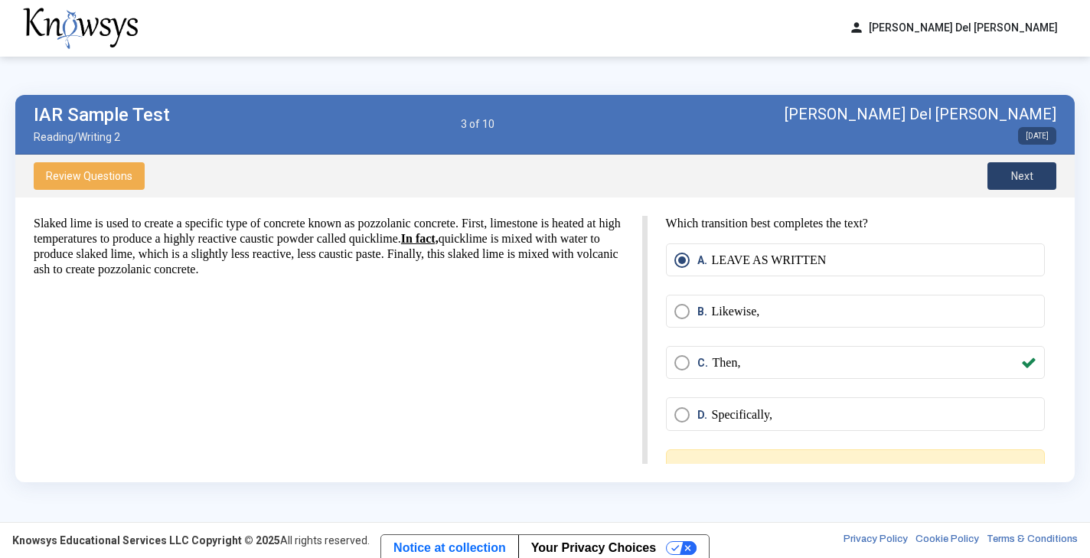
click at [542, 174] on button "Next" at bounding box center [1021, 176] width 69 height 28
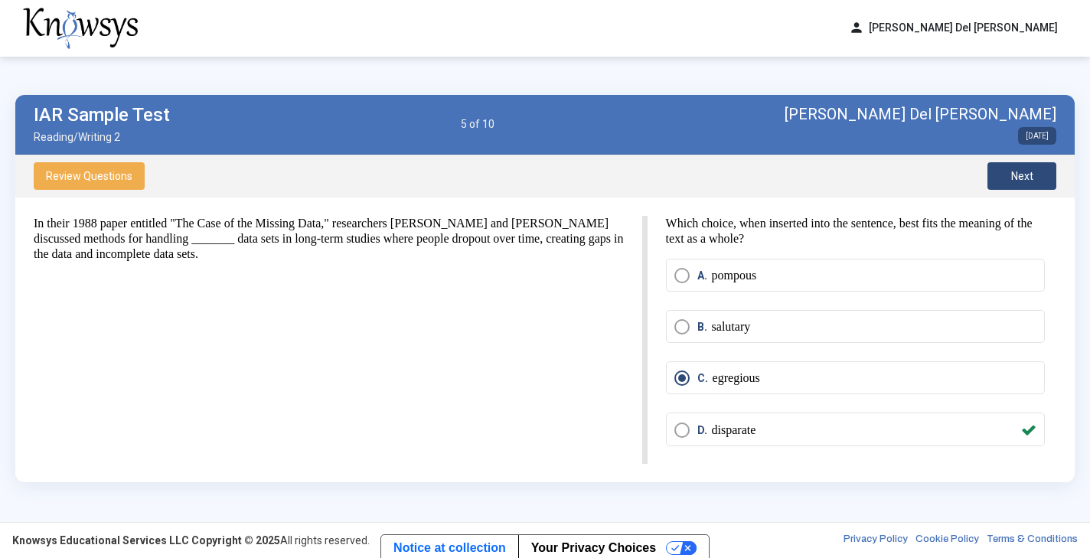
scroll to position [0, 0]
drag, startPoint x: 664, startPoint y: 223, endPoint x: 803, endPoint y: 242, distance: 139.8
click at [542, 243] on div "Which choice, when inserted into the sentence, best fits the meaning of the tex…" at bounding box center [851, 340] width 409 height 248
click at [542, 364] on mat-radio-button "C. egregious" at bounding box center [855, 377] width 379 height 33
click at [76, 171] on span "Review Questions" at bounding box center [89, 176] width 86 height 12
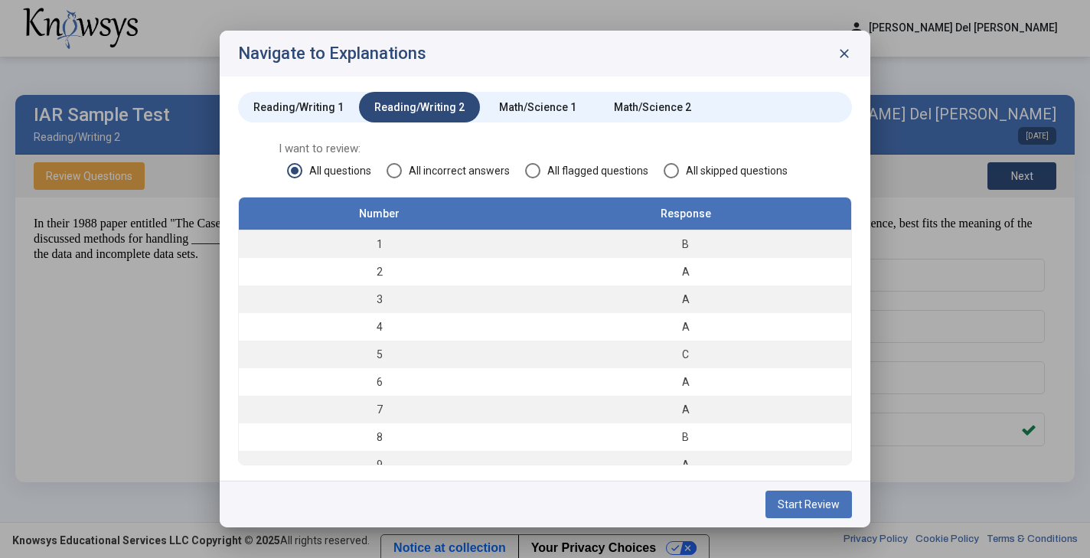
click at [430, 165] on span "All incorrect answers" at bounding box center [456, 170] width 108 height 15
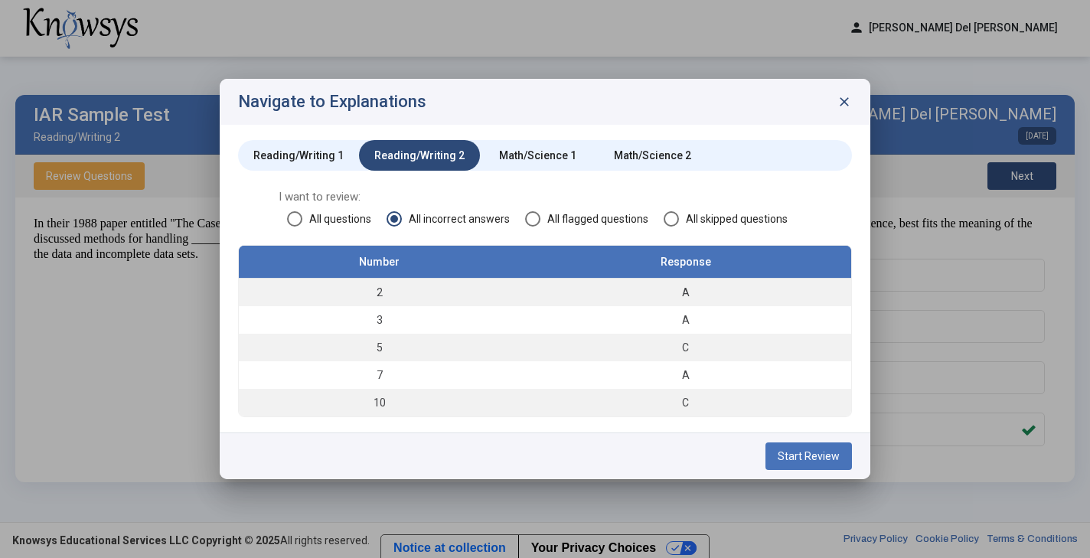
click at [542, 97] on span "close" at bounding box center [843, 101] width 15 height 15
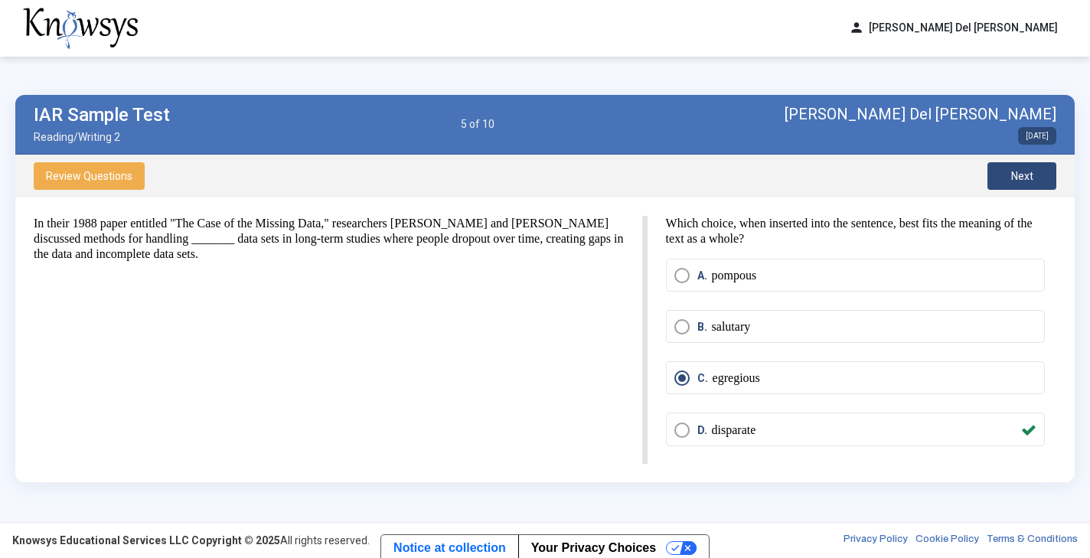
click at [542, 178] on span "Next" at bounding box center [1022, 176] width 22 height 12
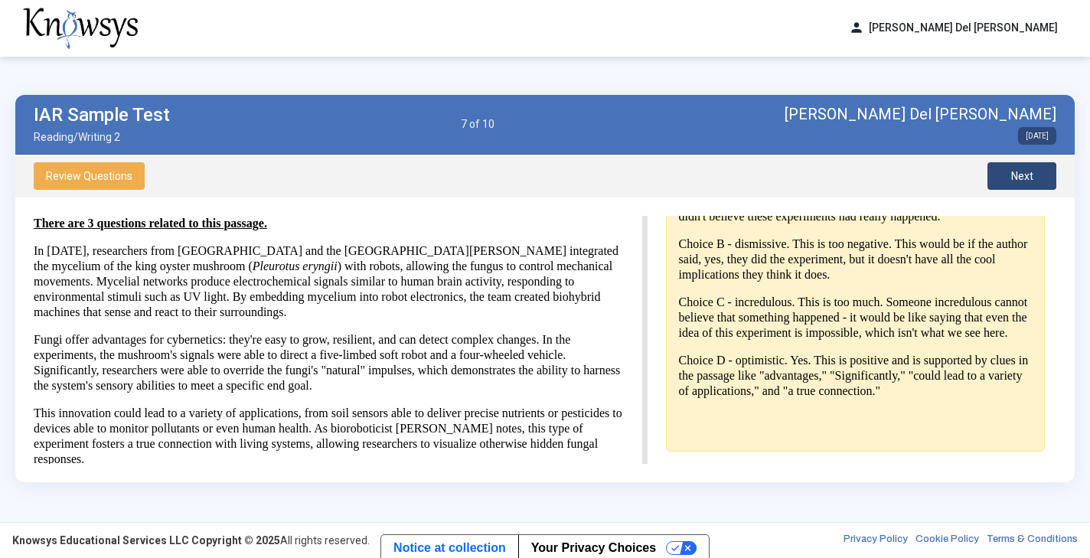
scroll to position [373, 0]
click at [542, 172] on button "Next" at bounding box center [1021, 176] width 69 height 28
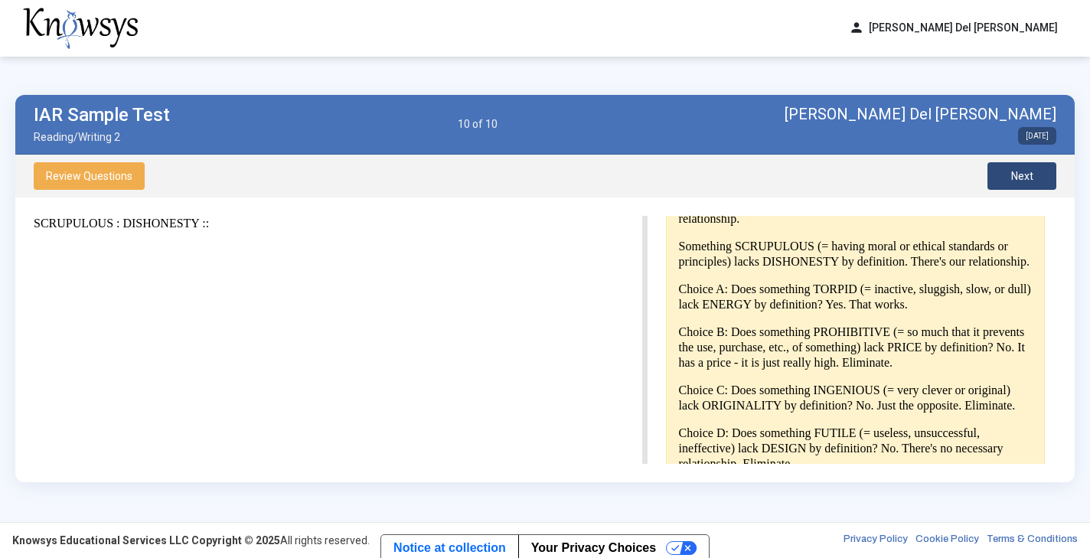
scroll to position [362, 0]
